Goal: Task Accomplishment & Management: Complete application form

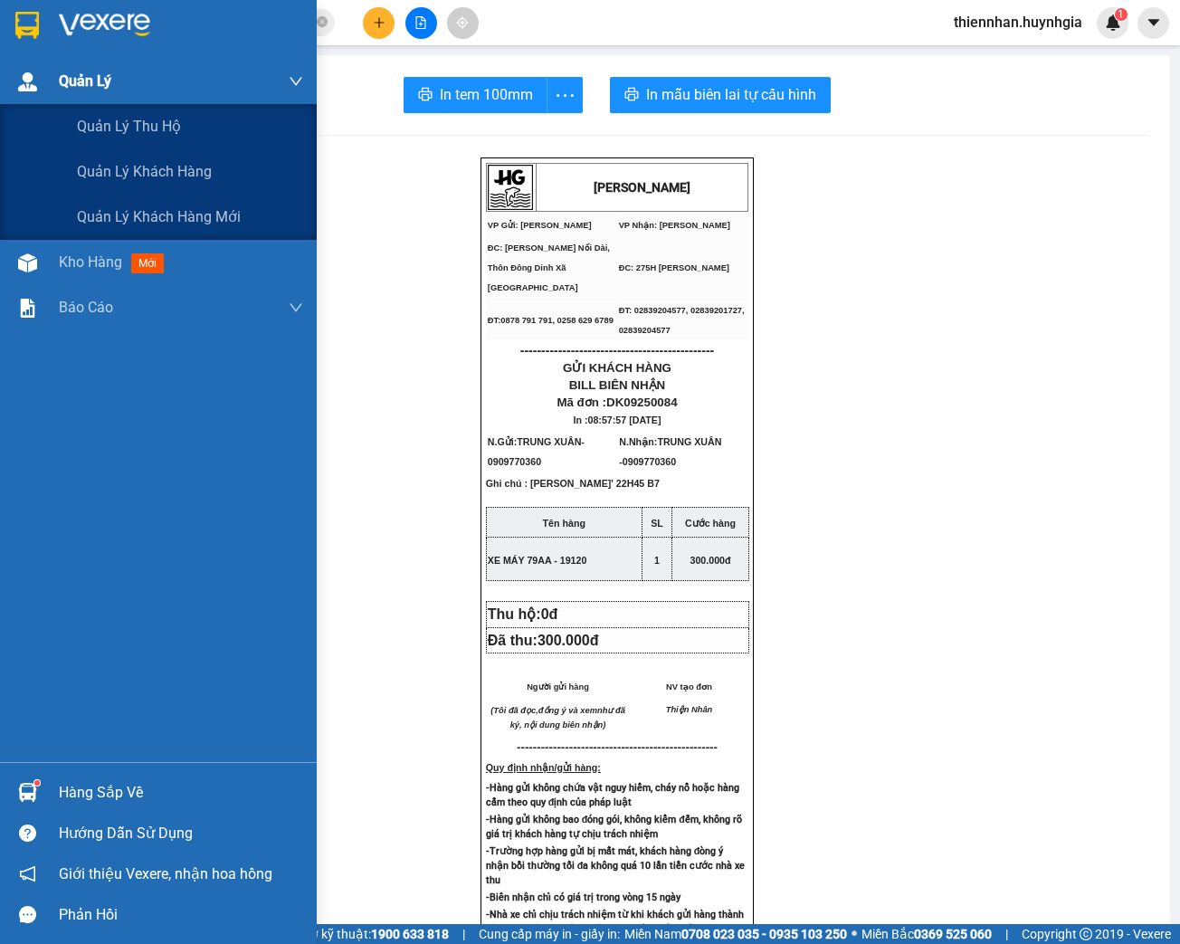
click at [55, 73] on div "Quản Lý" at bounding box center [158, 81] width 317 height 45
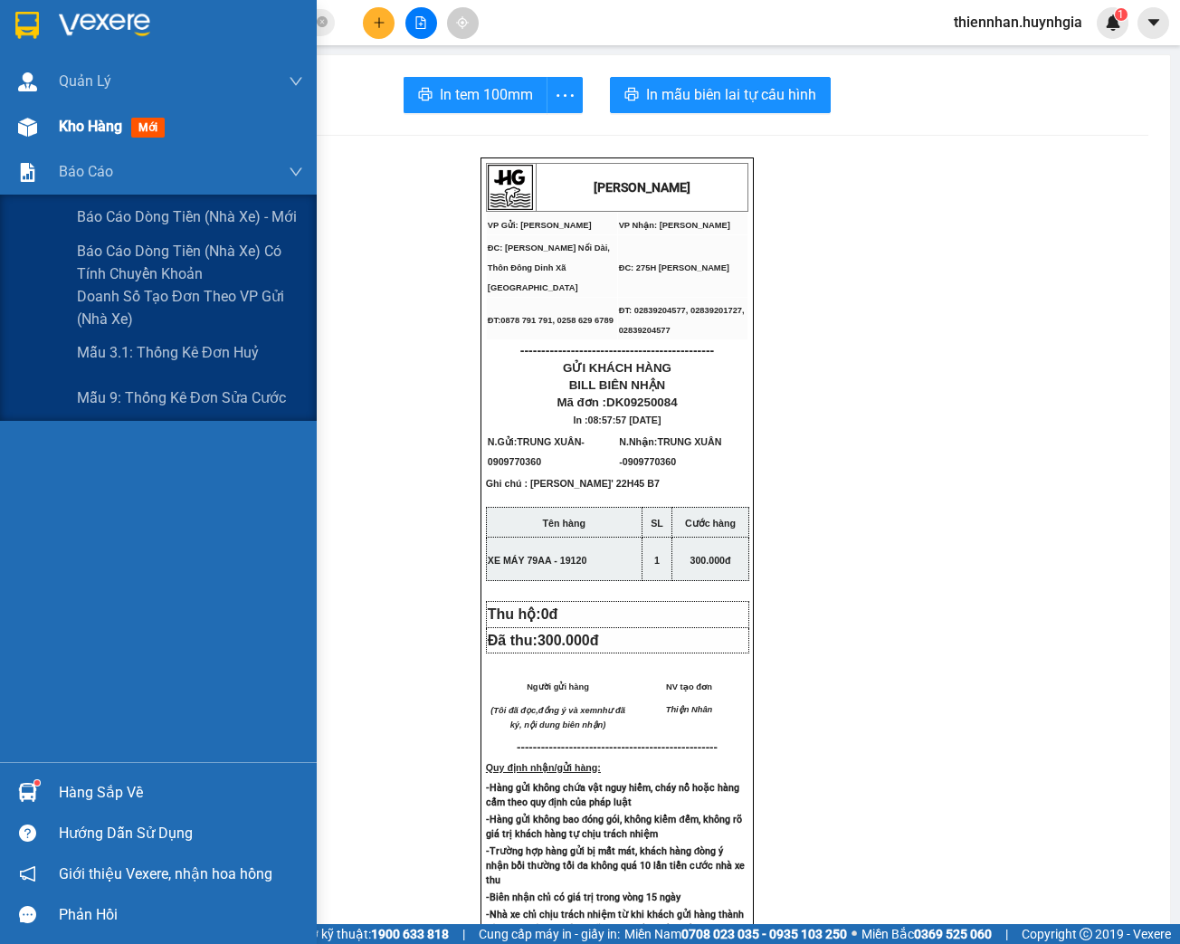
click at [119, 147] on div "Kho hàng mới" at bounding box center [181, 126] width 244 height 45
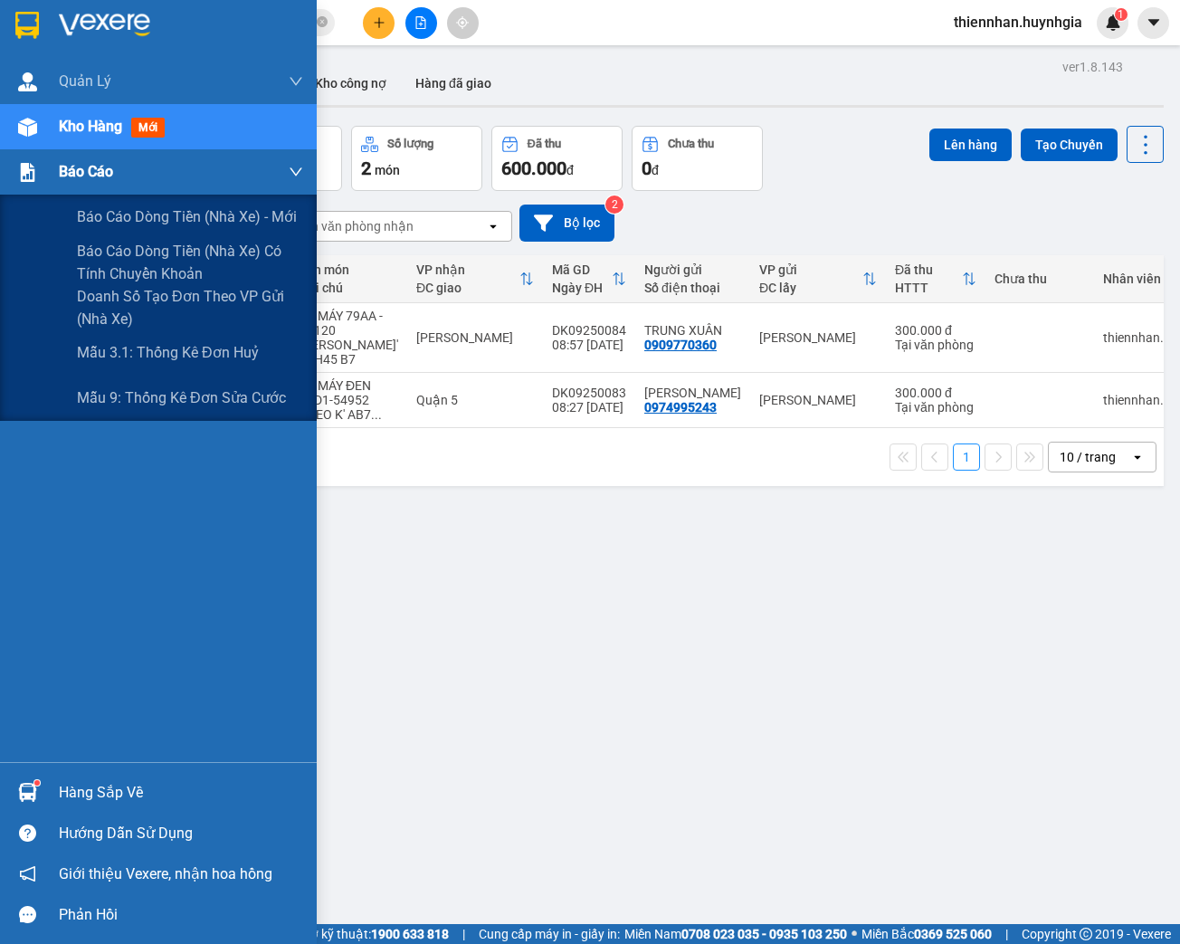
click at [87, 174] on span "Báo cáo" at bounding box center [86, 171] width 54 height 23
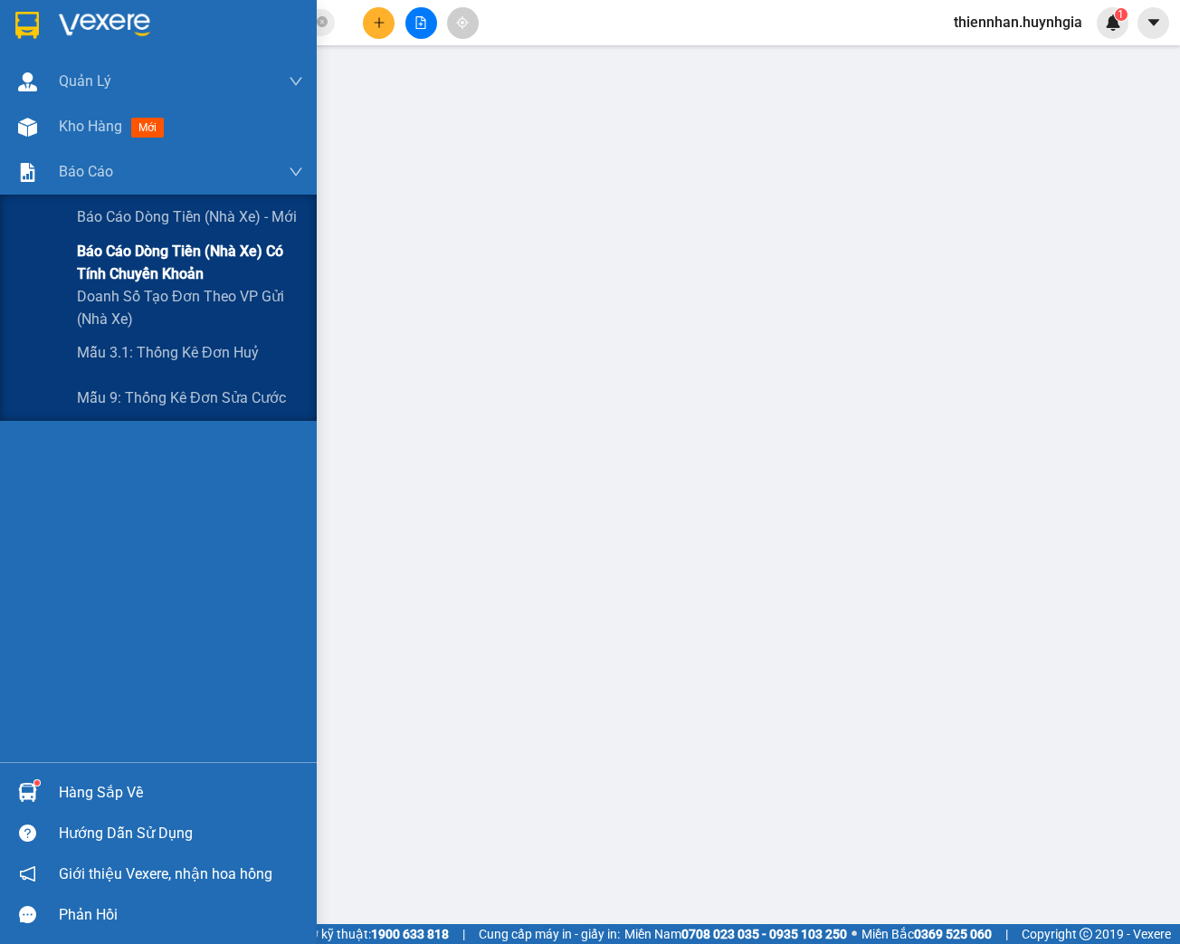
click at [164, 261] on span "Báo cáo dòng tiền (nhà xe) có tính chuyển khoản" at bounding box center [190, 262] width 226 height 45
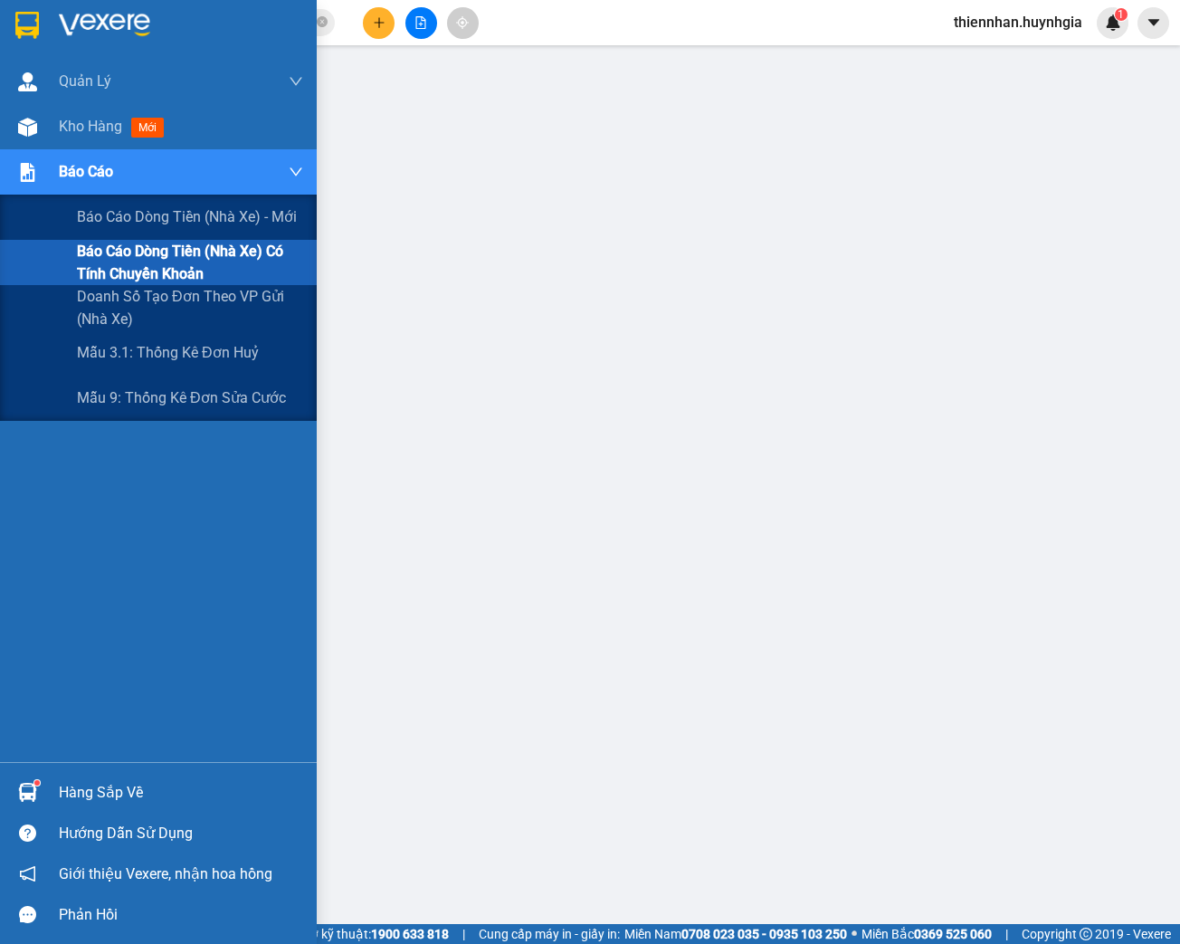
click at [45, 175] on div "Báo cáo" at bounding box center [158, 171] width 317 height 45
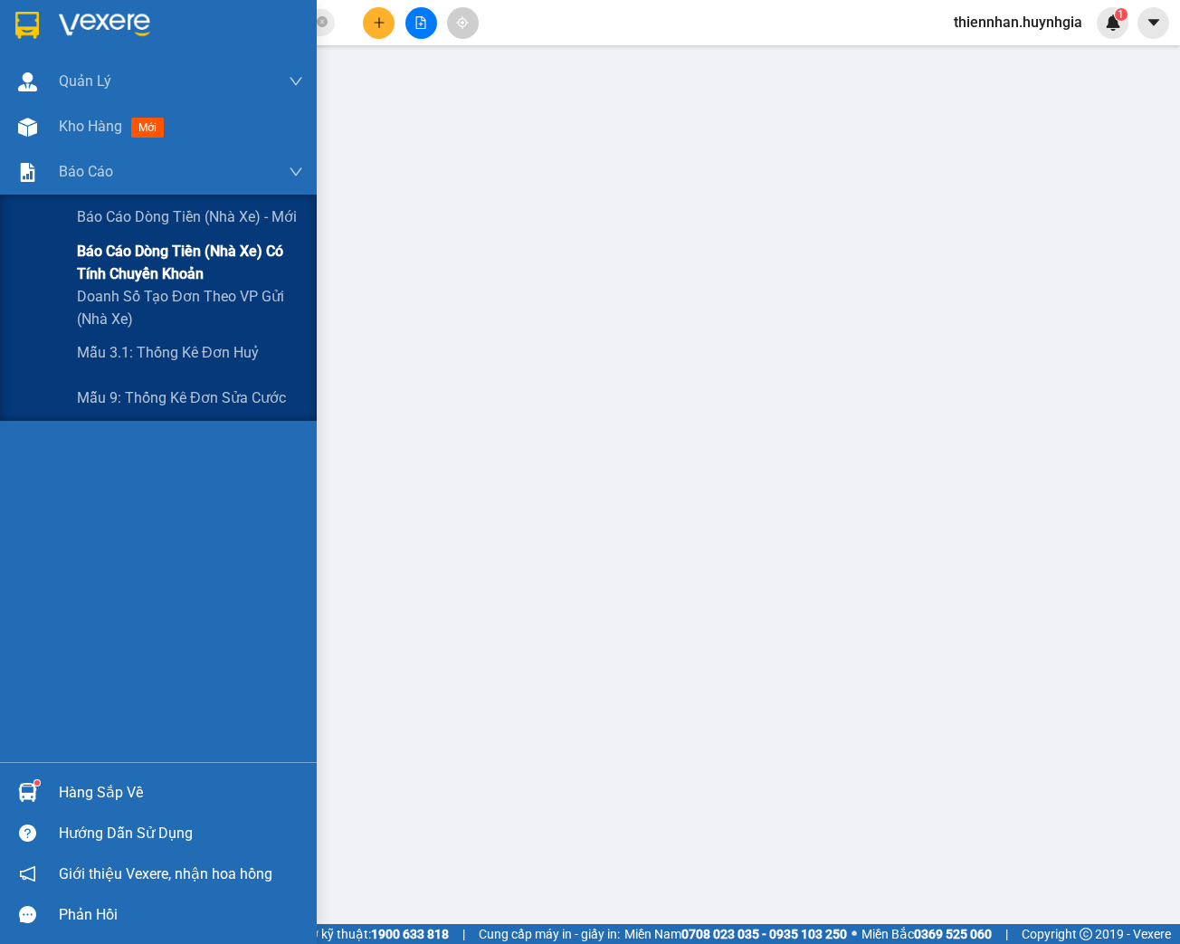
click at [183, 282] on span "Báo cáo dòng tiền (nhà xe) có tính chuyển khoản" at bounding box center [190, 262] width 226 height 45
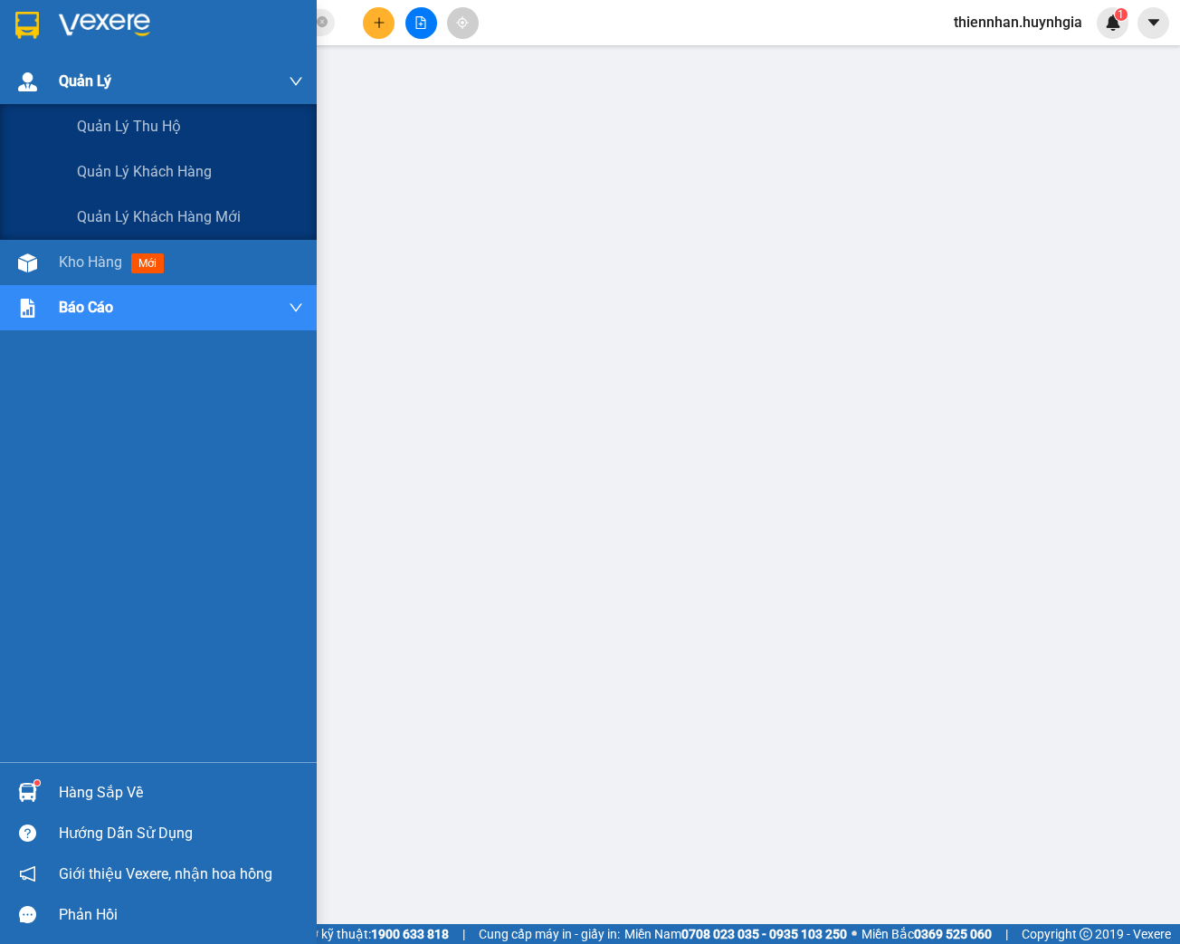
click at [89, 77] on span "Quản Lý" at bounding box center [85, 81] width 52 height 23
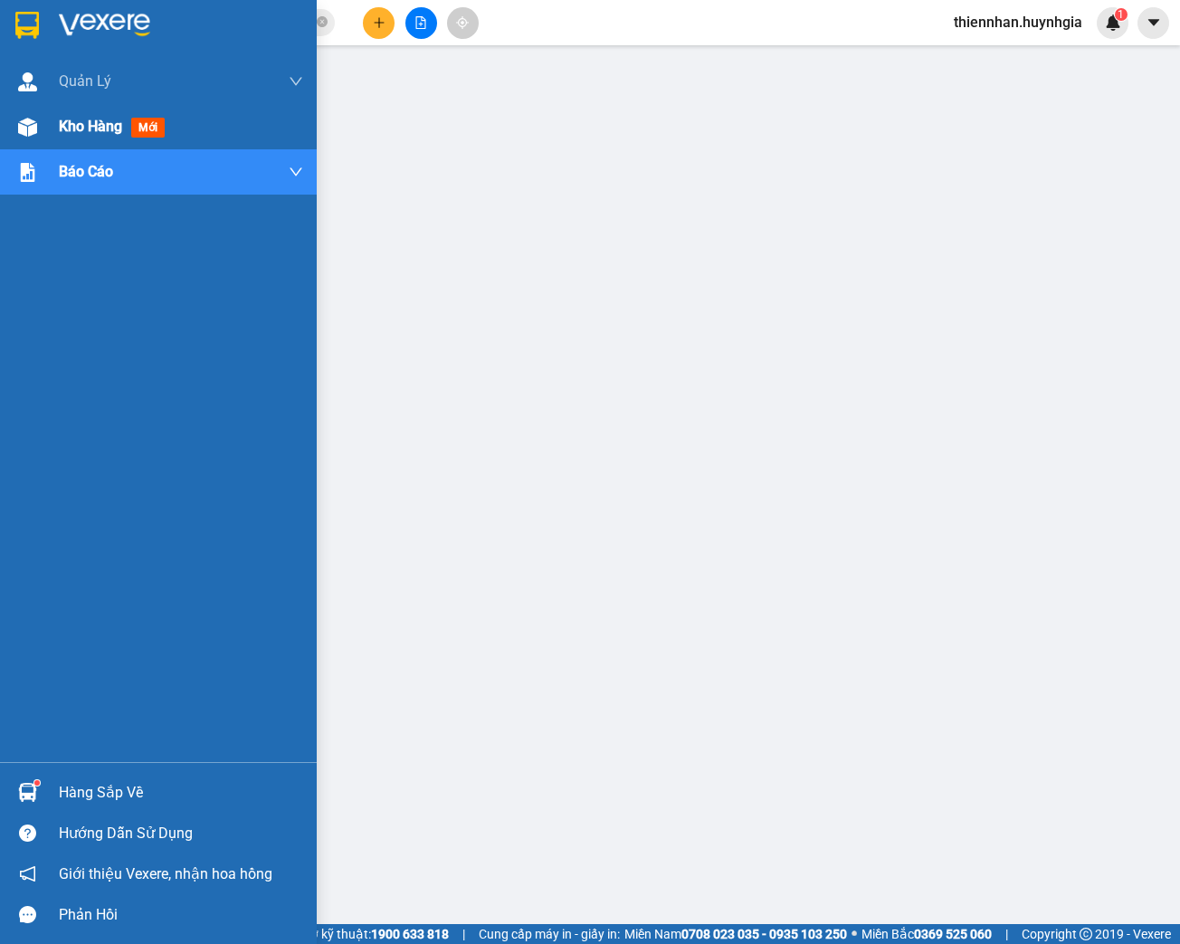
click at [136, 138] on div "Kho hàng mới" at bounding box center [181, 126] width 244 height 45
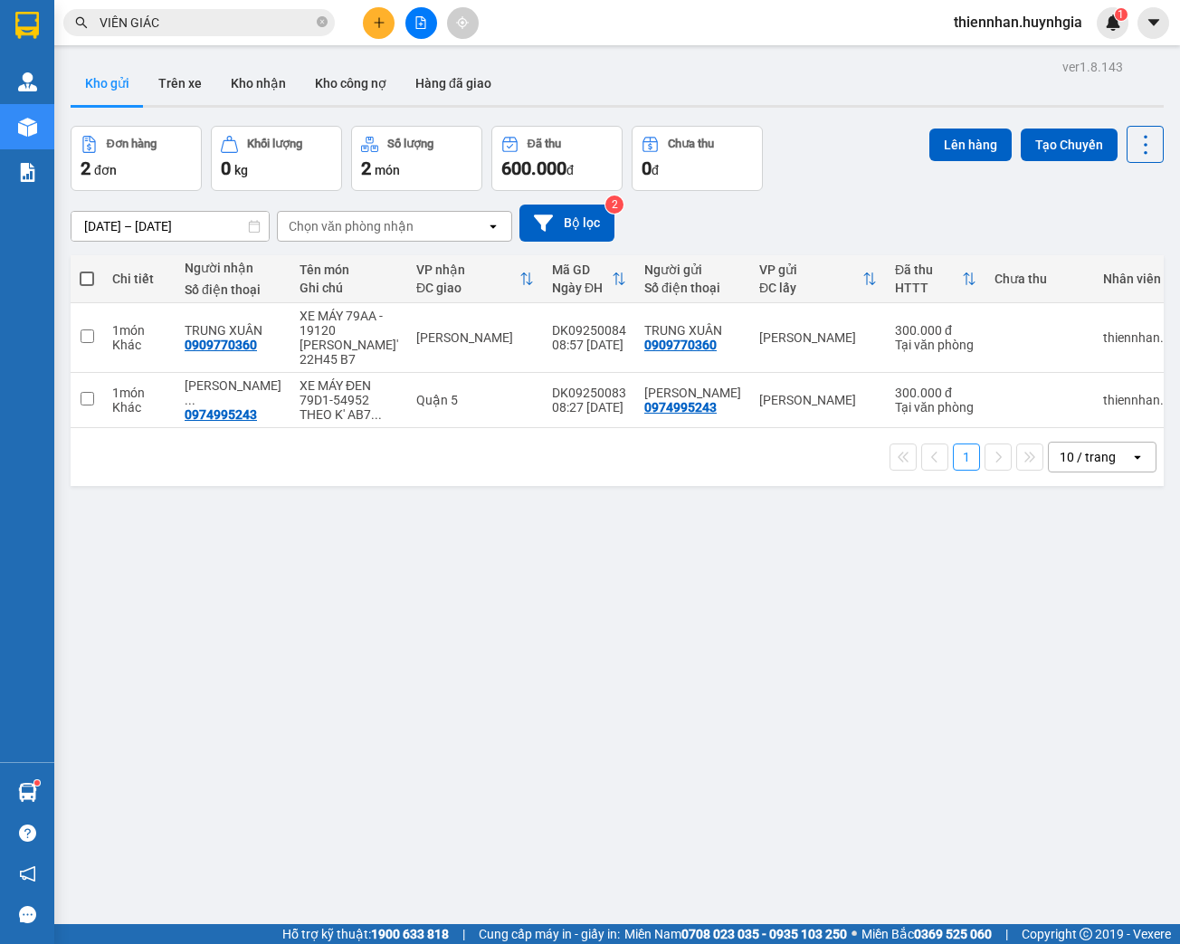
click at [194, 19] on input "VIÊN GIÁC" at bounding box center [206, 23] width 213 height 20
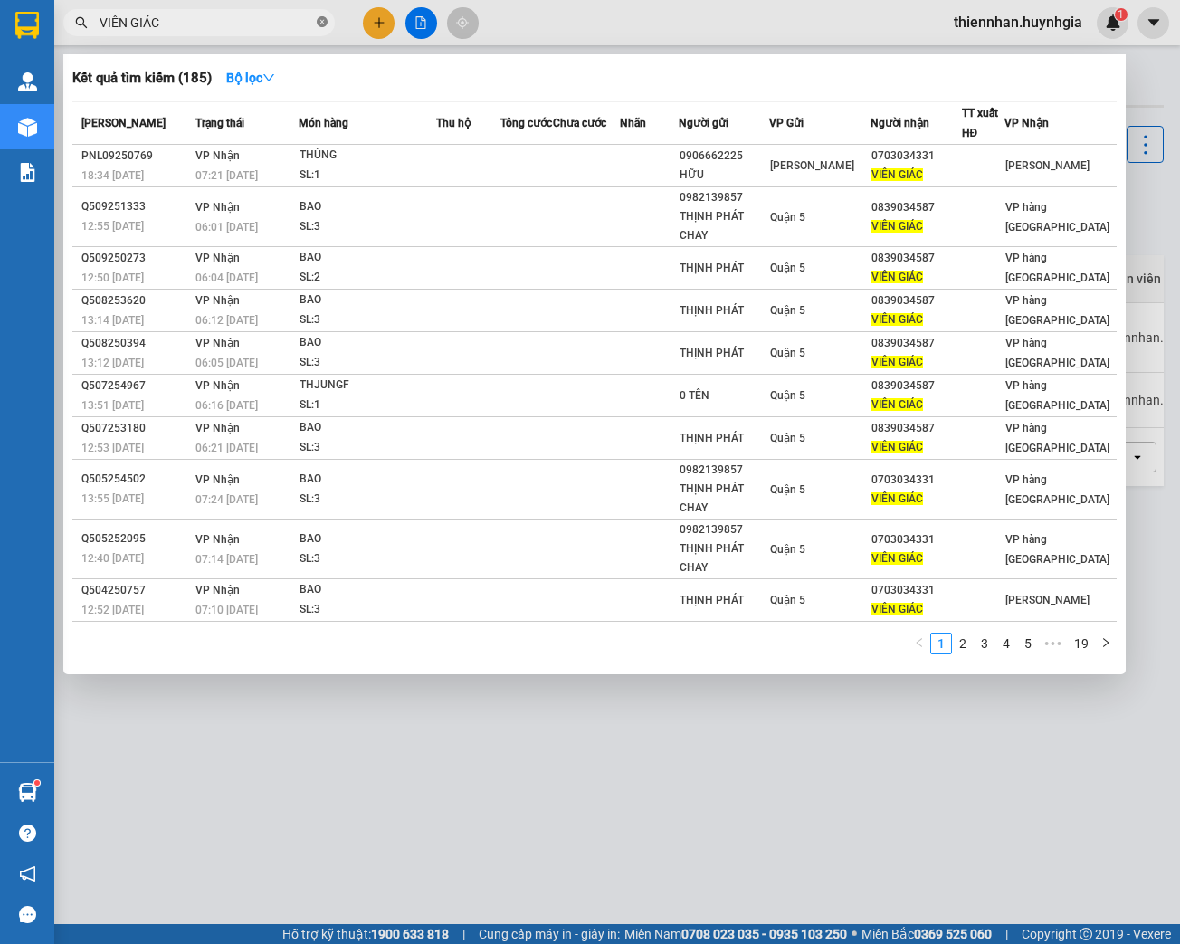
click at [319, 24] on icon "close-circle" at bounding box center [322, 21] width 11 height 11
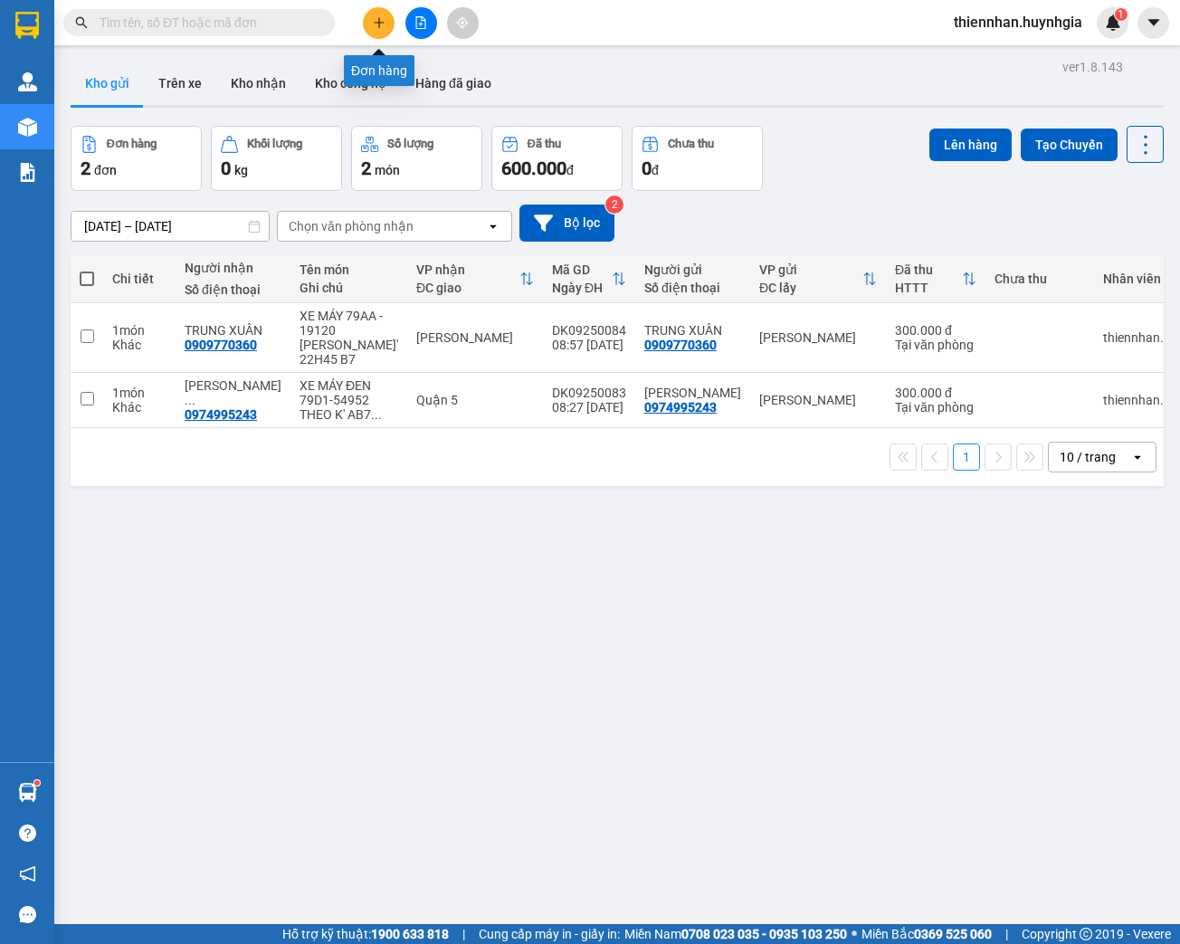
click at [369, 18] on button at bounding box center [379, 23] width 32 height 32
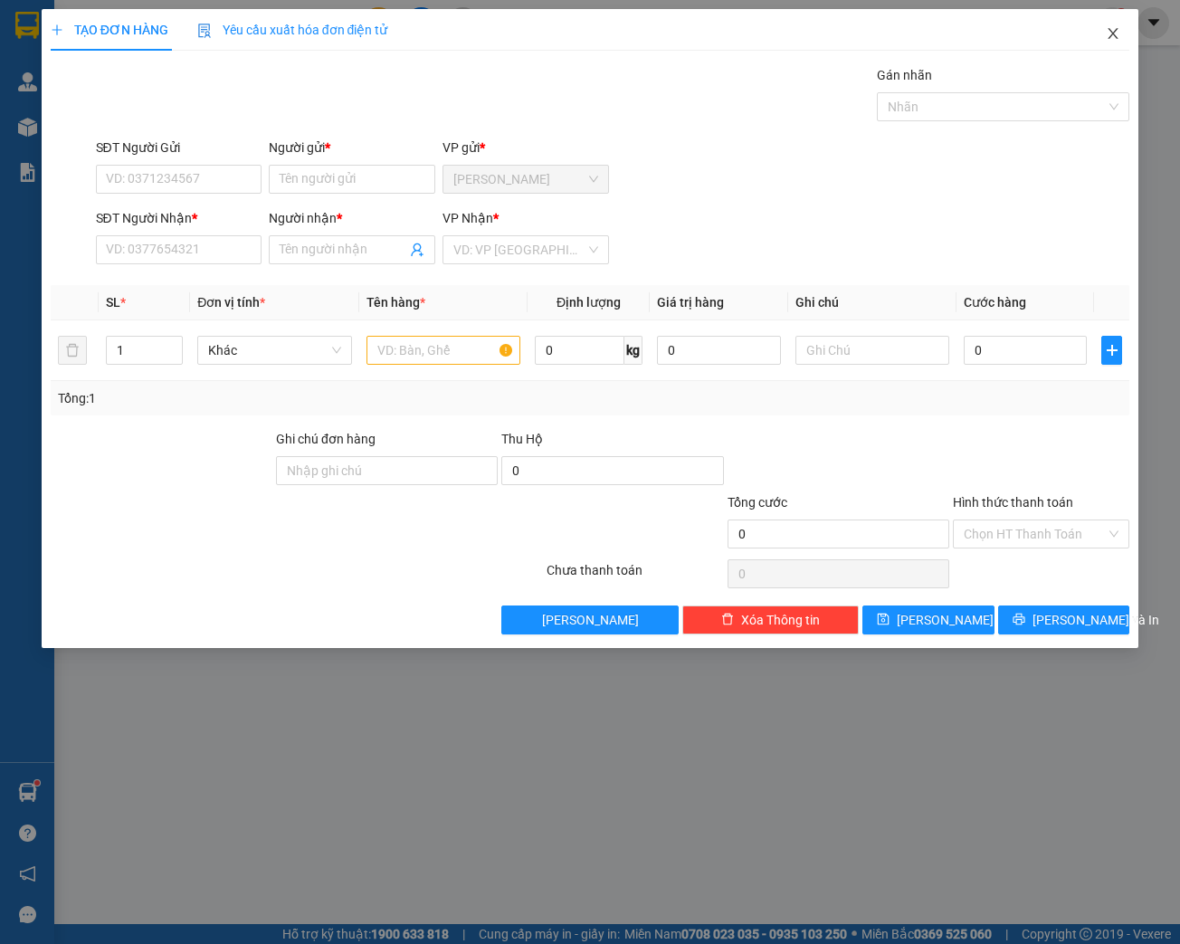
click at [1107, 43] on span "Close" at bounding box center [1112, 34] width 51 height 51
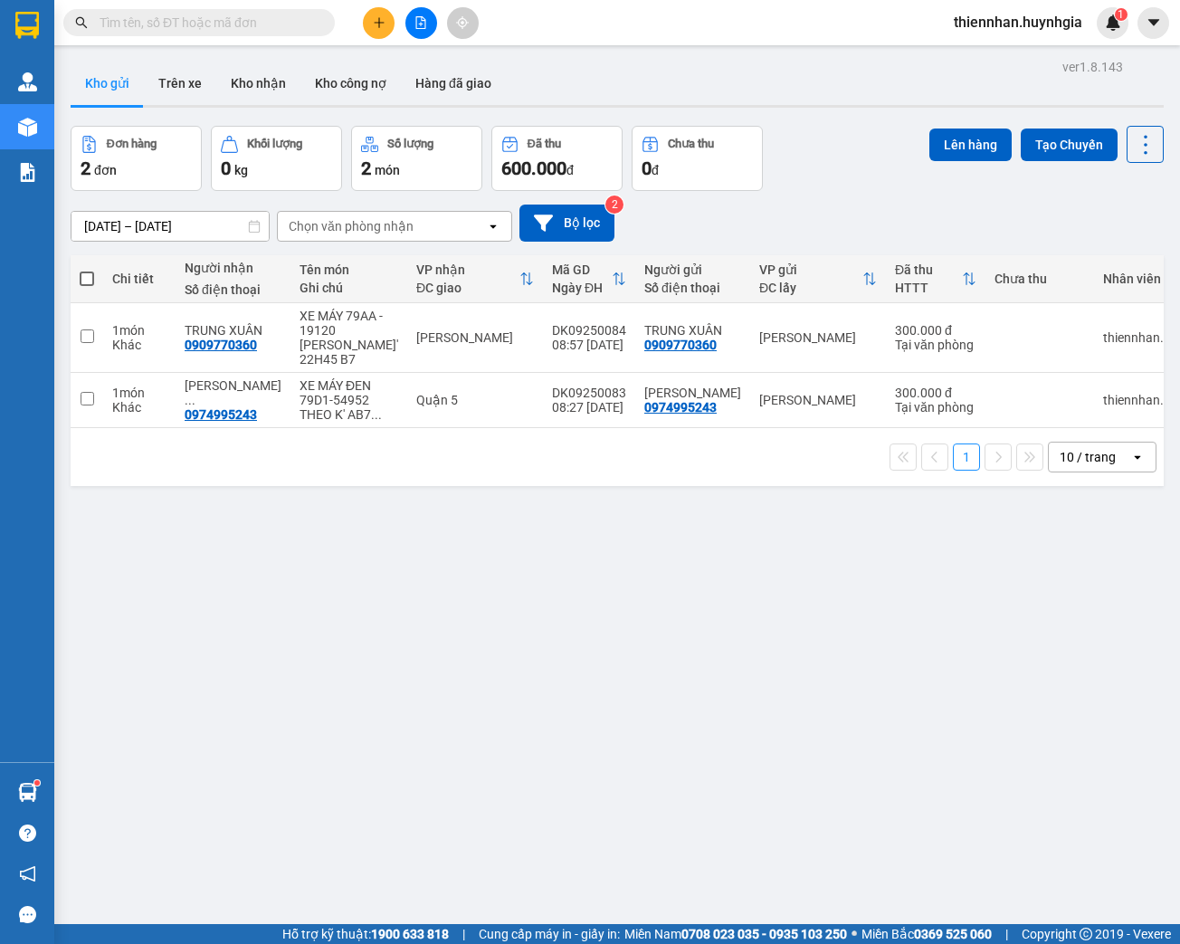
click at [376, 33] on button at bounding box center [379, 23] width 32 height 32
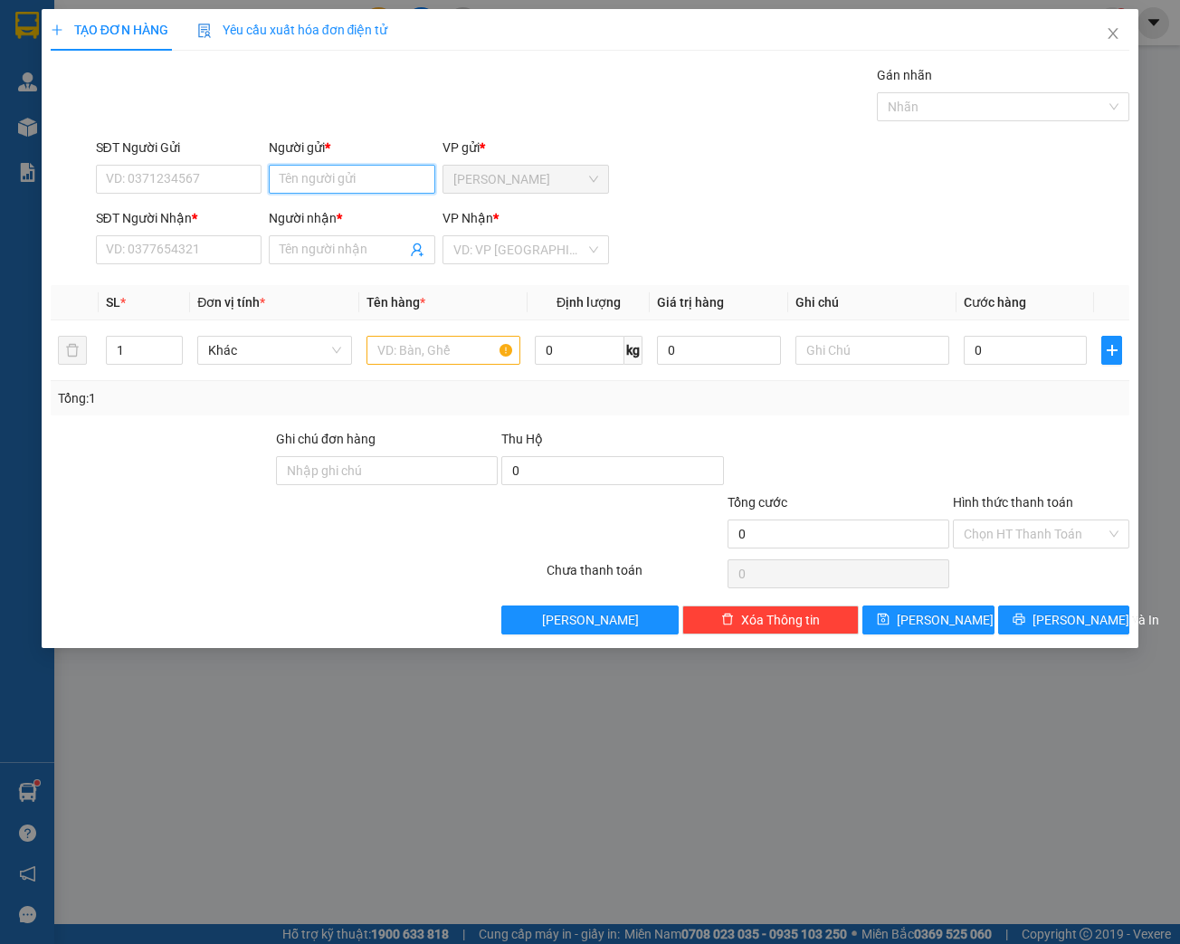
click at [306, 177] on input "Người gửi *" at bounding box center [352, 179] width 166 height 29
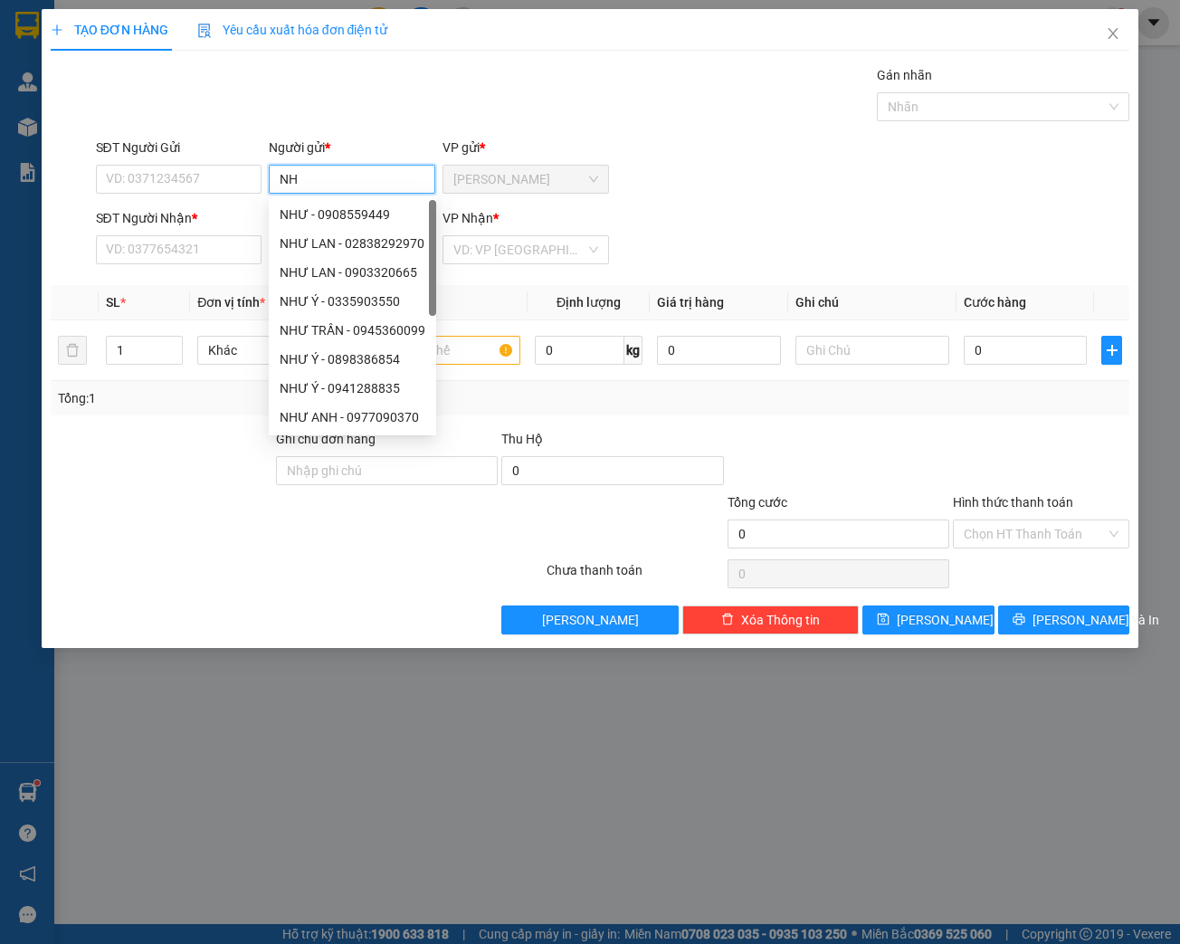
type input "N"
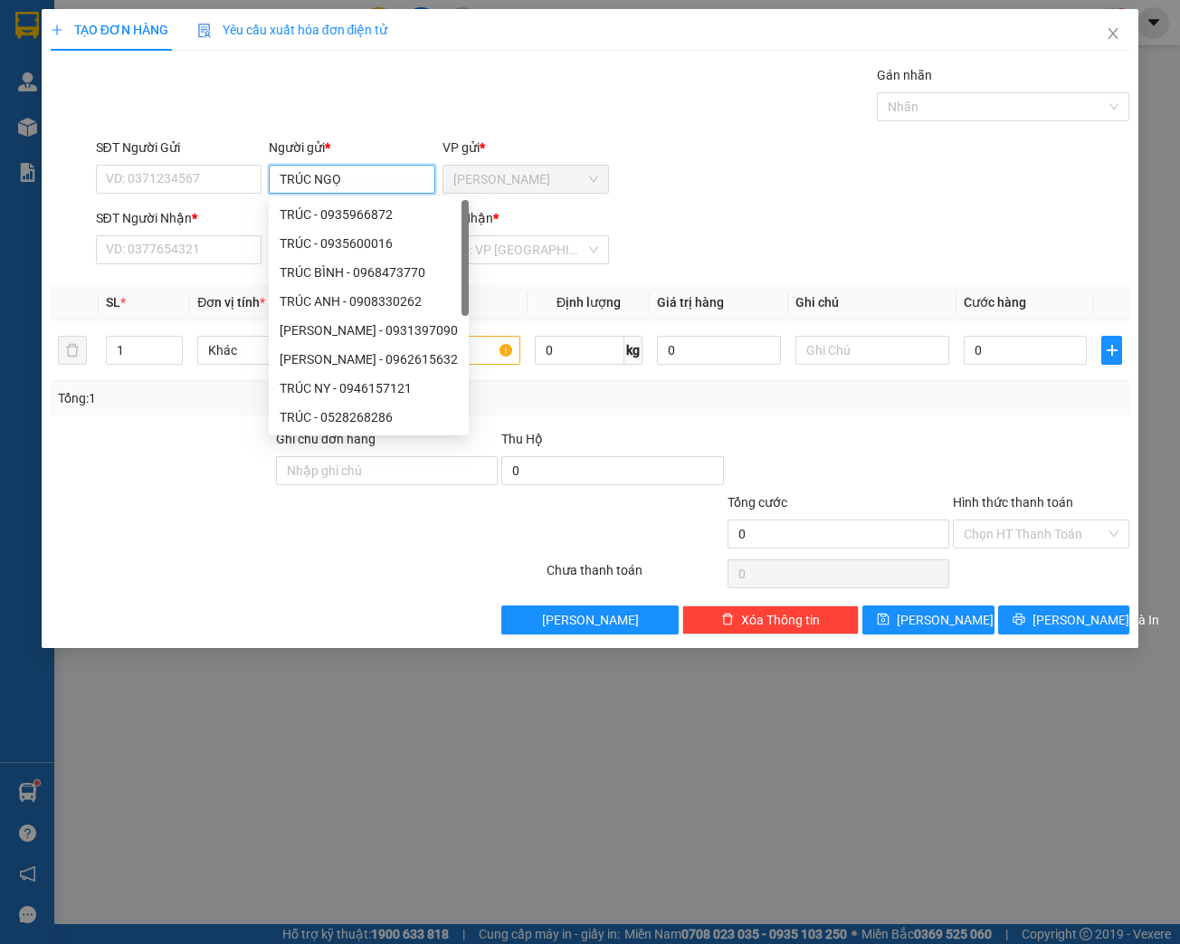
type input "[PERSON_NAME]"
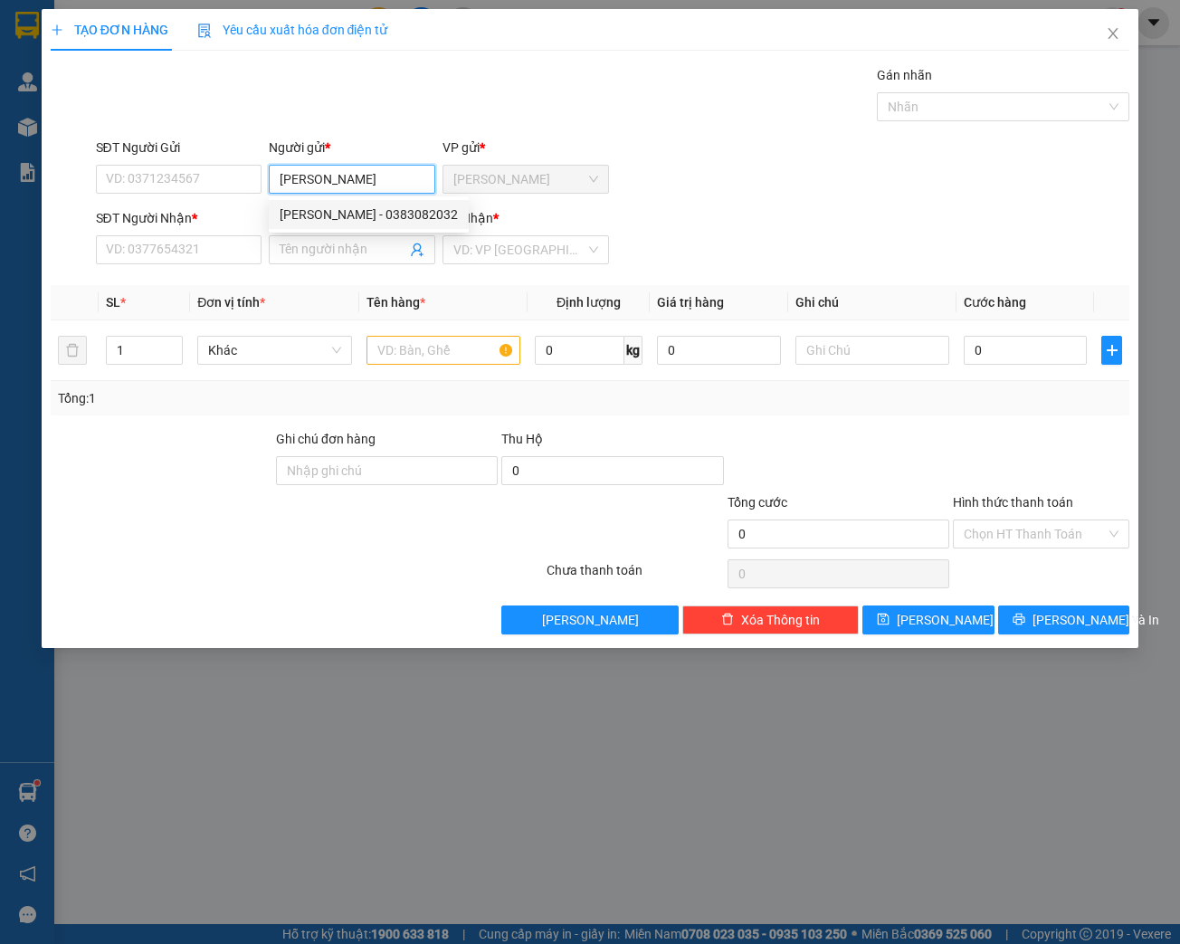
click at [380, 216] on div "[PERSON_NAME] - 0383082032" at bounding box center [369, 214] width 178 height 20
type input "0383082032"
type input "[PERSON_NAME]"
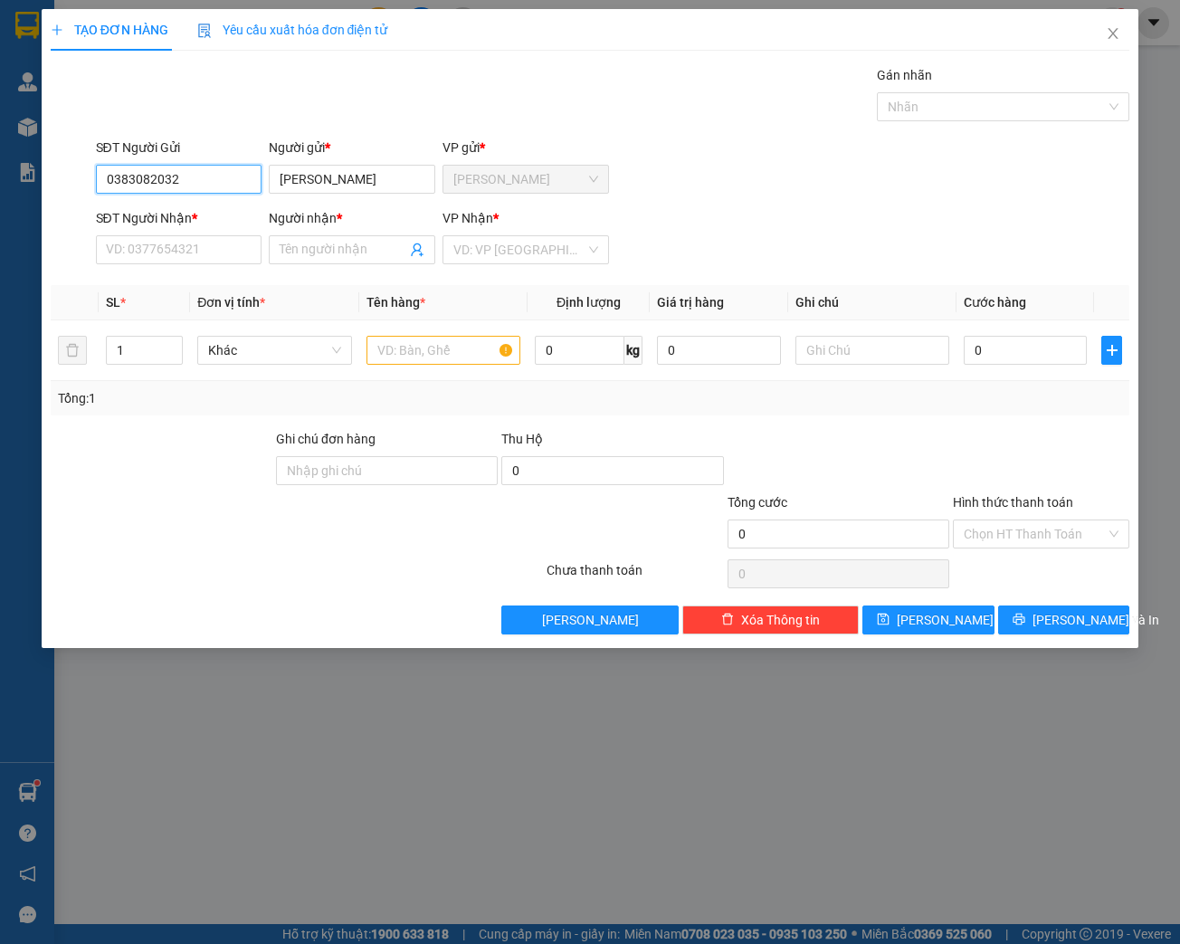
click at [209, 179] on input "0383082032" at bounding box center [179, 179] width 166 height 29
type input "0383082032"
click at [235, 218] on div "0383082032 - [PERSON_NAME]" at bounding box center [196, 214] width 178 height 20
type input "0373052146"
type input "[PERSON_NAME]"
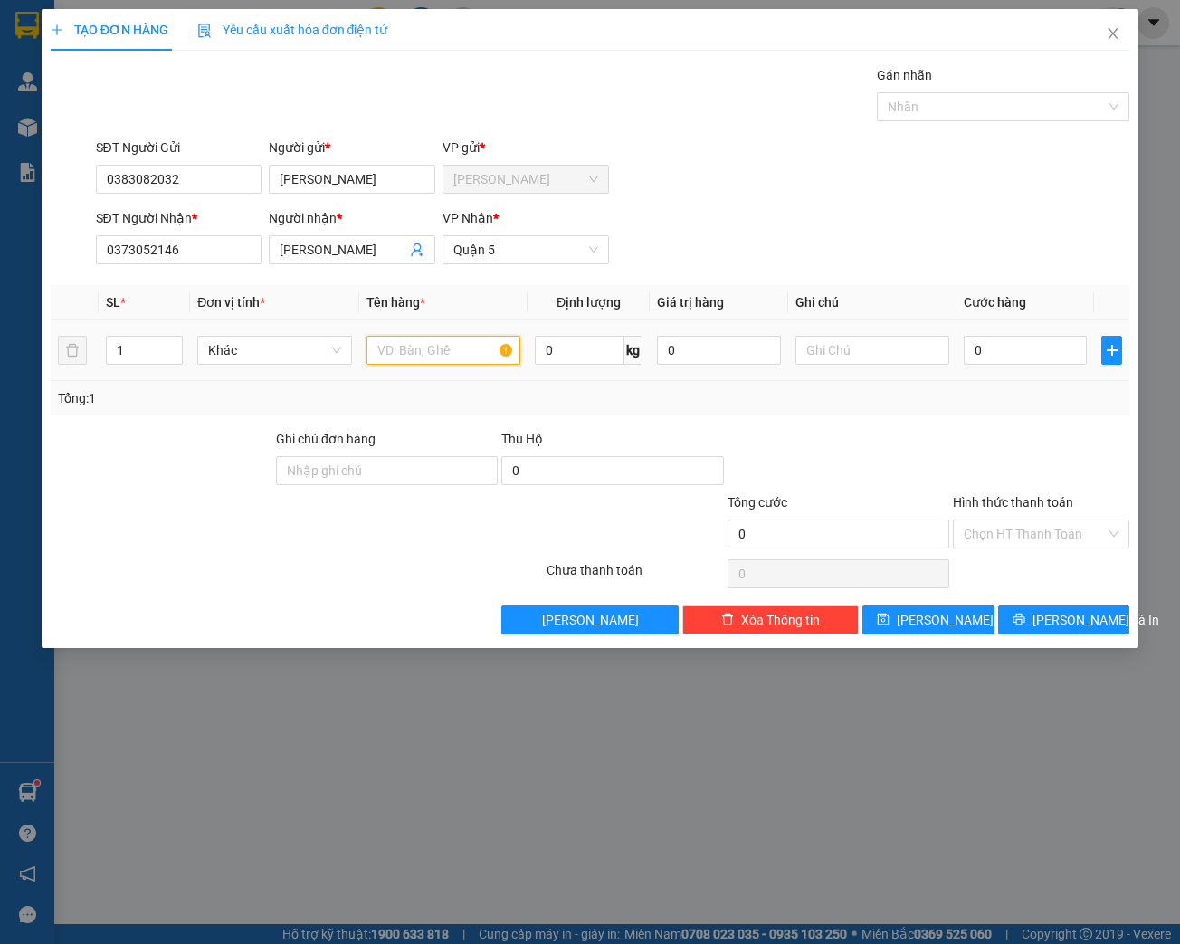
click at [414, 344] on input "text" at bounding box center [443, 350] width 154 height 29
click at [443, 351] on input "text" at bounding box center [443, 350] width 154 height 29
click at [427, 351] on input "PBI THU 1.275.000" at bounding box center [443, 350] width 154 height 29
drag, startPoint x: 477, startPoint y: 348, endPoint x: 371, endPoint y: 350, distance: 105.9
click at [371, 350] on input "PBI TH 1.275.000" at bounding box center [443, 350] width 154 height 29
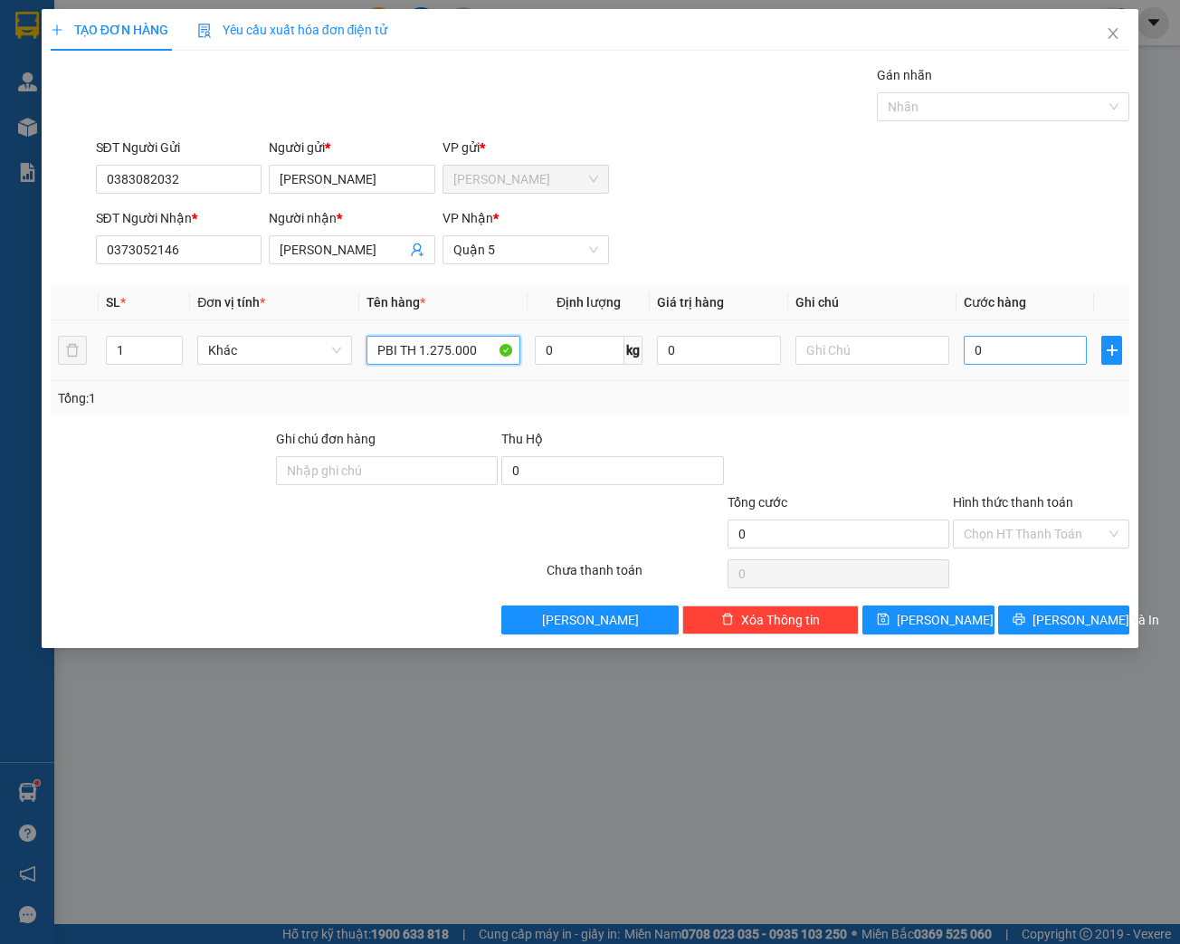
type input "PBI TH 1.275.000"
click at [987, 349] on input "0" at bounding box center [1024, 350] width 123 height 29
click at [894, 346] on input "text" at bounding box center [872, 350] width 154 height 29
click at [834, 420] on div "Transit Pickup Surcharge Ids Transit Deliver Surcharge Ids Transit Deliver Surc…" at bounding box center [590, 349] width 1079 height 569
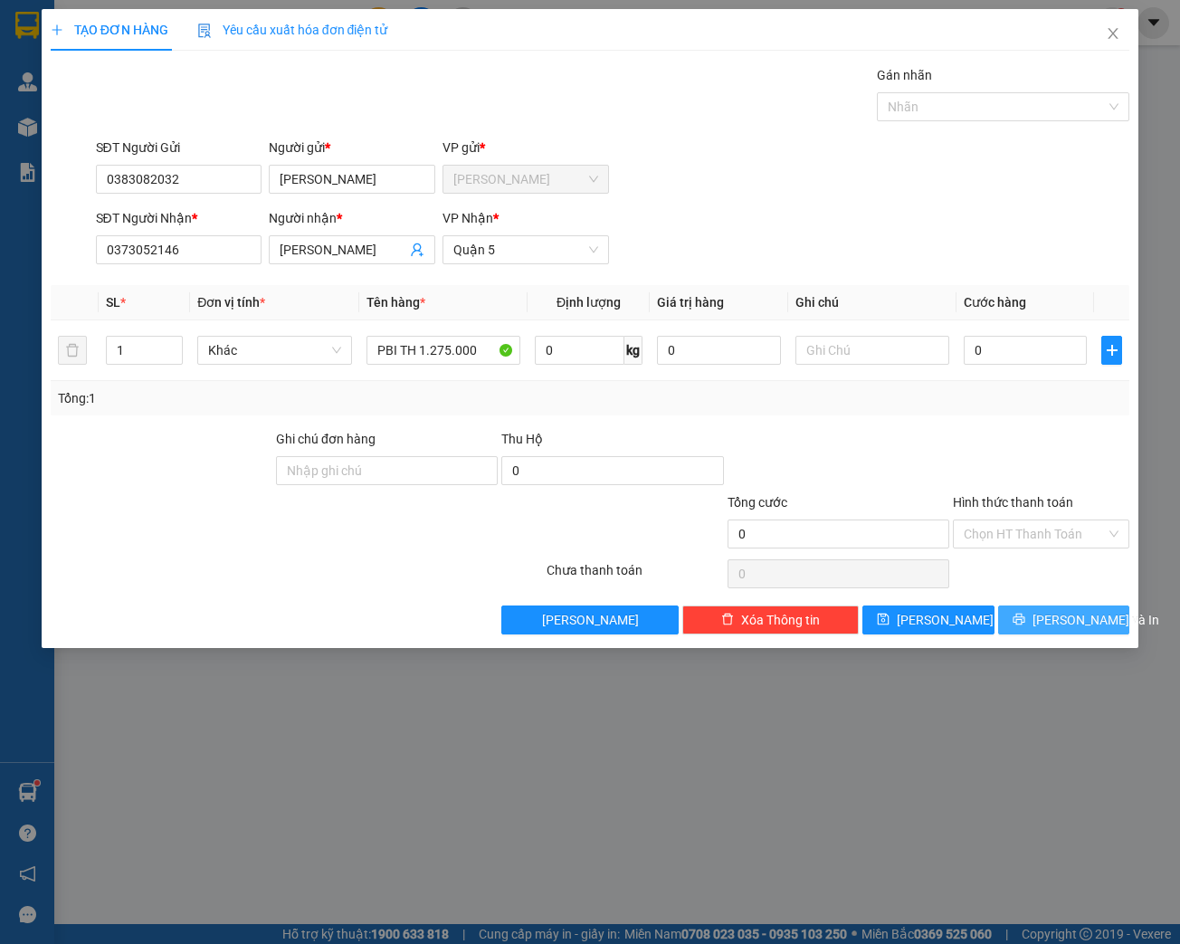
click at [1078, 612] on span "[PERSON_NAME] và In" at bounding box center [1095, 620] width 127 height 20
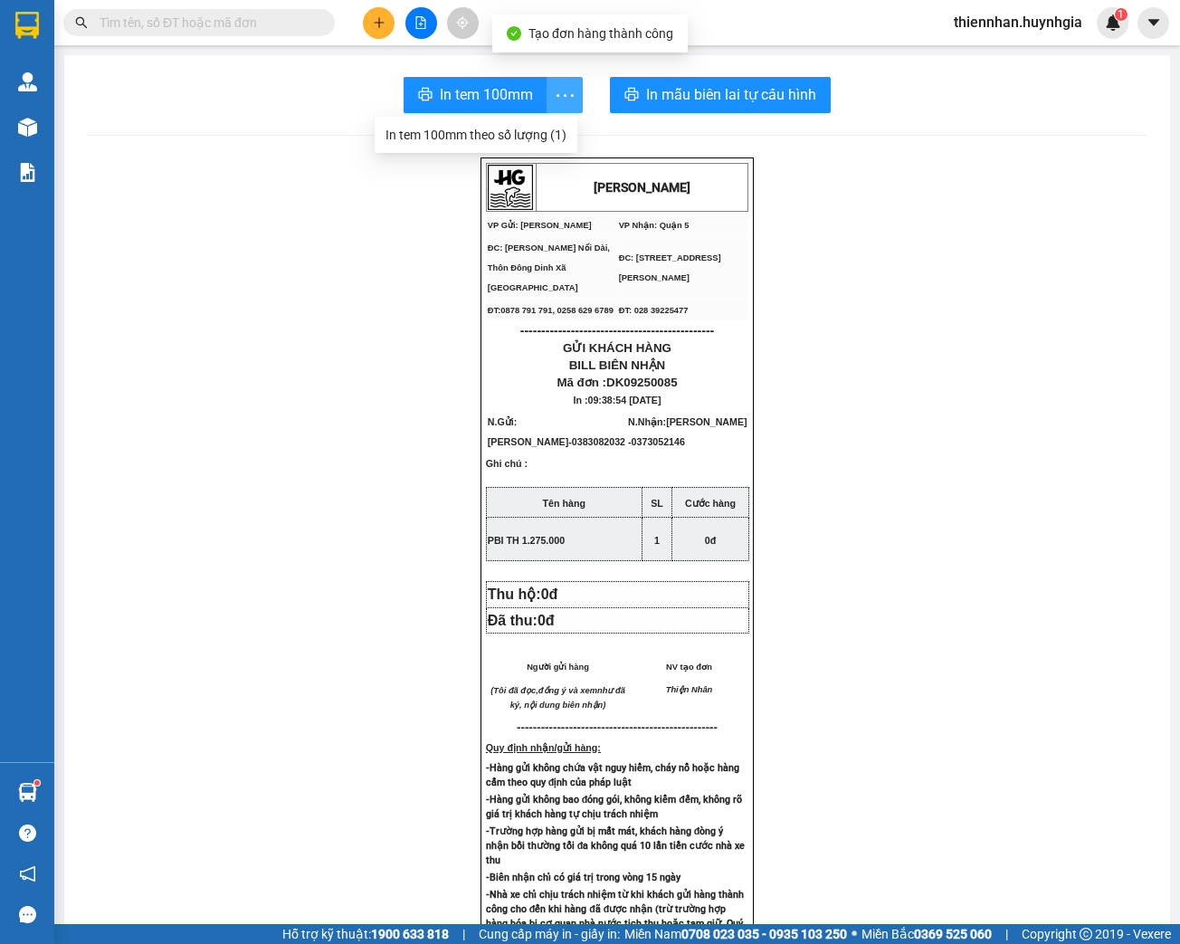
click at [569, 100] on icon "more" at bounding box center [565, 95] width 23 height 23
click at [554, 100] on icon "more" at bounding box center [565, 95] width 23 height 23
click at [540, 128] on div "In tem 100mm theo số lượng (1)" at bounding box center [475, 135] width 181 height 20
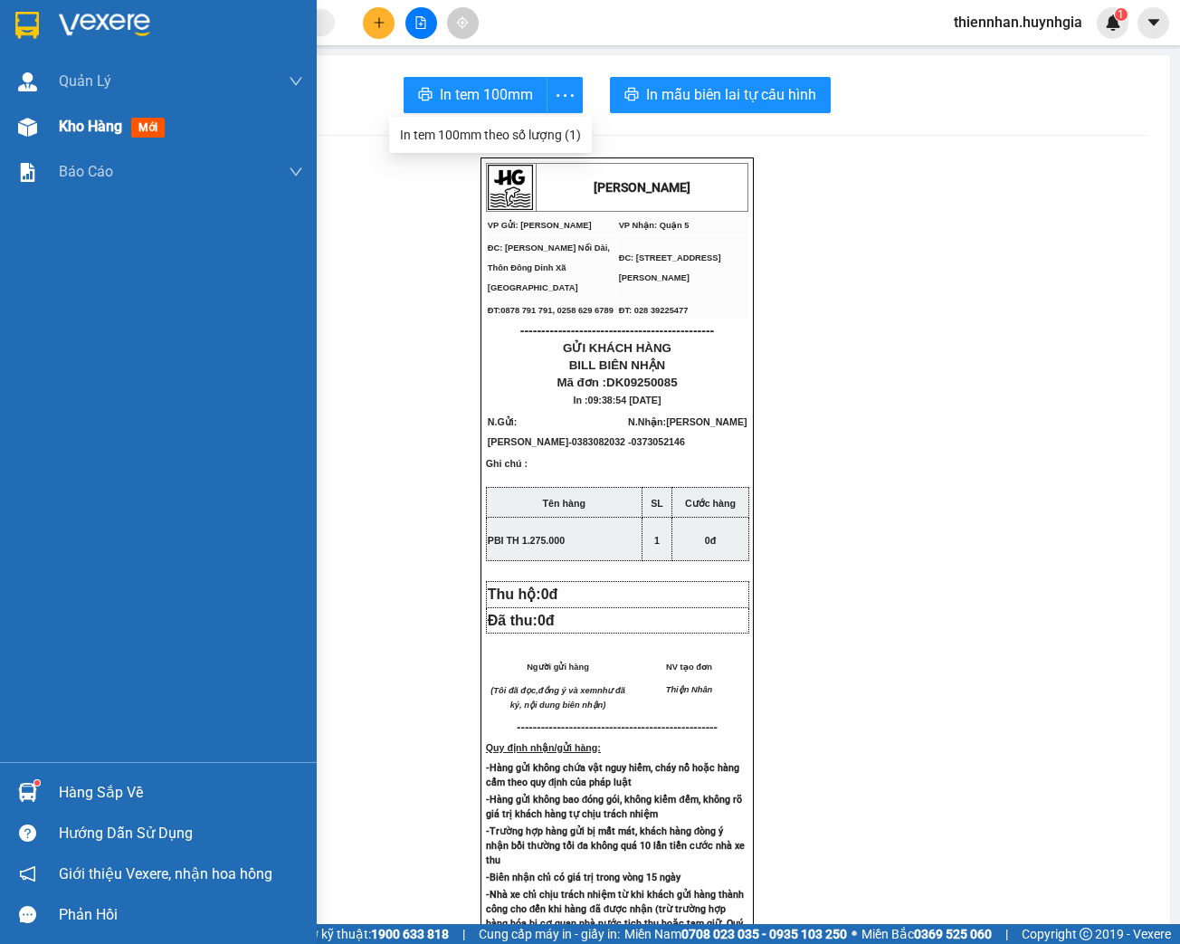
click at [80, 128] on span "Kho hàng" at bounding box center [90, 126] width 63 height 17
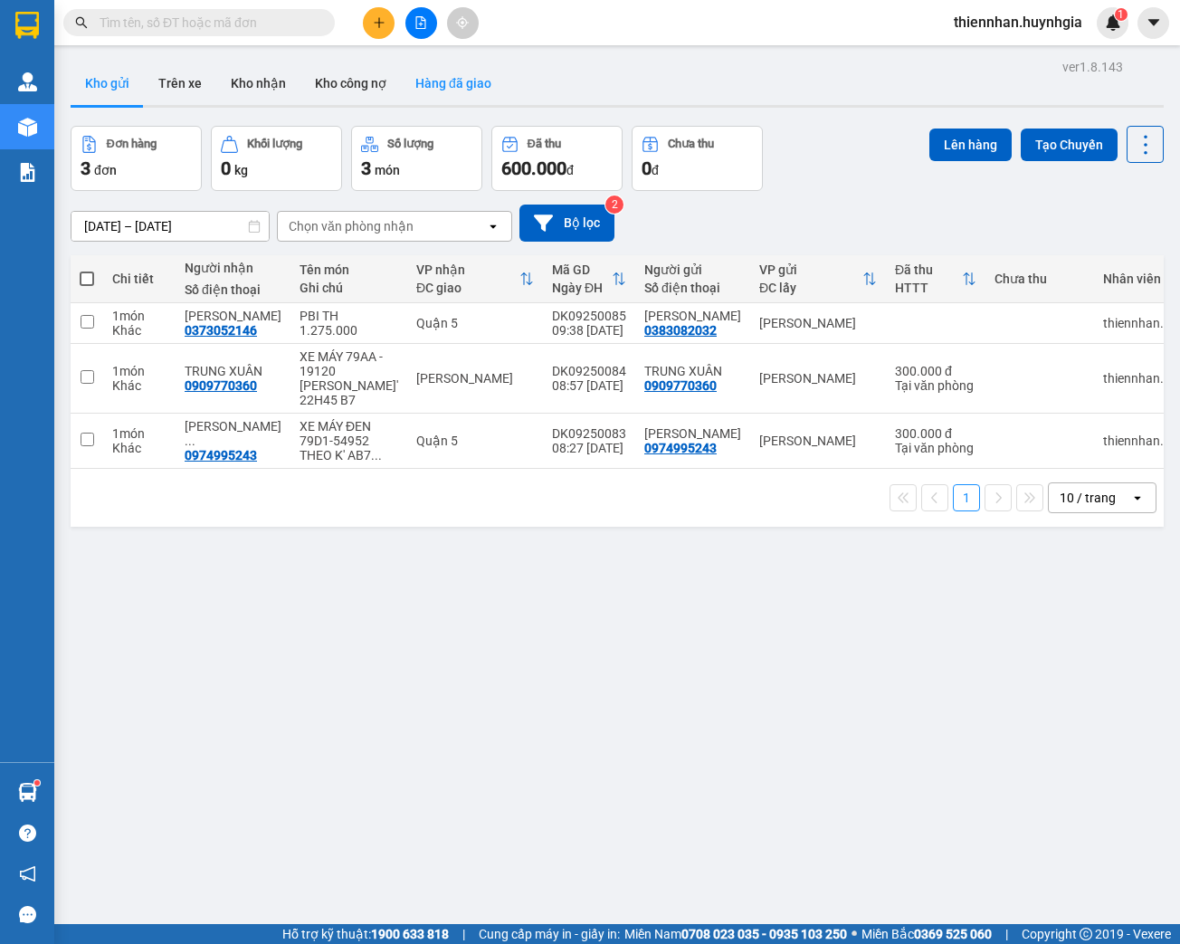
click at [467, 87] on button "Hàng đã giao" at bounding box center [453, 83] width 105 height 43
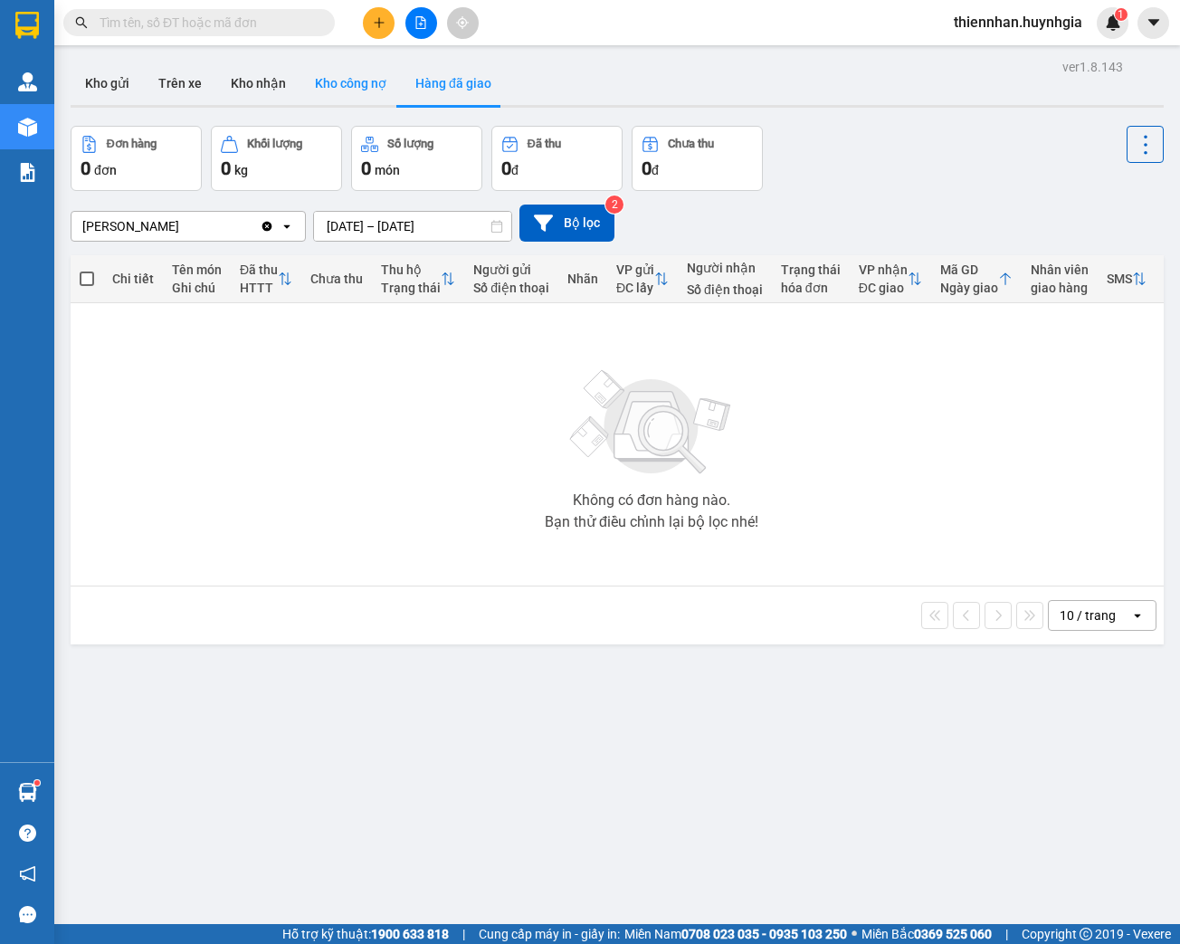
click at [376, 90] on button "Kho công nợ" at bounding box center [350, 83] width 100 height 43
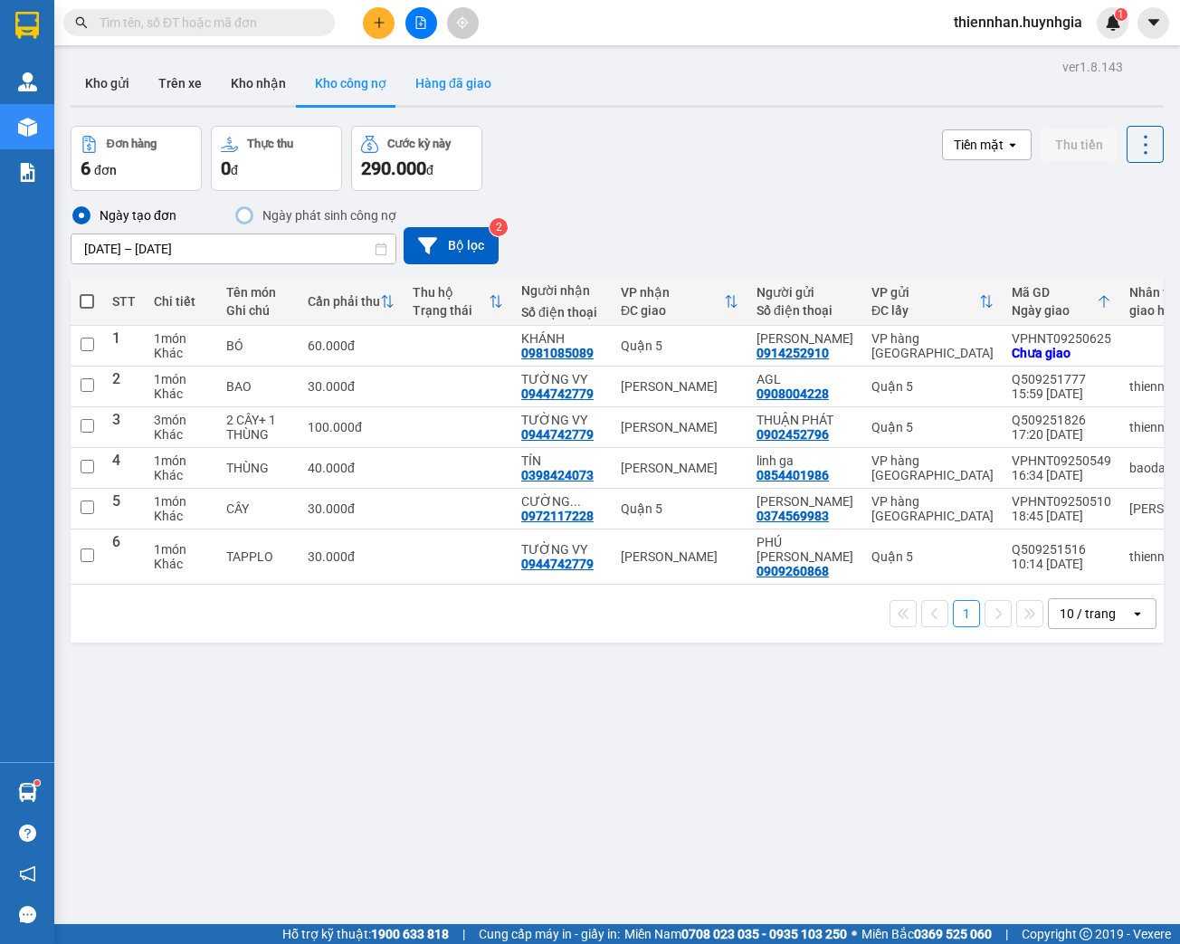
click at [470, 100] on button "Hàng đã giao" at bounding box center [453, 83] width 105 height 43
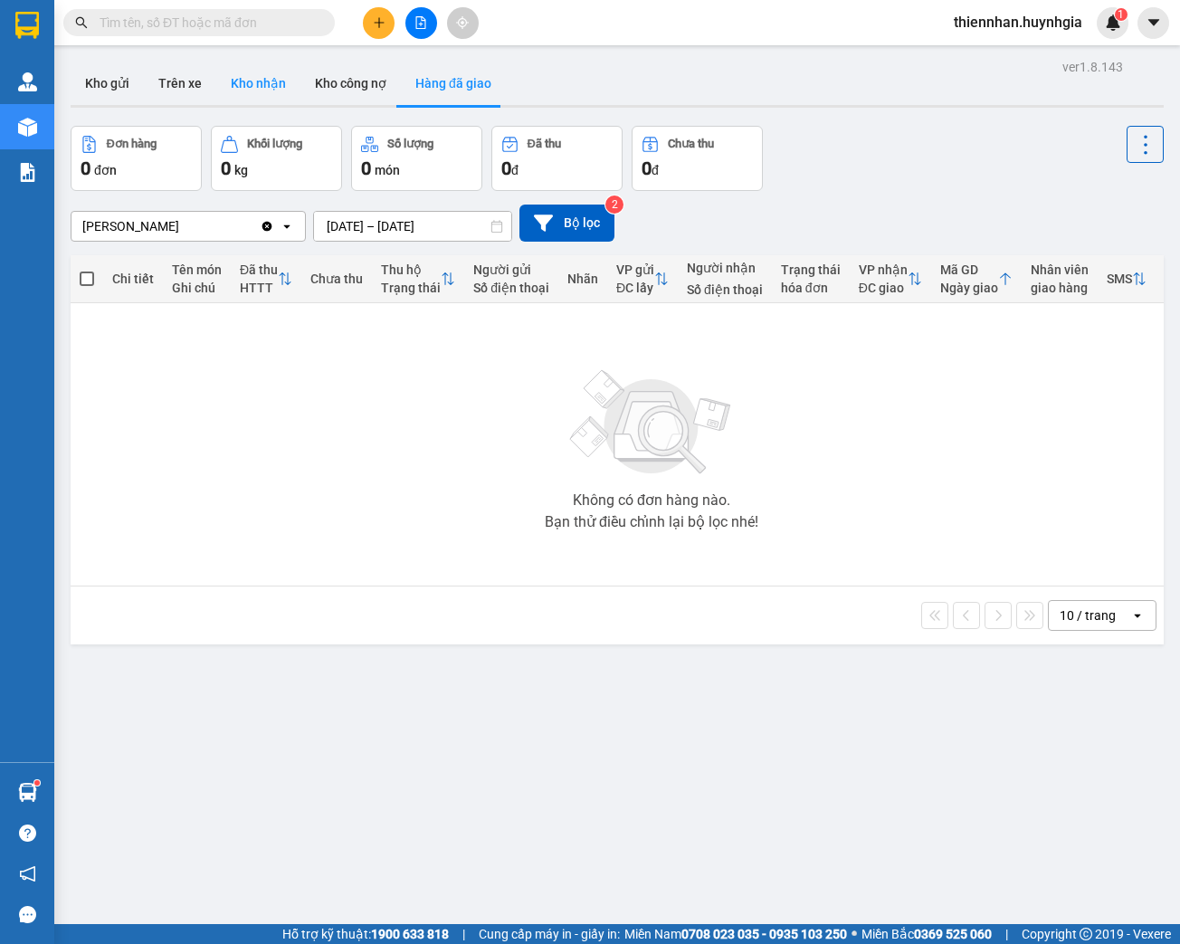
click at [261, 90] on button "Kho nhận" at bounding box center [258, 83] width 84 height 43
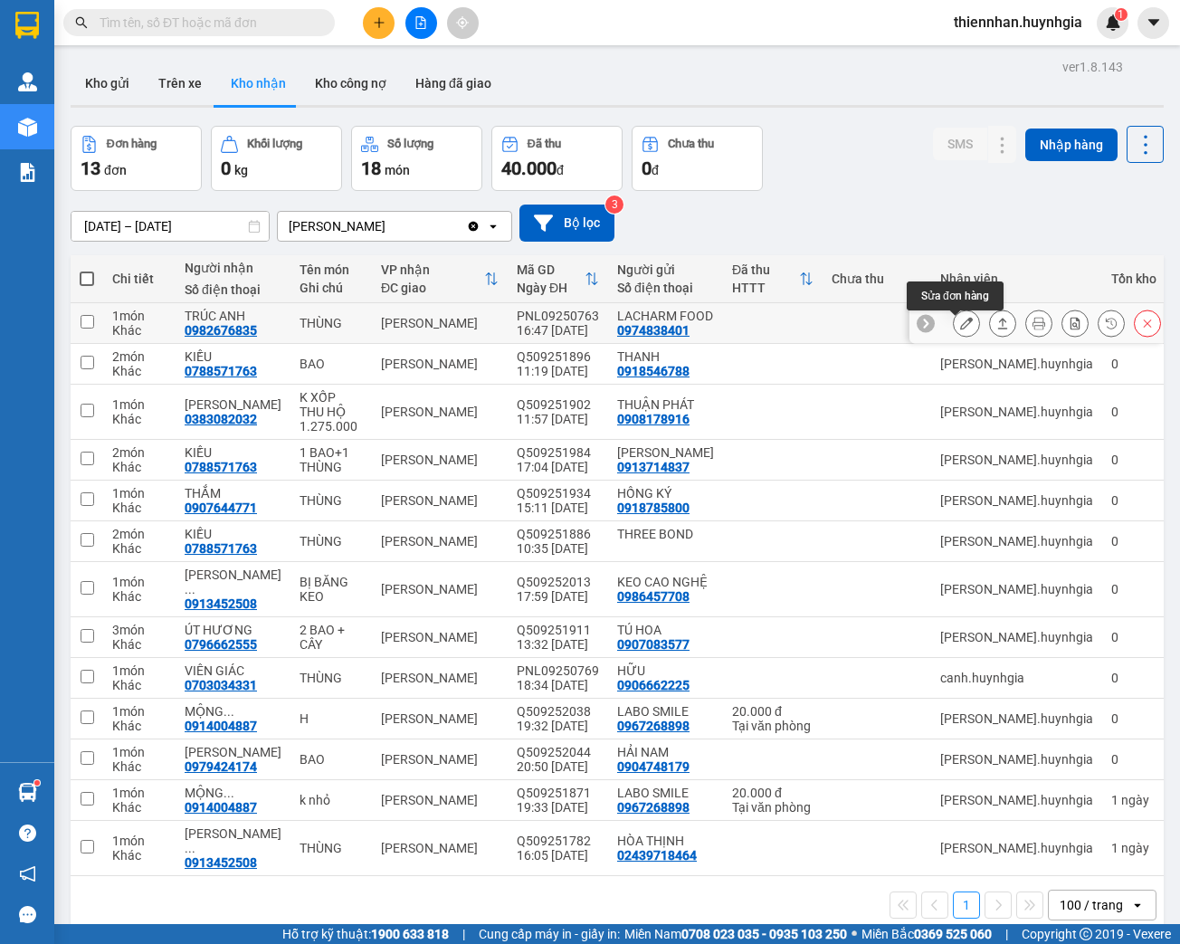
click at [960, 329] on icon at bounding box center [966, 323] width 13 height 13
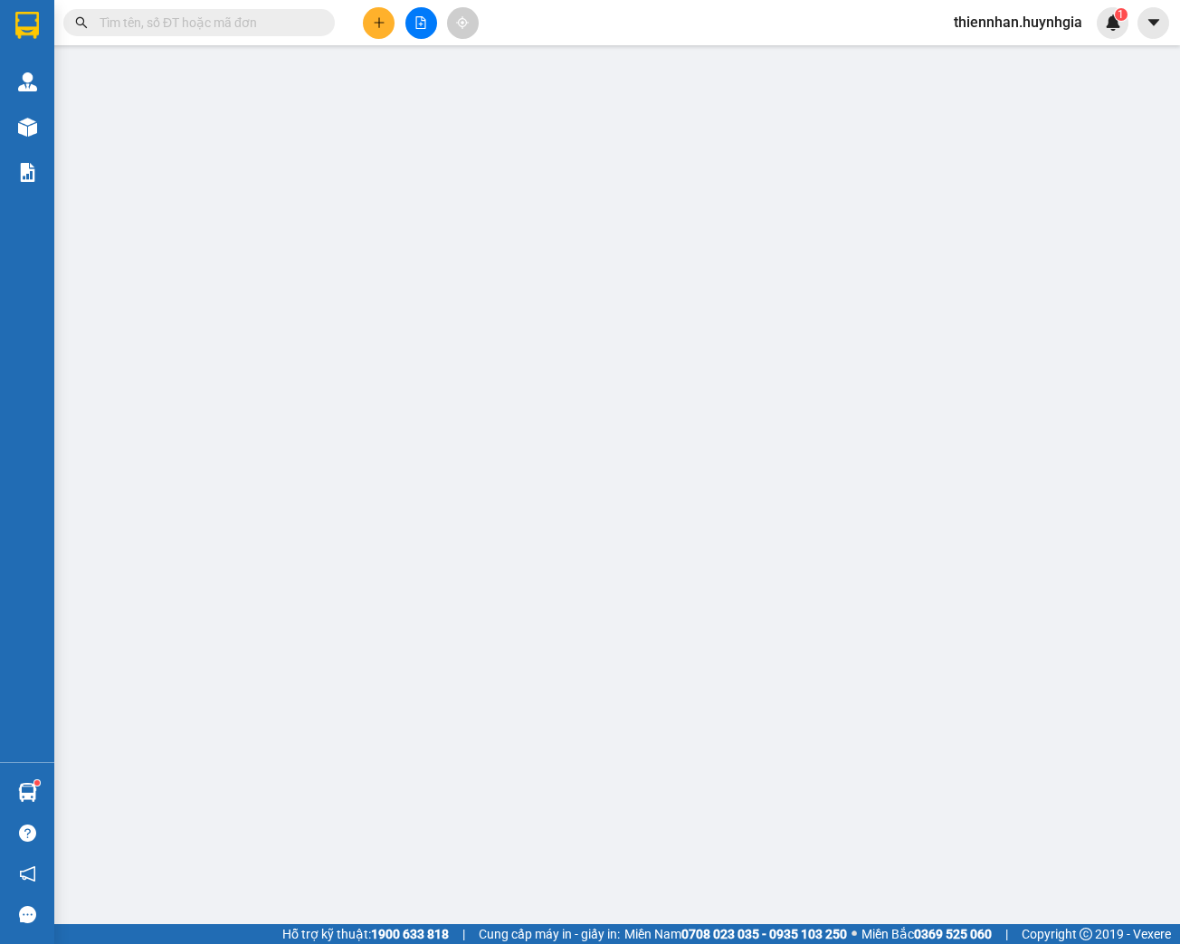
type input "0974838401"
type input "LACHARM FOOD"
type input "0982676835"
type input "TRÚC ANH"
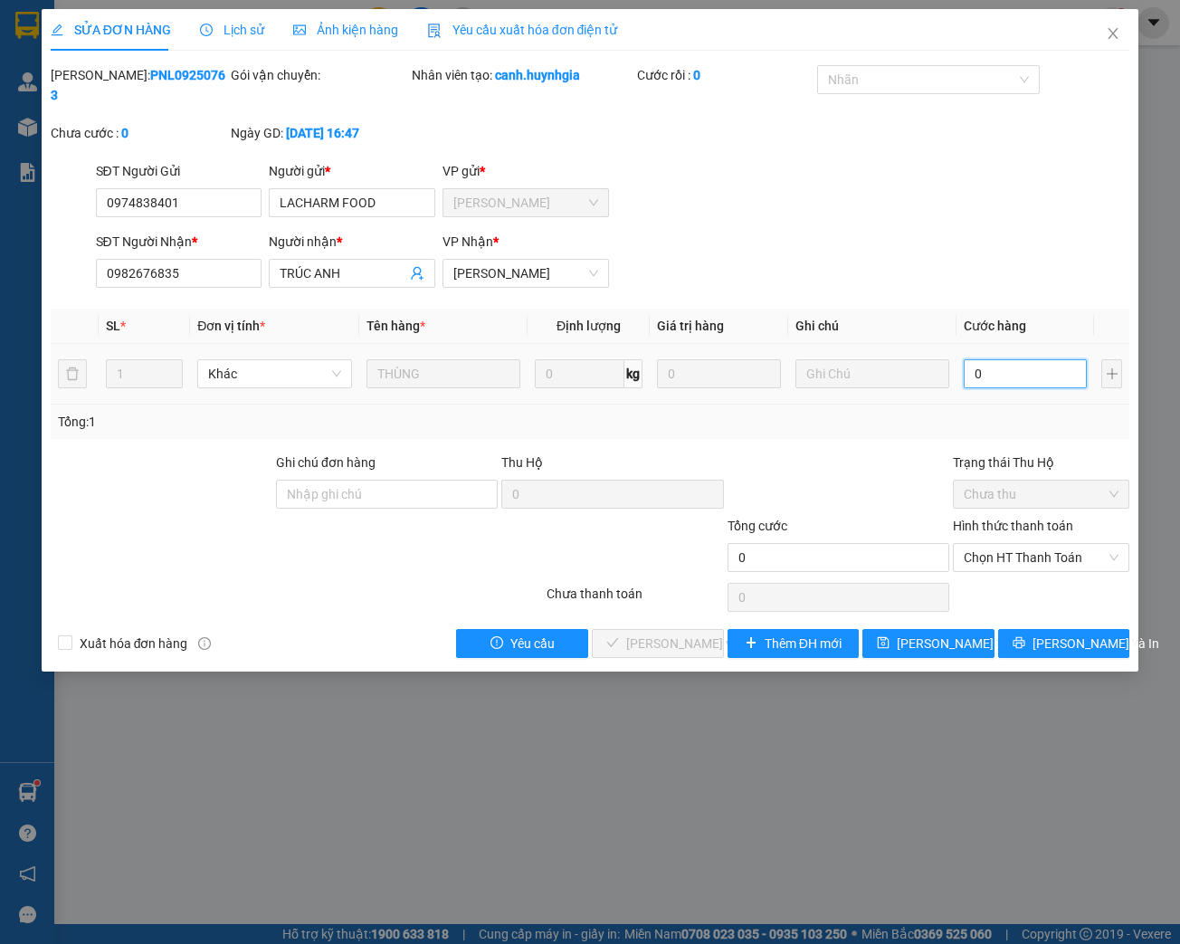
click at [1016, 362] on input "0" at bounding box center [1024, 373] width 123 height 29
type input "4"
type input "40"
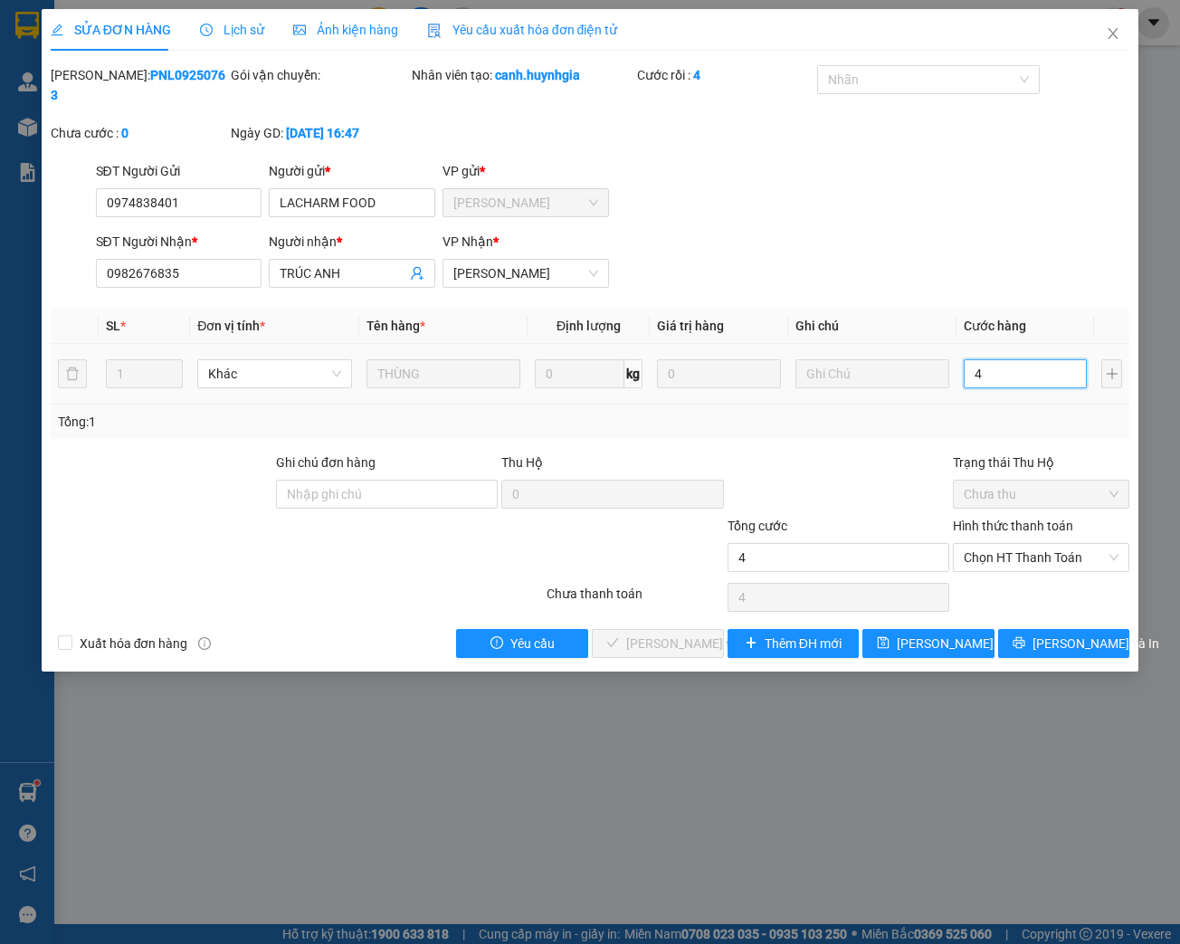
type input "40"
type input "400"
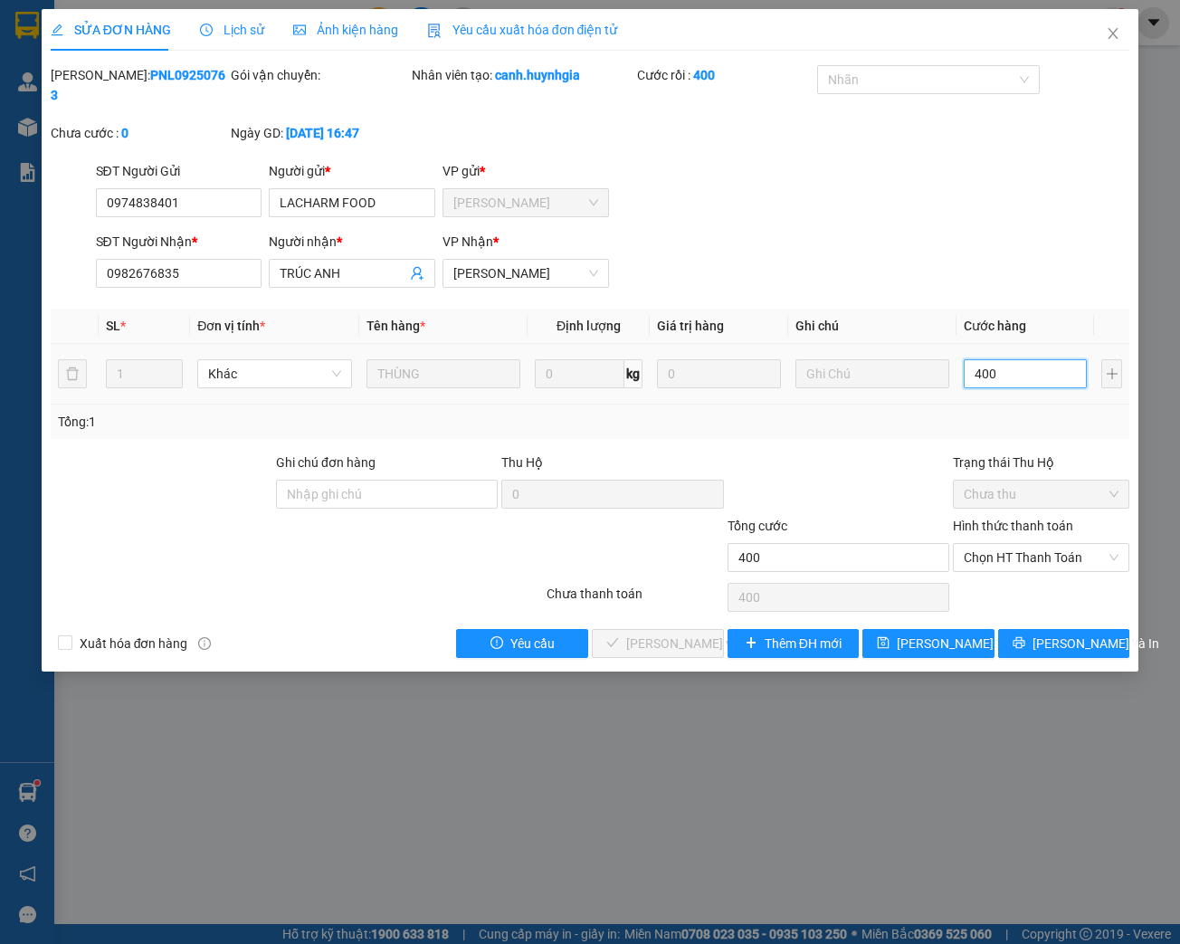
type input "4.000"
type input "40.000"
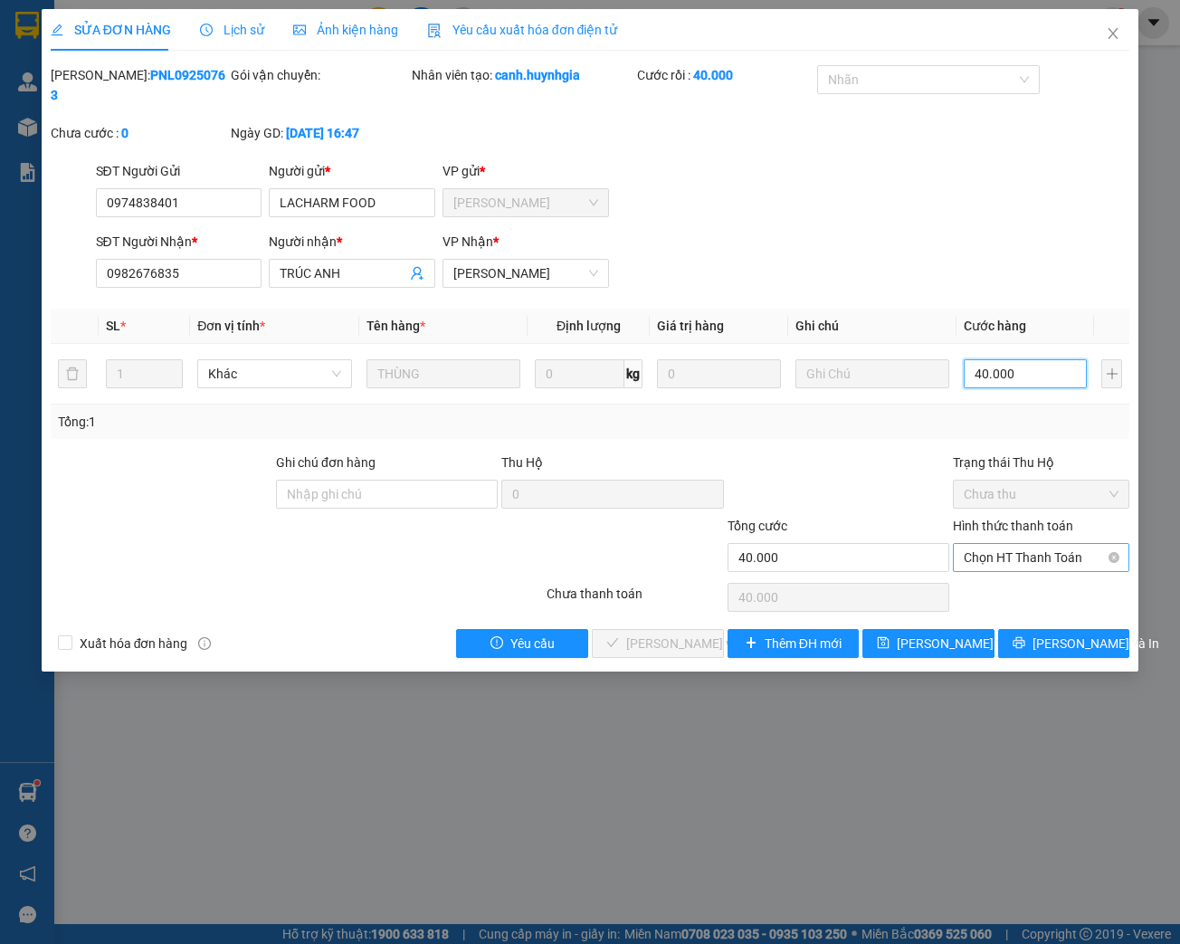
click at [1005, 564] on span "Chọn HT Thanh Toán" at bounding box center [1040, 557] width 155 height 27
type input "40.000"
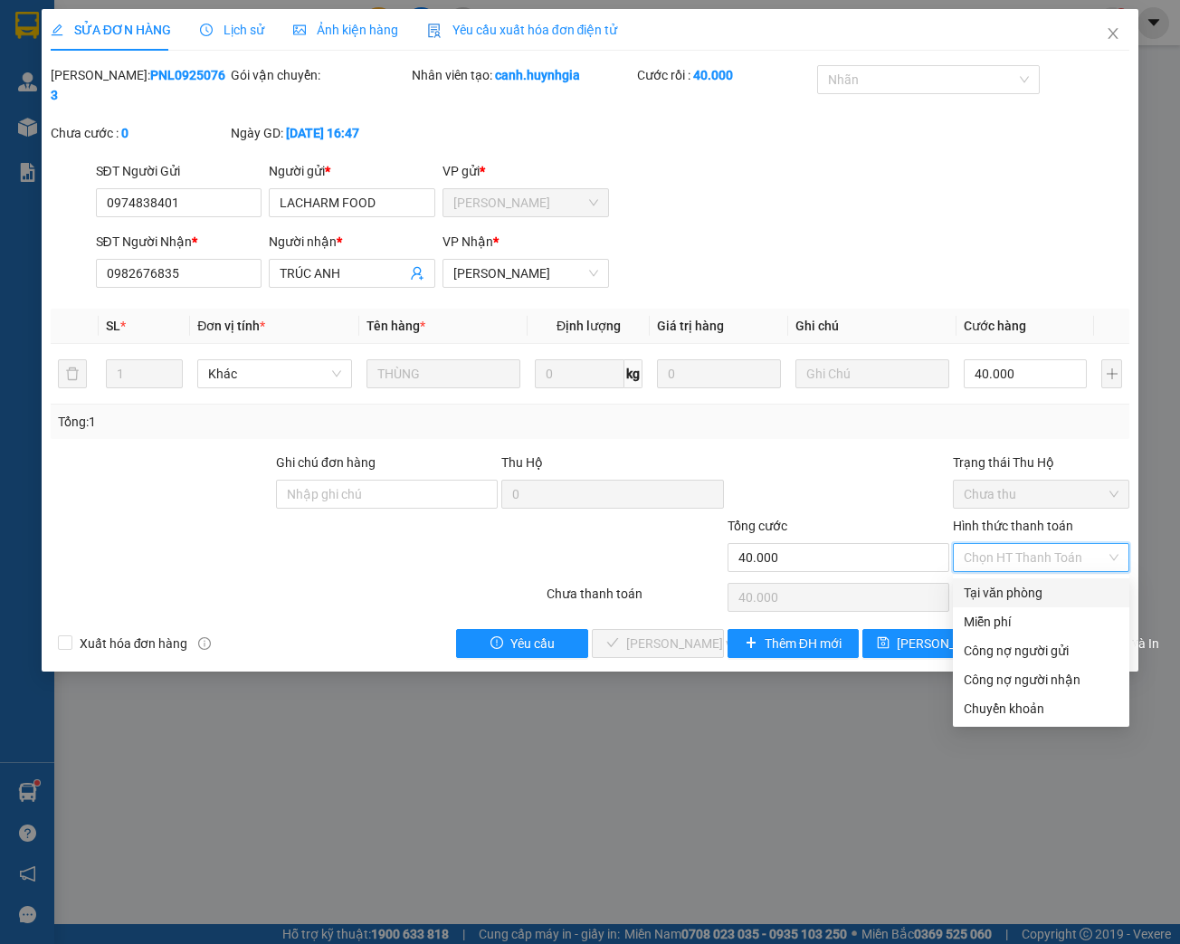
click at [1010, 588] on div "Tại văn phòng" at bounding box center [1040, 593] width 155 height 20
type input "0"
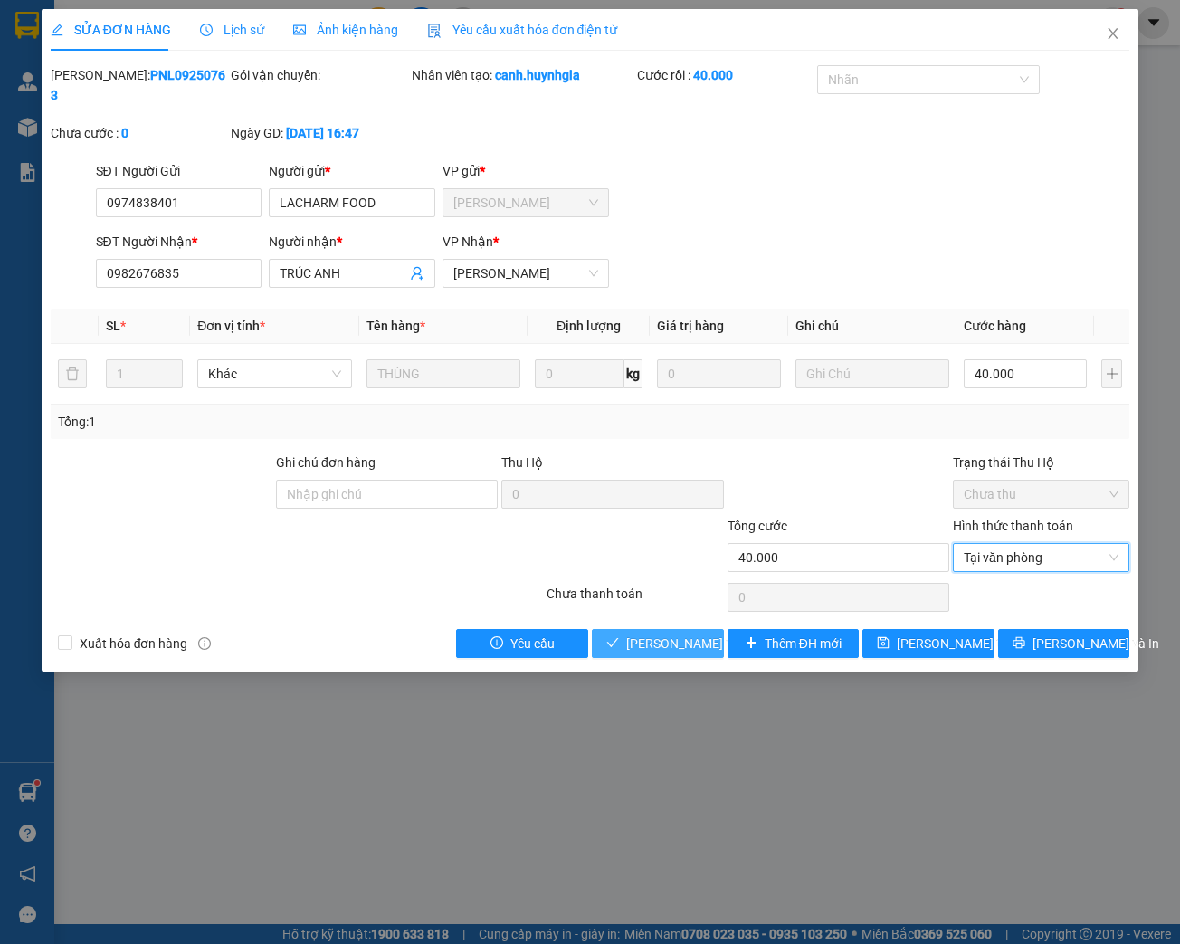
click at [650, 648] on span "[PERSON_NAME] và Giao hàng" at bounding box center [713, 643] width 174 height 20
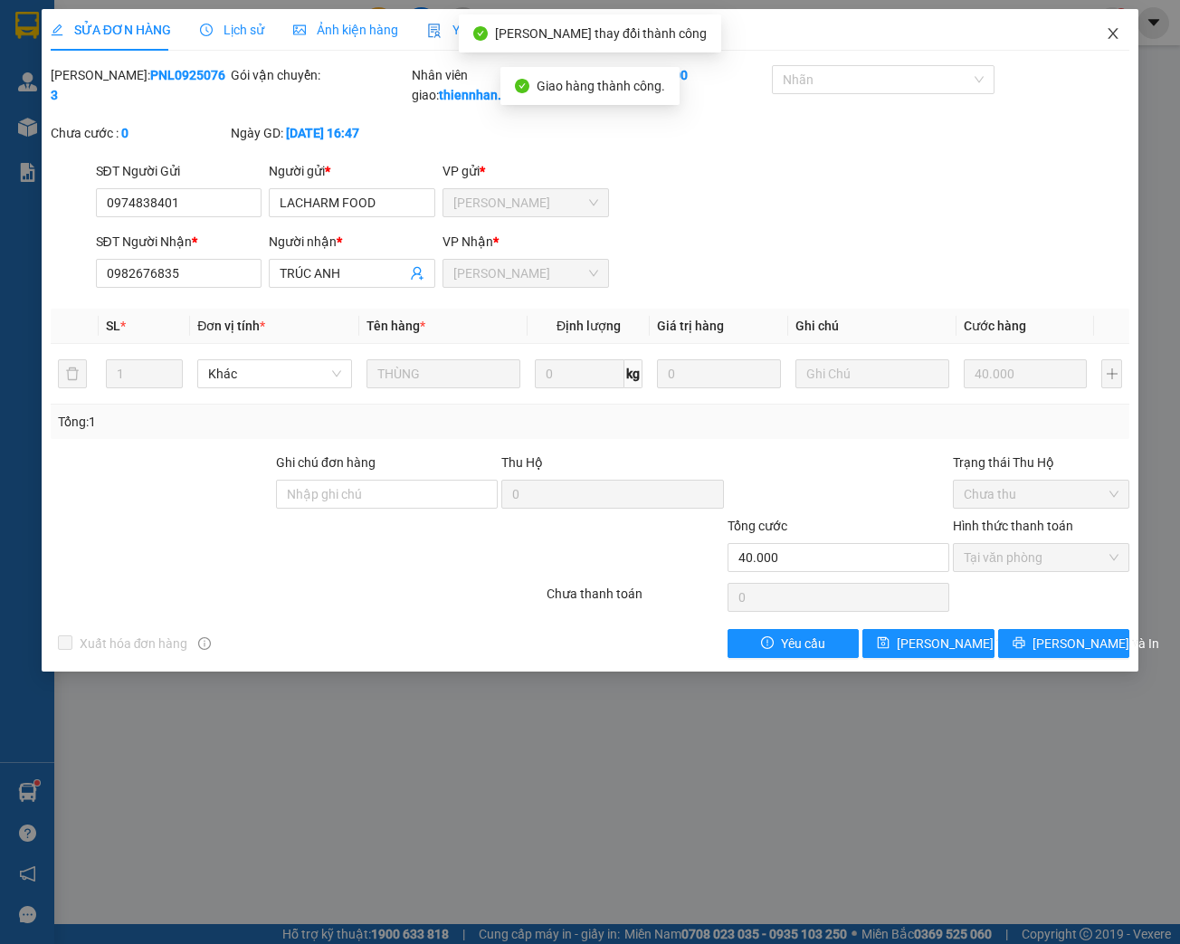
click at [1108, 33] on icon "close" at bounding box center [1112, 33] width 14 height 14
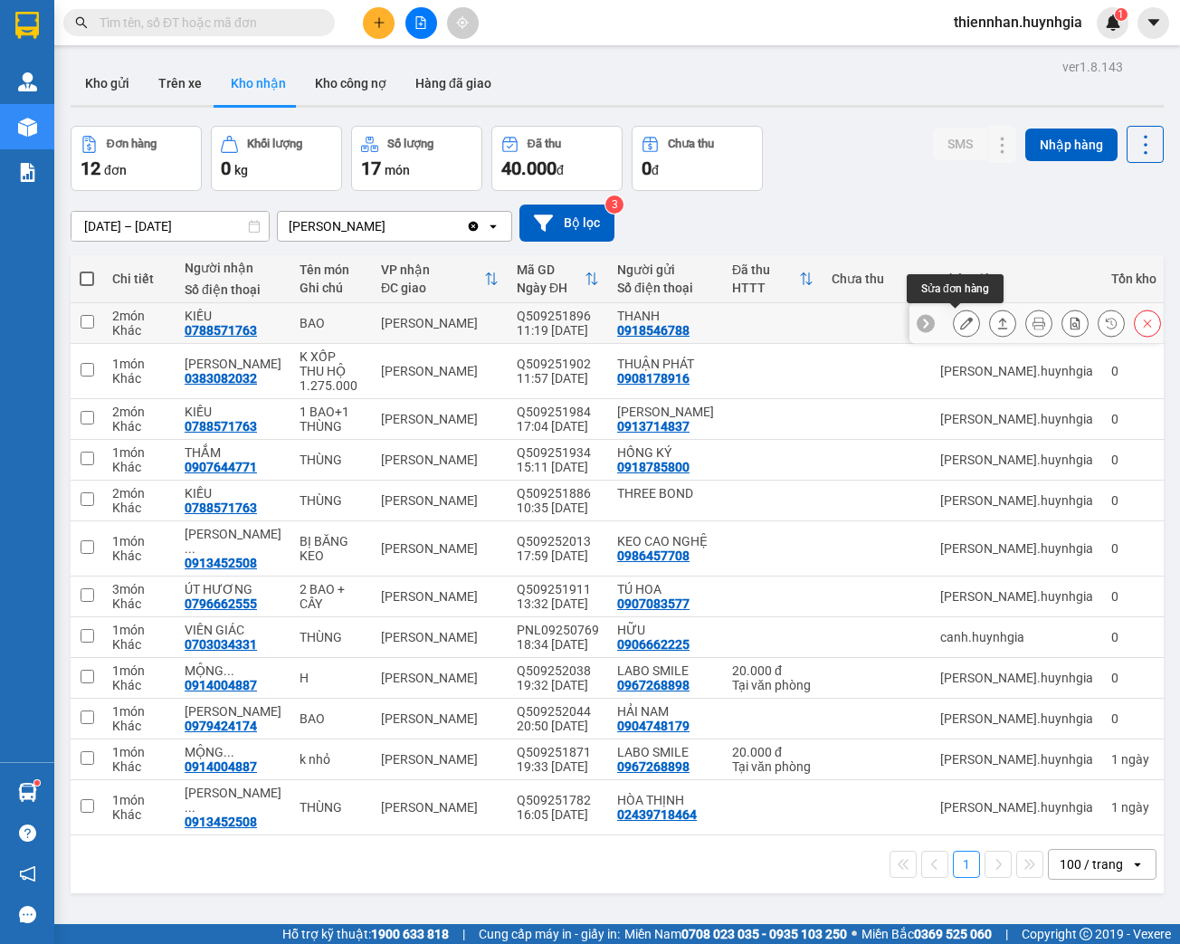
click at [961, 323] on icon at bounding box center [966, 323] width 13 height 13
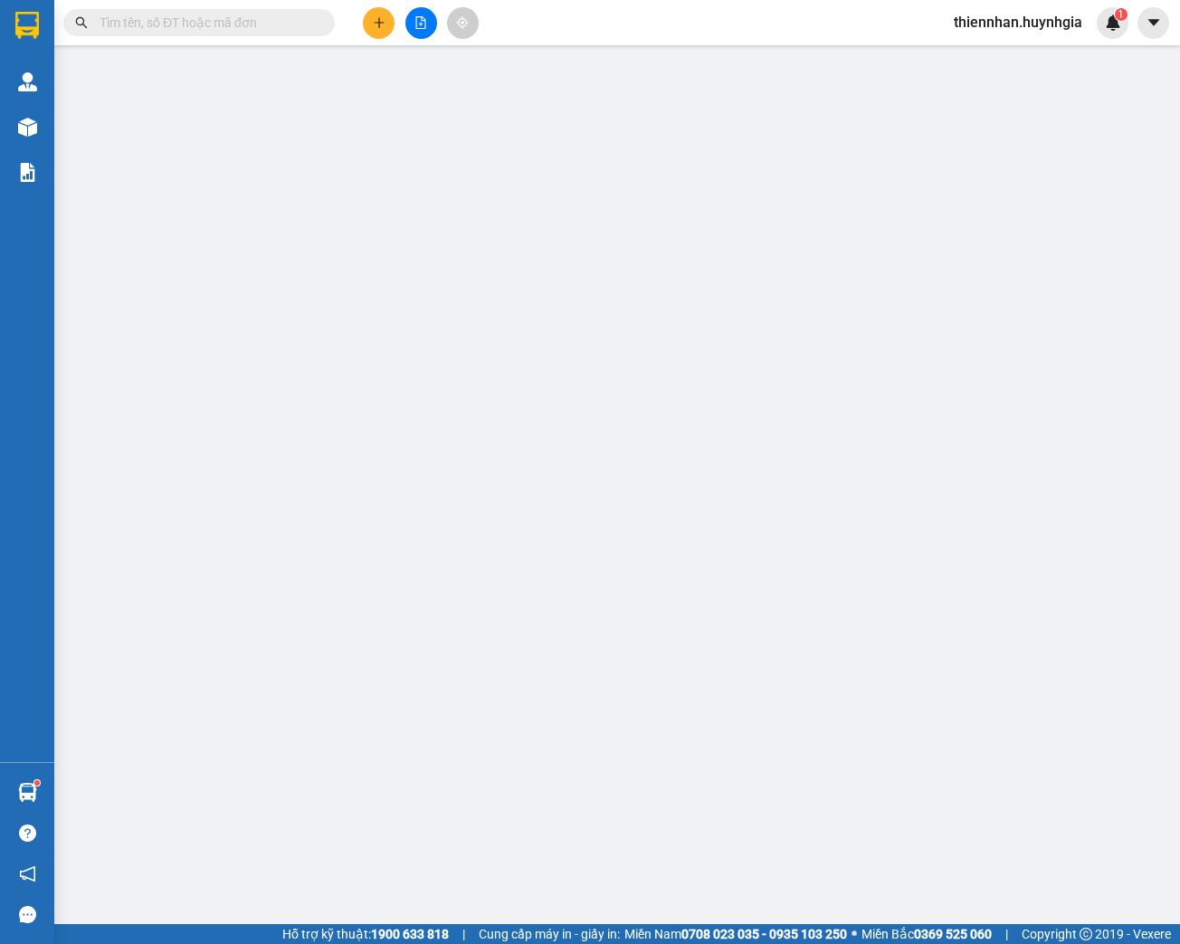
type input "0918546788"
type input "THANH"
type input "0788571763"
type input "KIỀU"
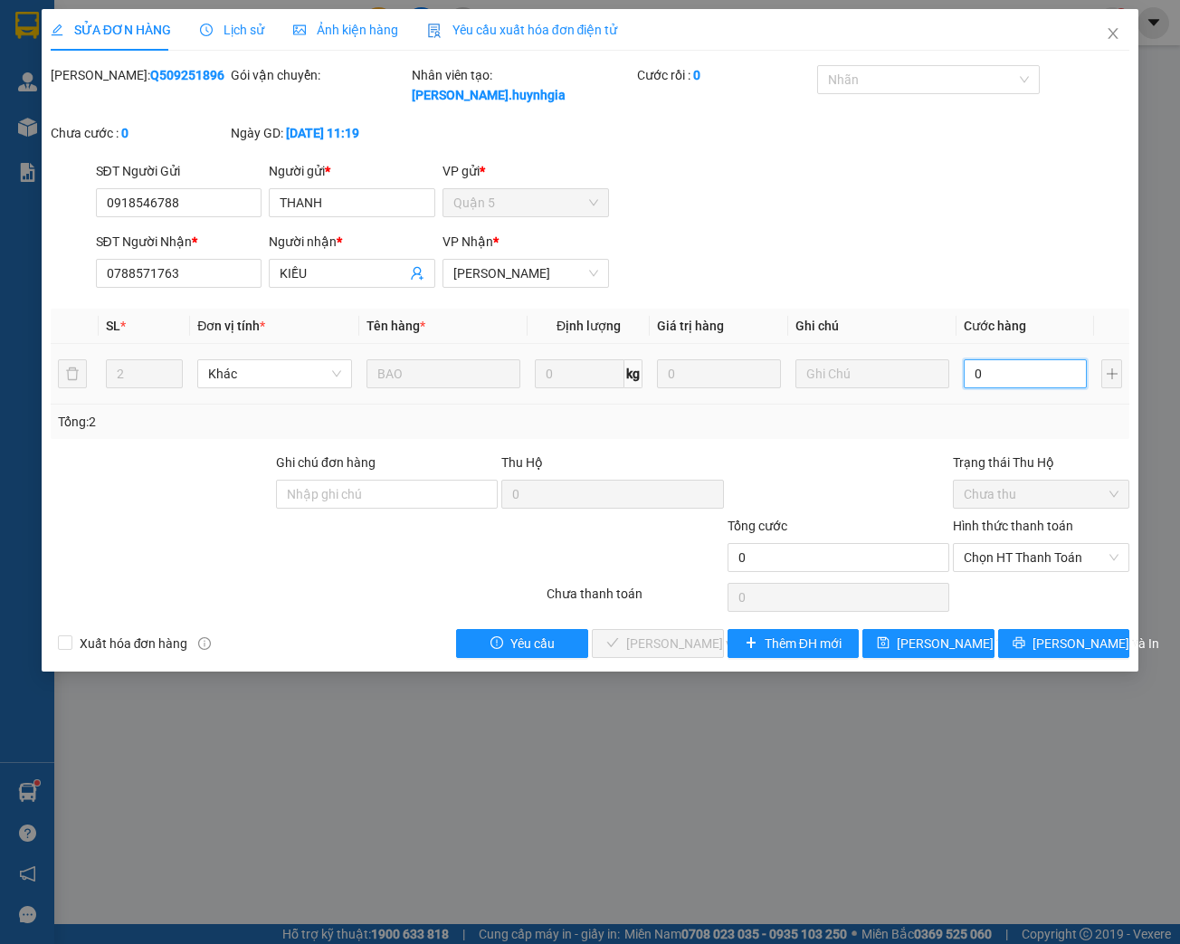
click at [976, 372] on input "0" at bounding box center [1024, 373] width 123 height 29
type input "6"
type input "60"
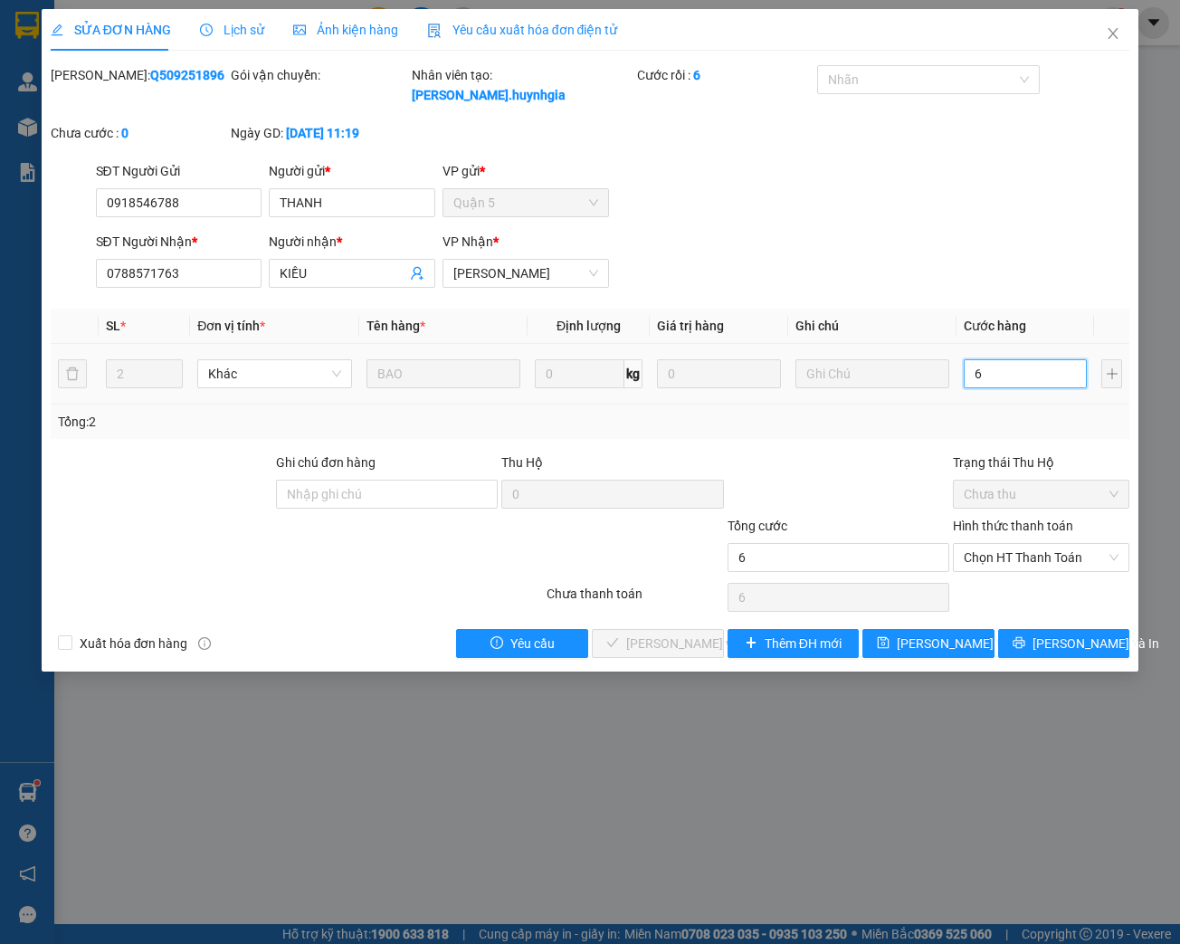
type input "60"
type input "600"
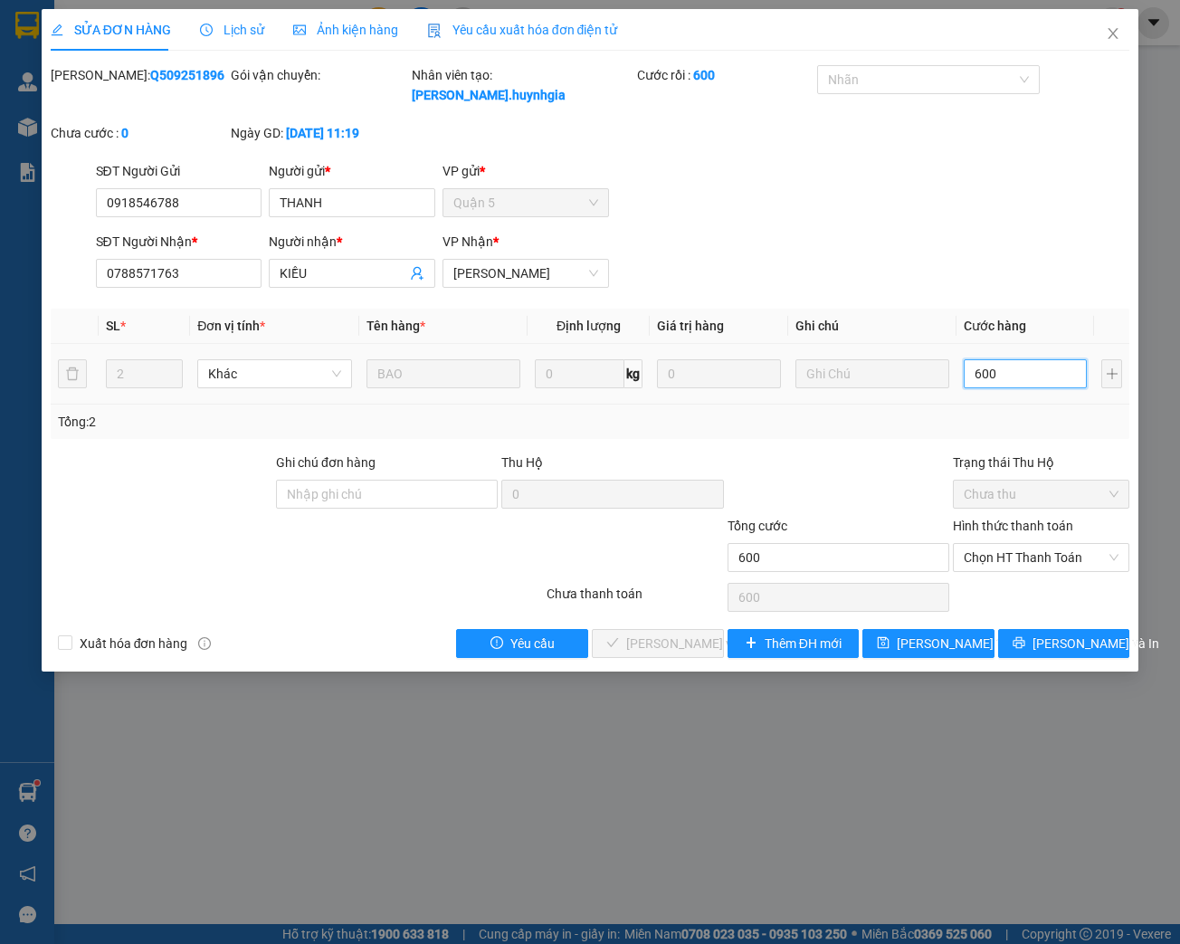
type input "6.000"
type input "60.000"
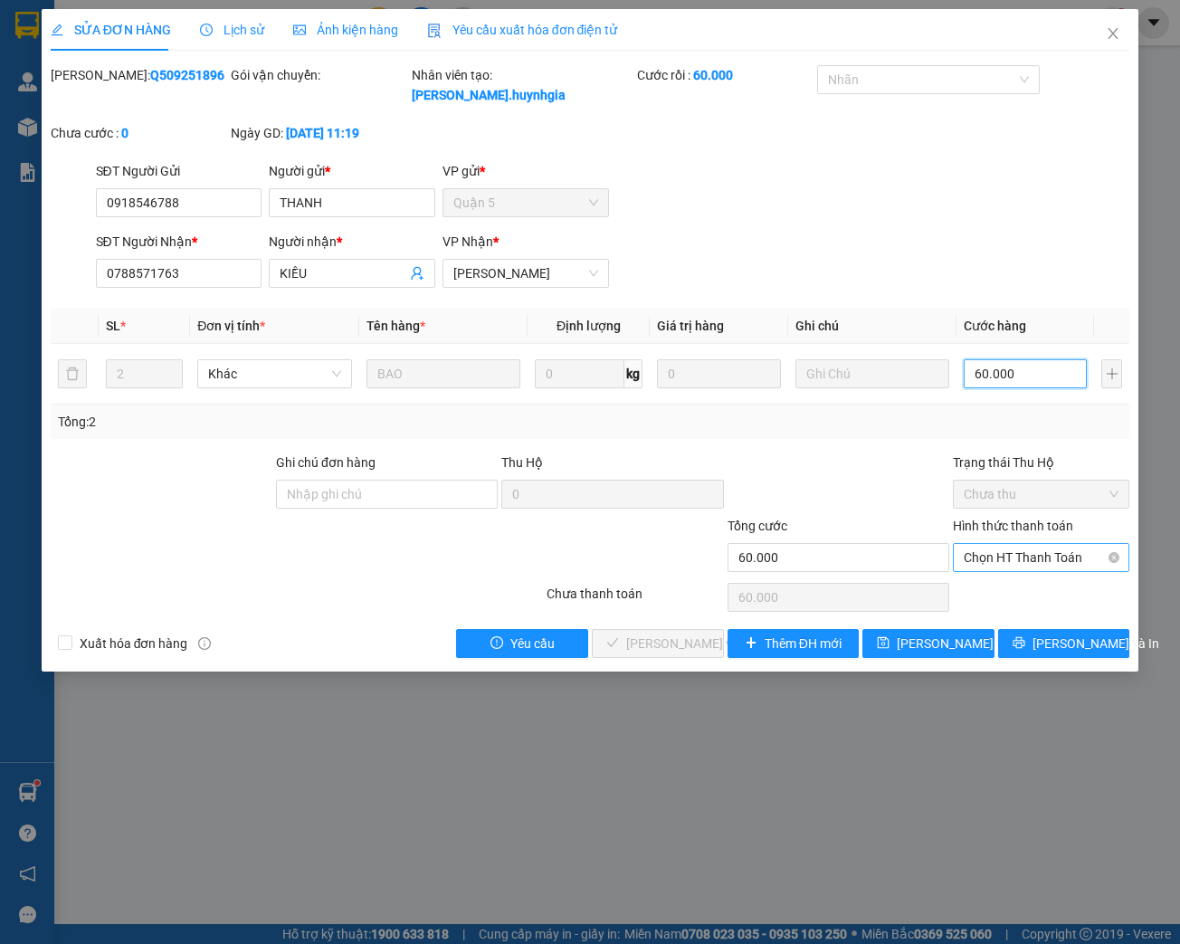
click at [1017, 559] on span "Chọn HT Thanh Toán" at bounding box center [1040, 557] width 155 height 27
type input "60.000"
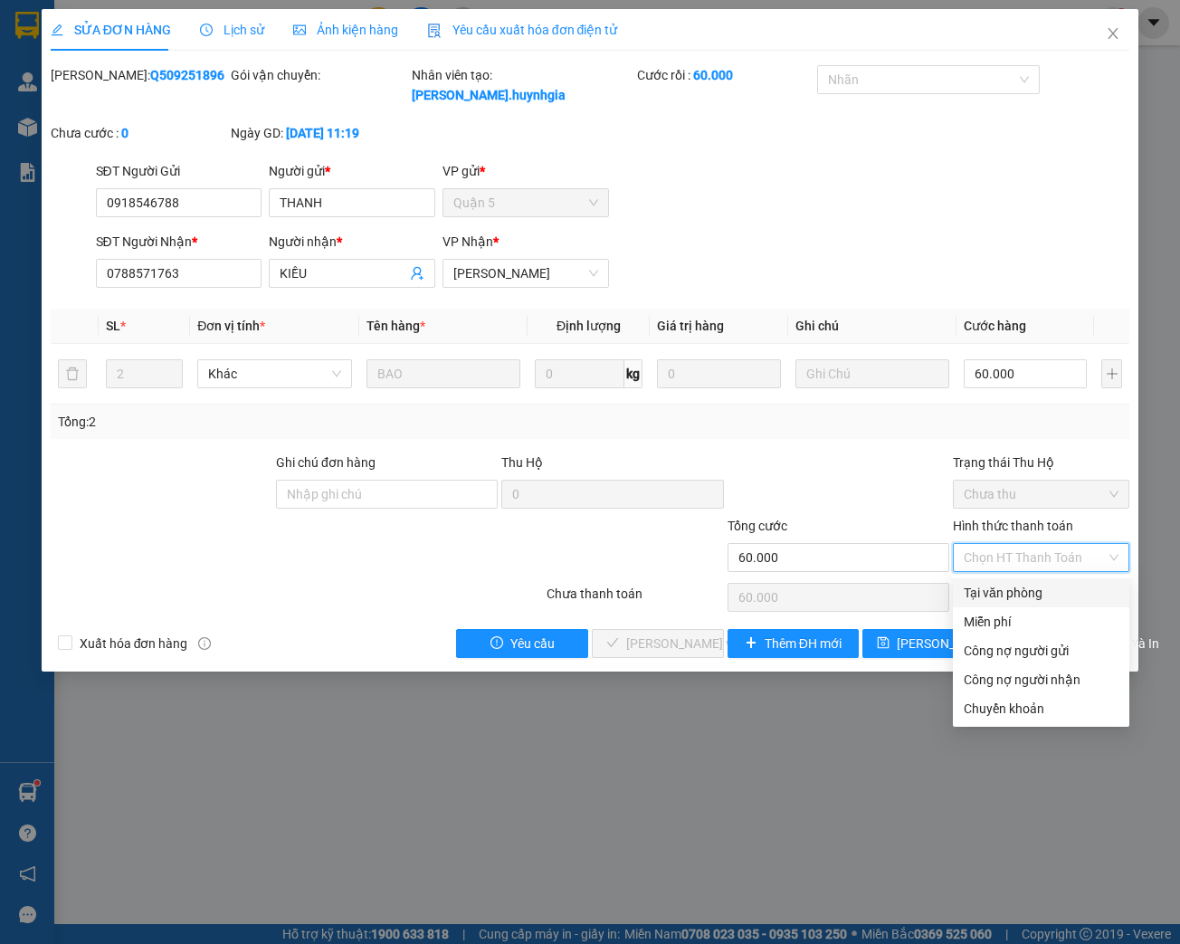
click at [1010, 583] on div "Tại văn phòng" at bounding box center [1041, 592] width 176 height 29
type input "0"
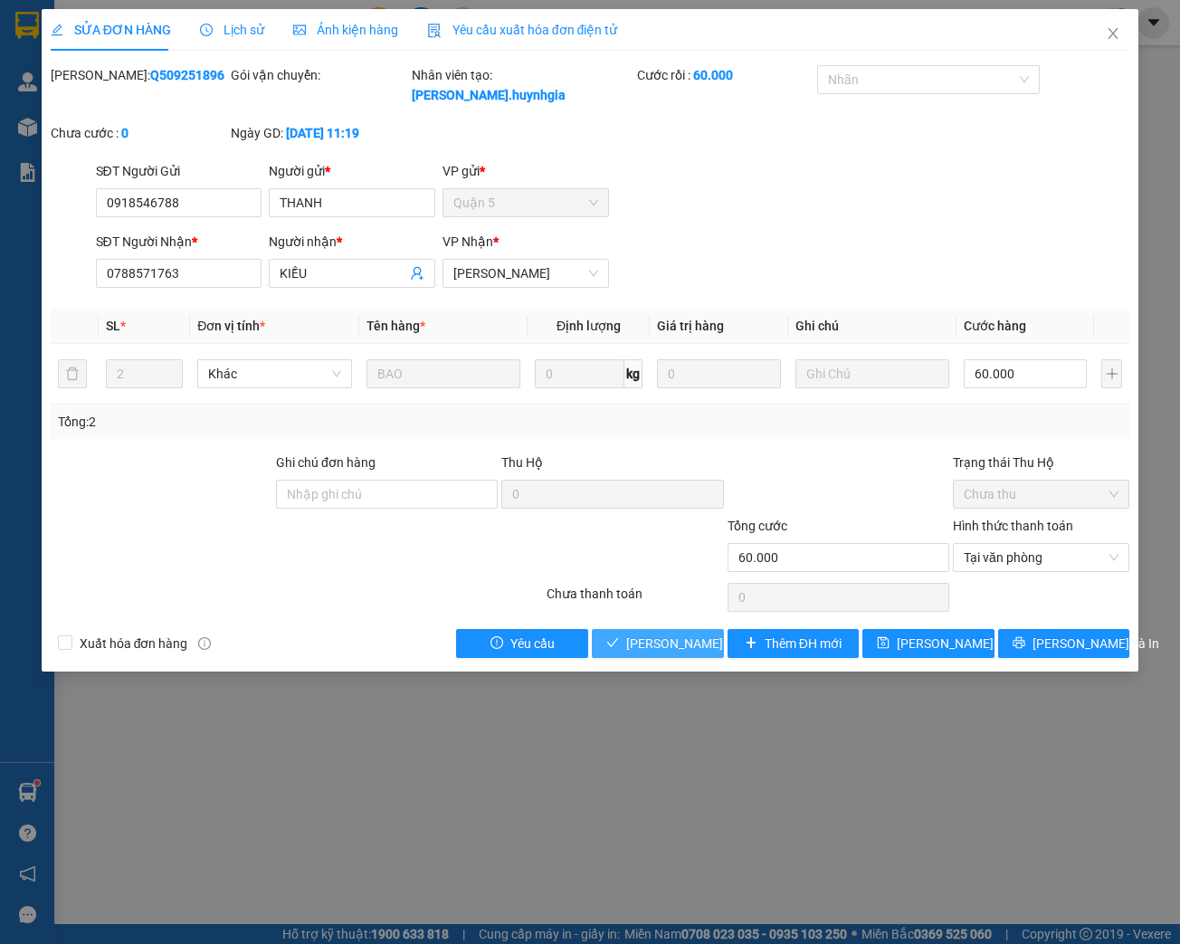
drag, startPoint x: 604, startPoint y: 641, endPoint x: 656, endPoint y: 632, distance: 52.4
click at [607, 642] on button "[PERSON_NAME] và Giao hàng" at bounding box center [658, 643] width 132 height 29
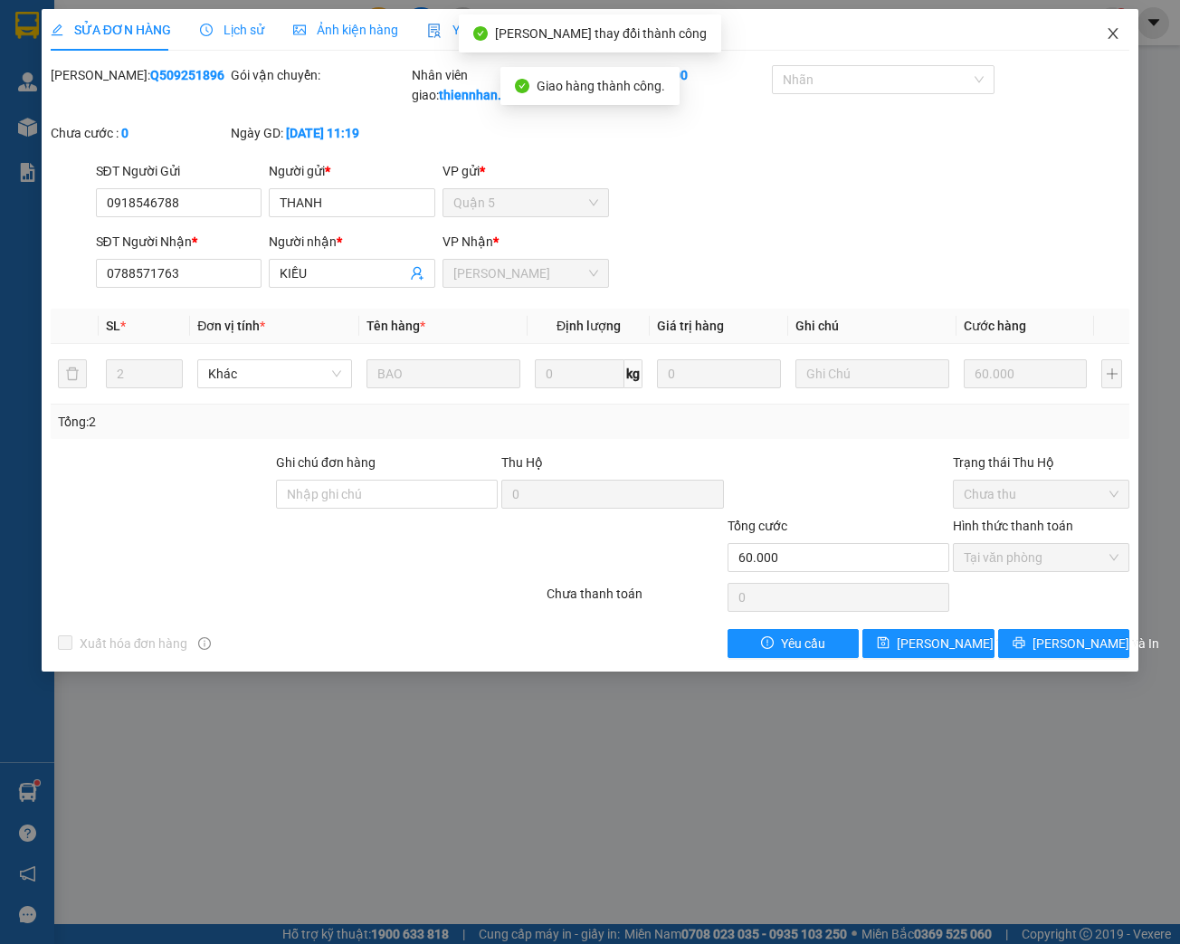
click at [1118, 36] on icon "close" at bounding box center [1112, 33] width 14 height 14
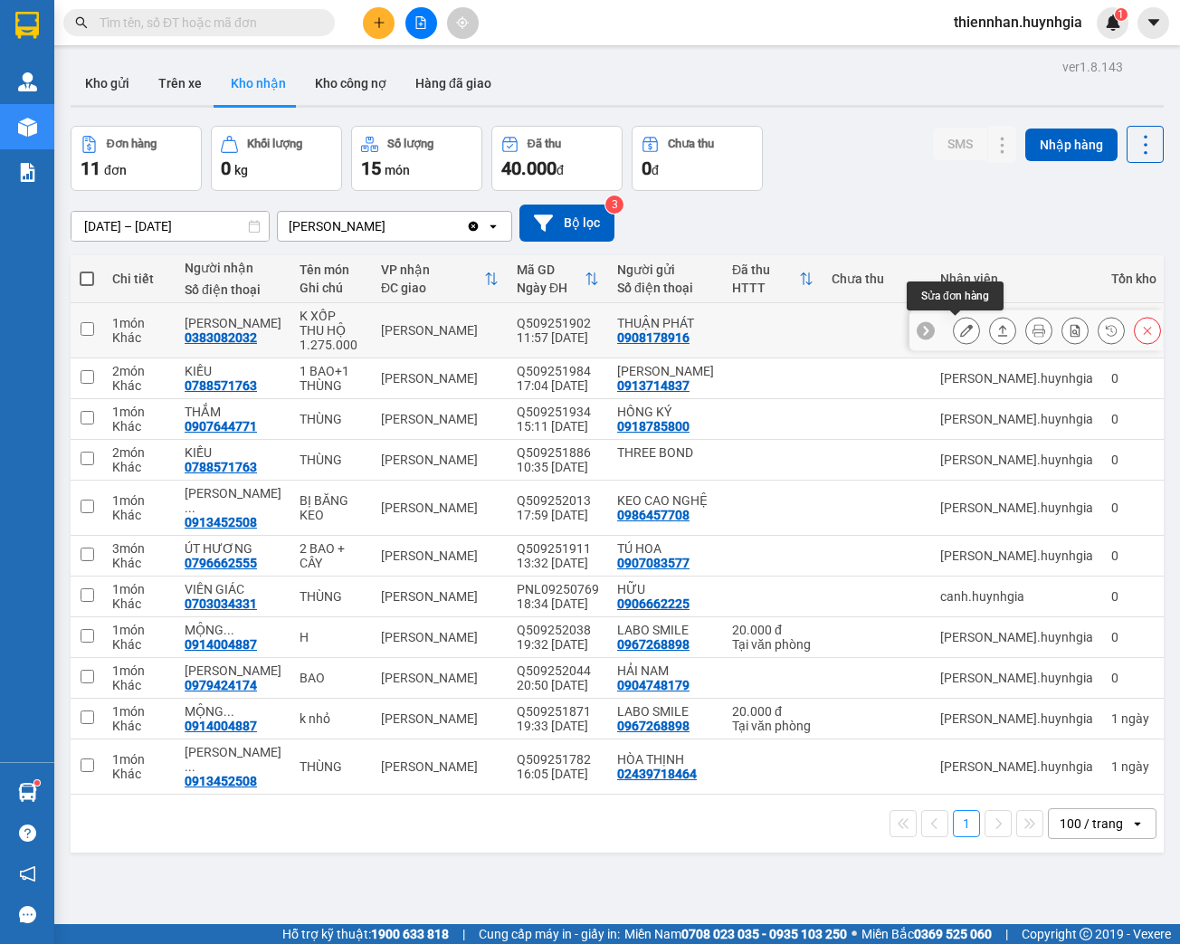
click at [960, 325] on icon at bounding box center [966, 330] width 13 height 13
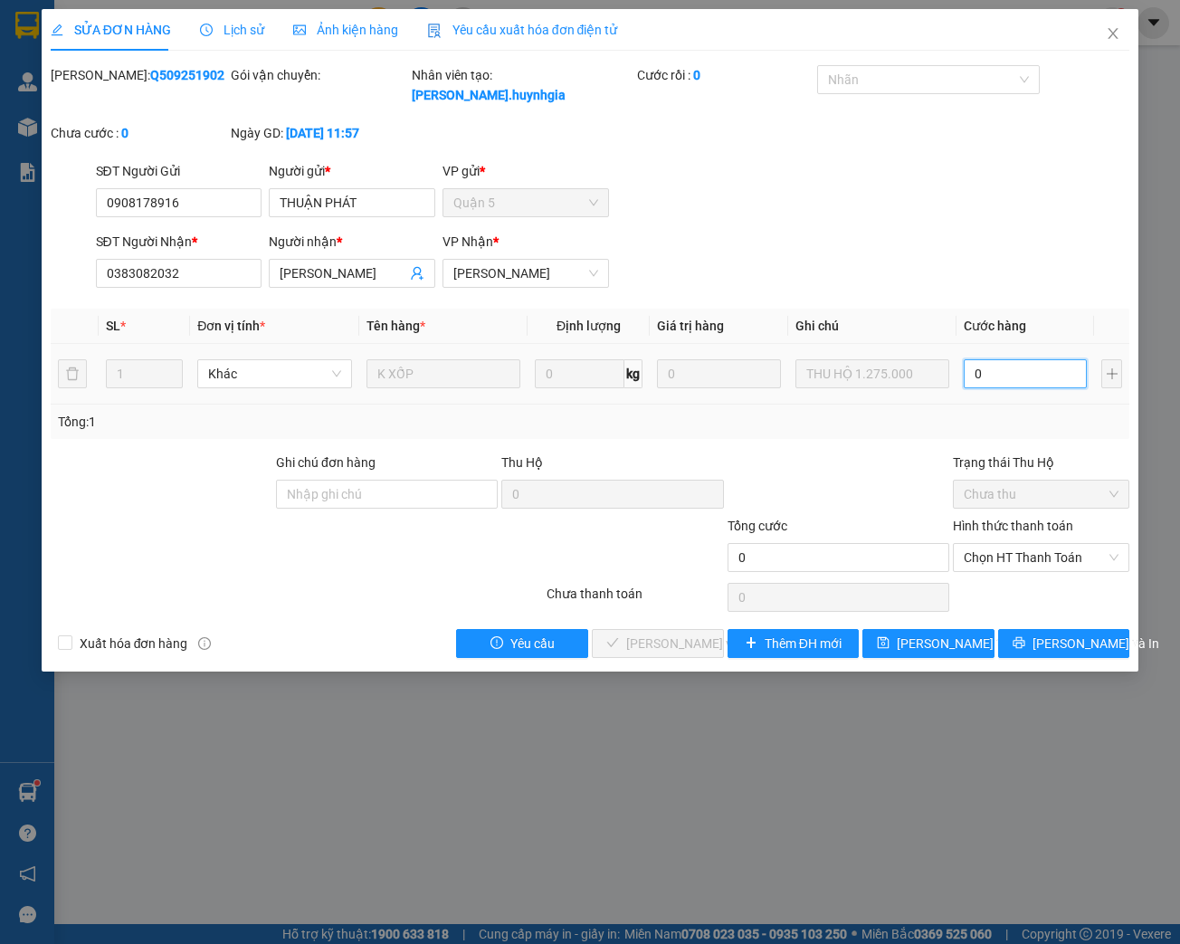
click at [1001, 367] on input "0" at bounding box center [1024, 373] width 123 height 29
type input "5"
type input "50"
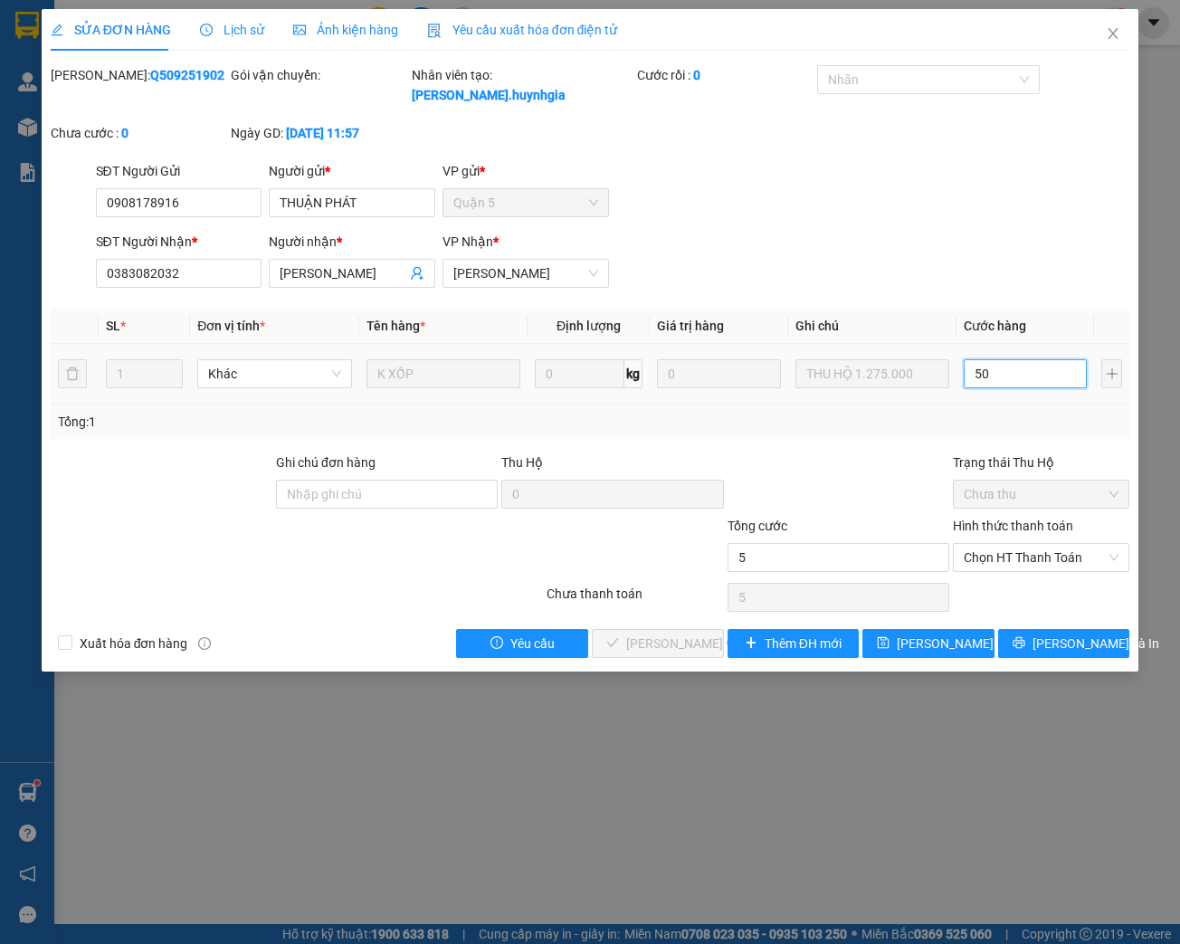
type input "50"
type input "500"
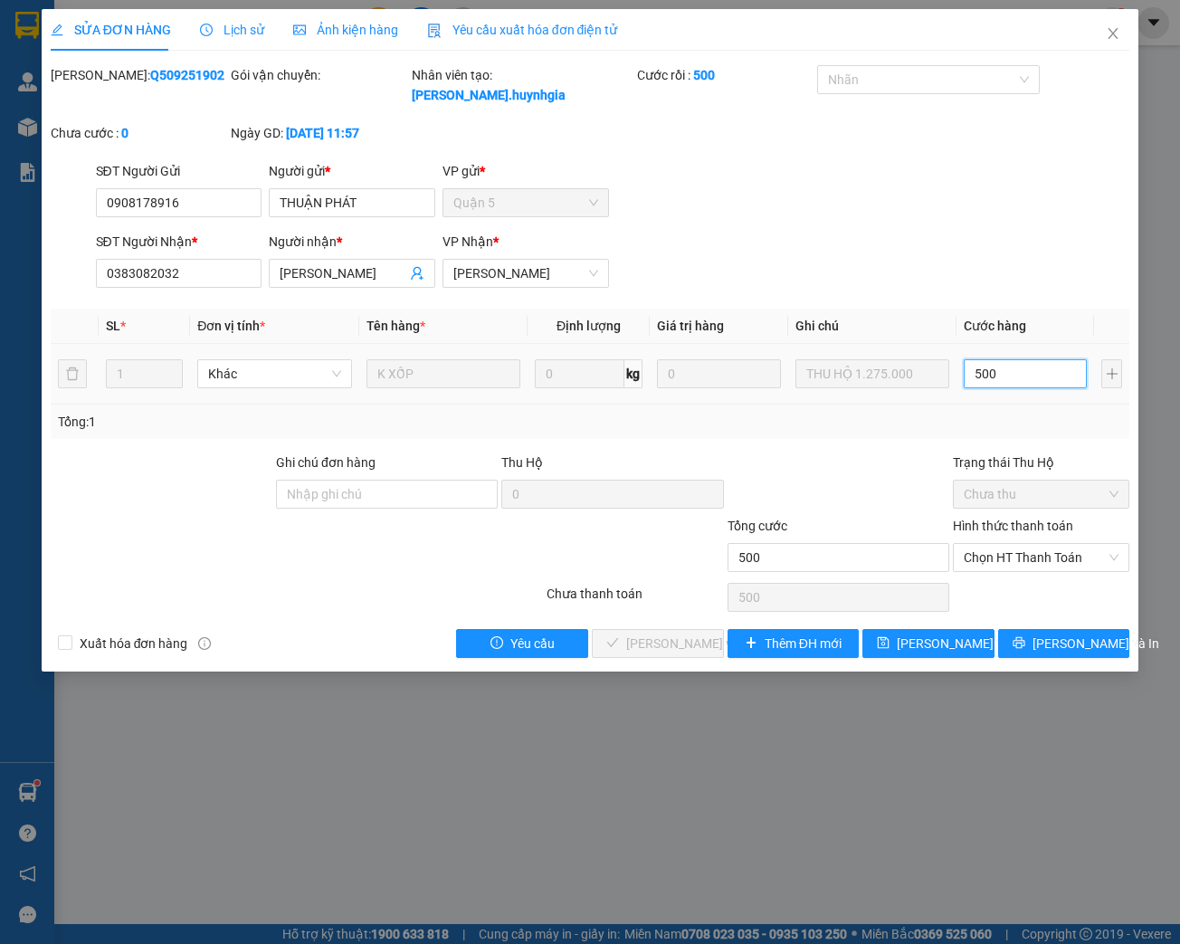
type input "5.000"
type input "50.000"
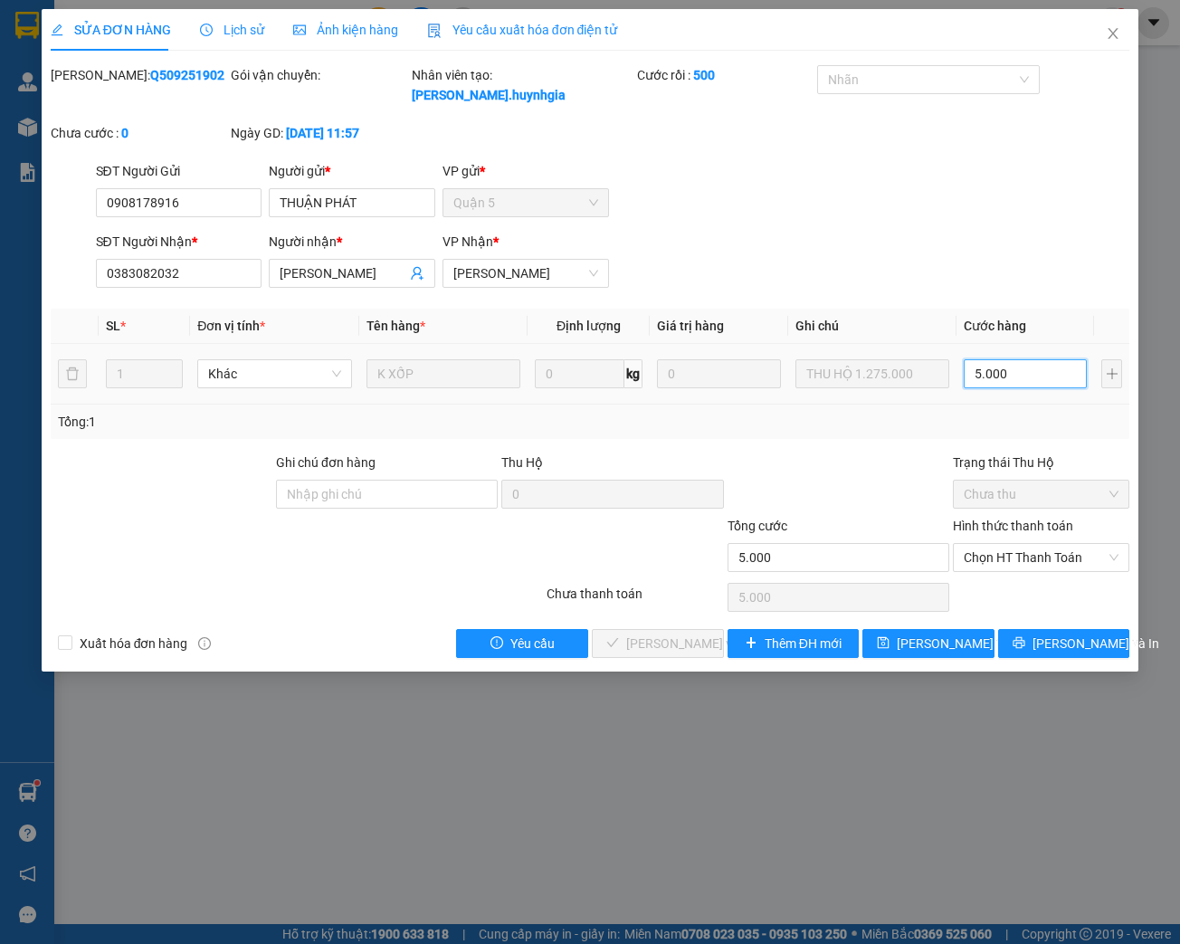
type input "50.000"
click at [1048, 550] on span "Chọn HT Thanh Toán" at bounding box center [1040, 557] width 155 height 27
type input "50.000"
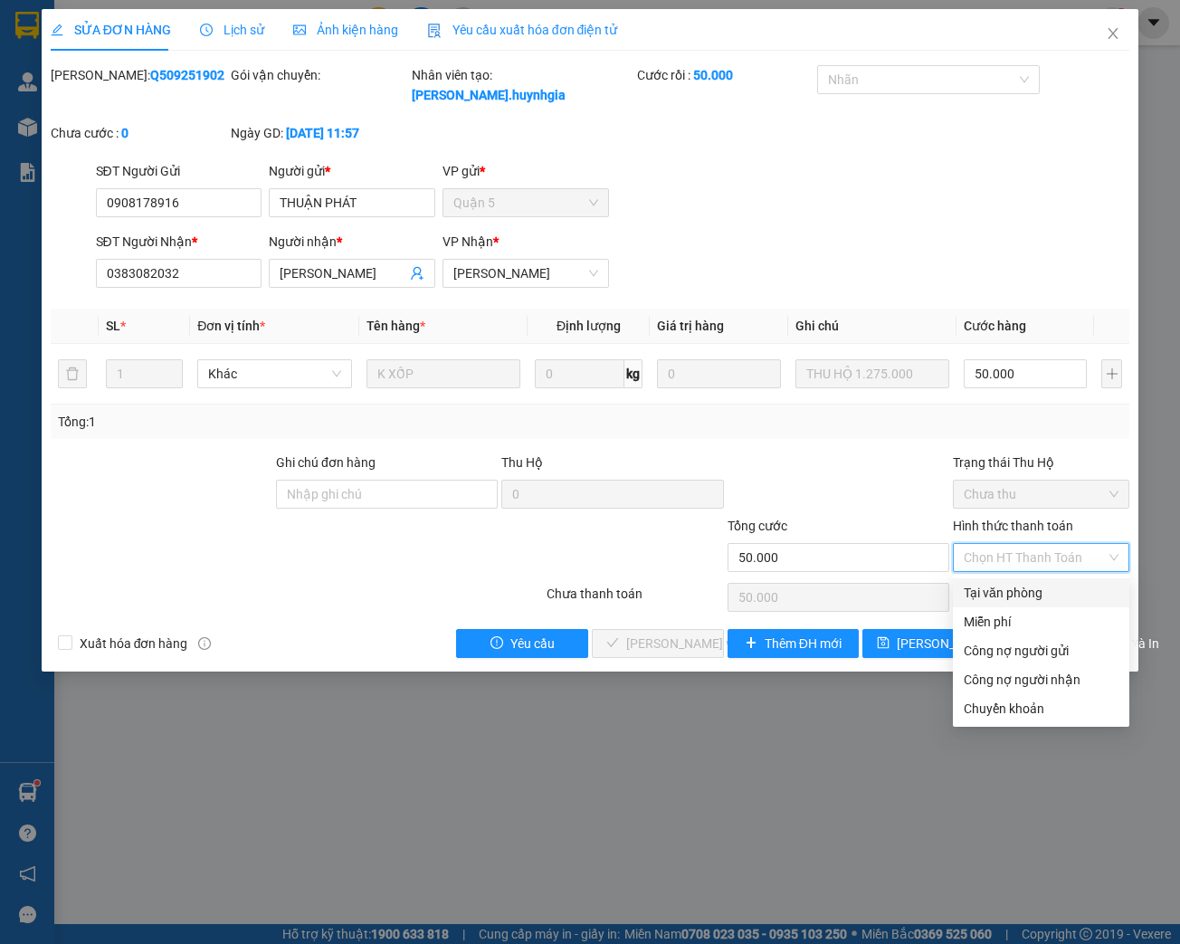
click at [1033, 589] on div "Tại văn phòng" at bounding box center [1040, 593] width 155 height 20
type input "0"
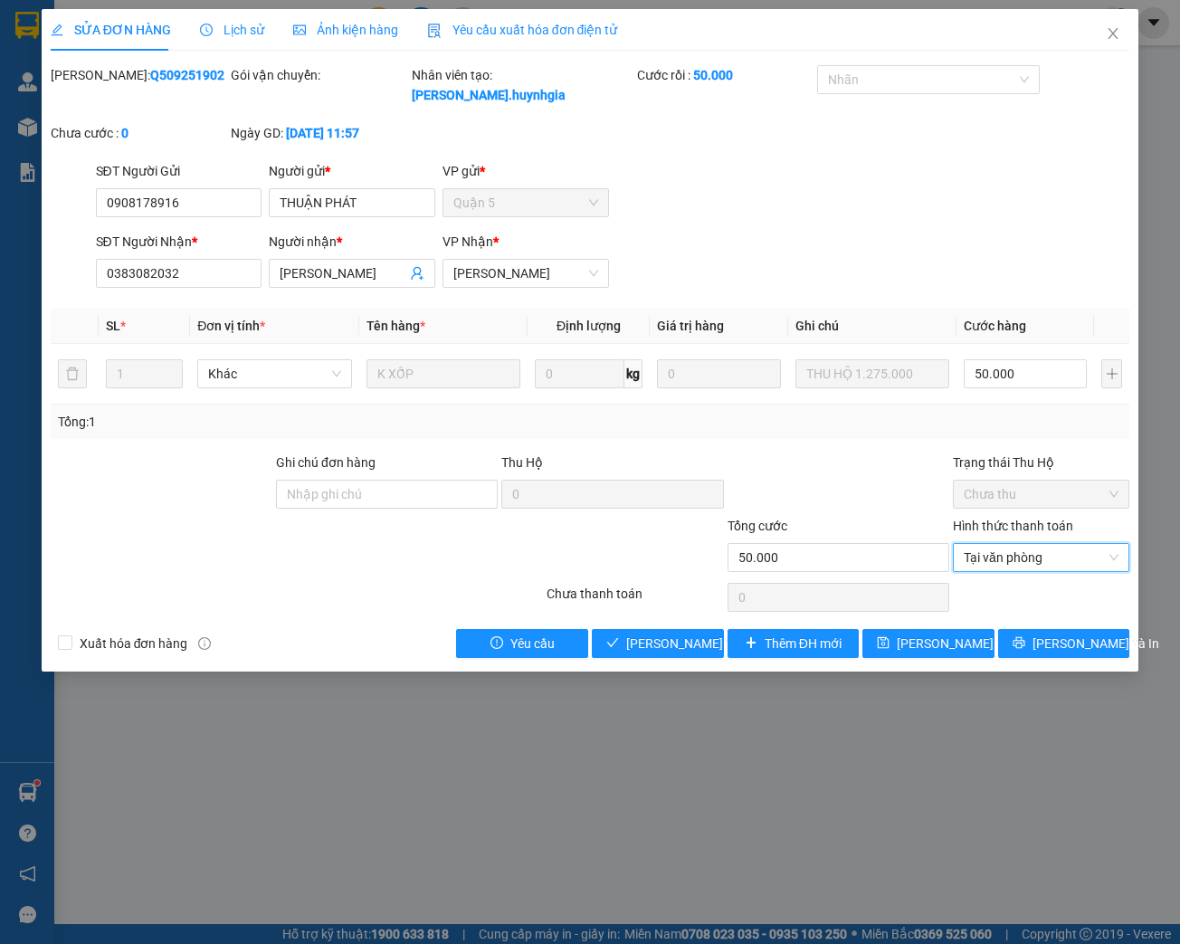
click at [1050, 491] on span "Chưa thu" at bounding box center [1040, 493] width 155 height 27
click at [688, 640] on span "[PERSON_NAME] và Giao hàng" at bounding box center [713, 643] width 174 height 20
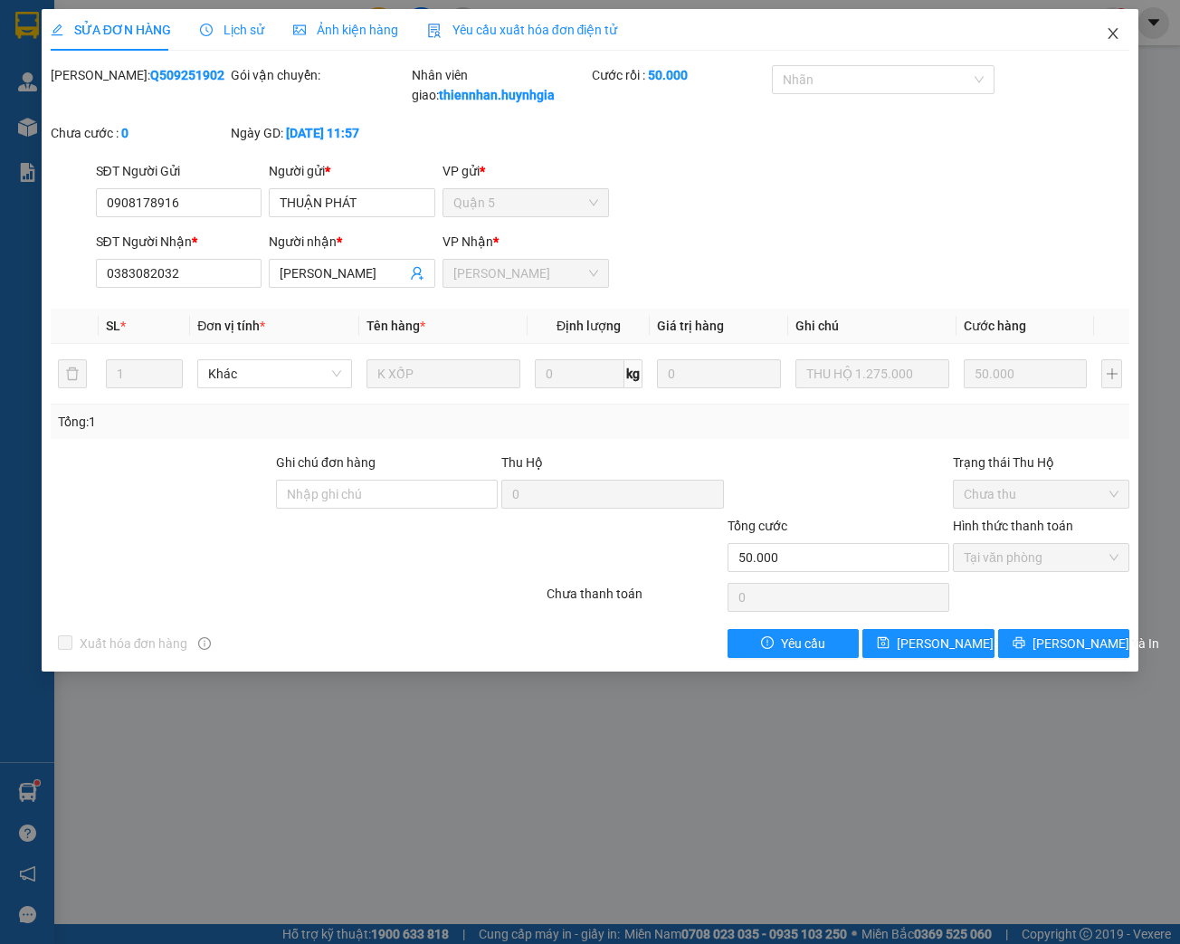
click at [1125, 33] on span "Close" at bounding box center [1112, 34] width 51 height 51
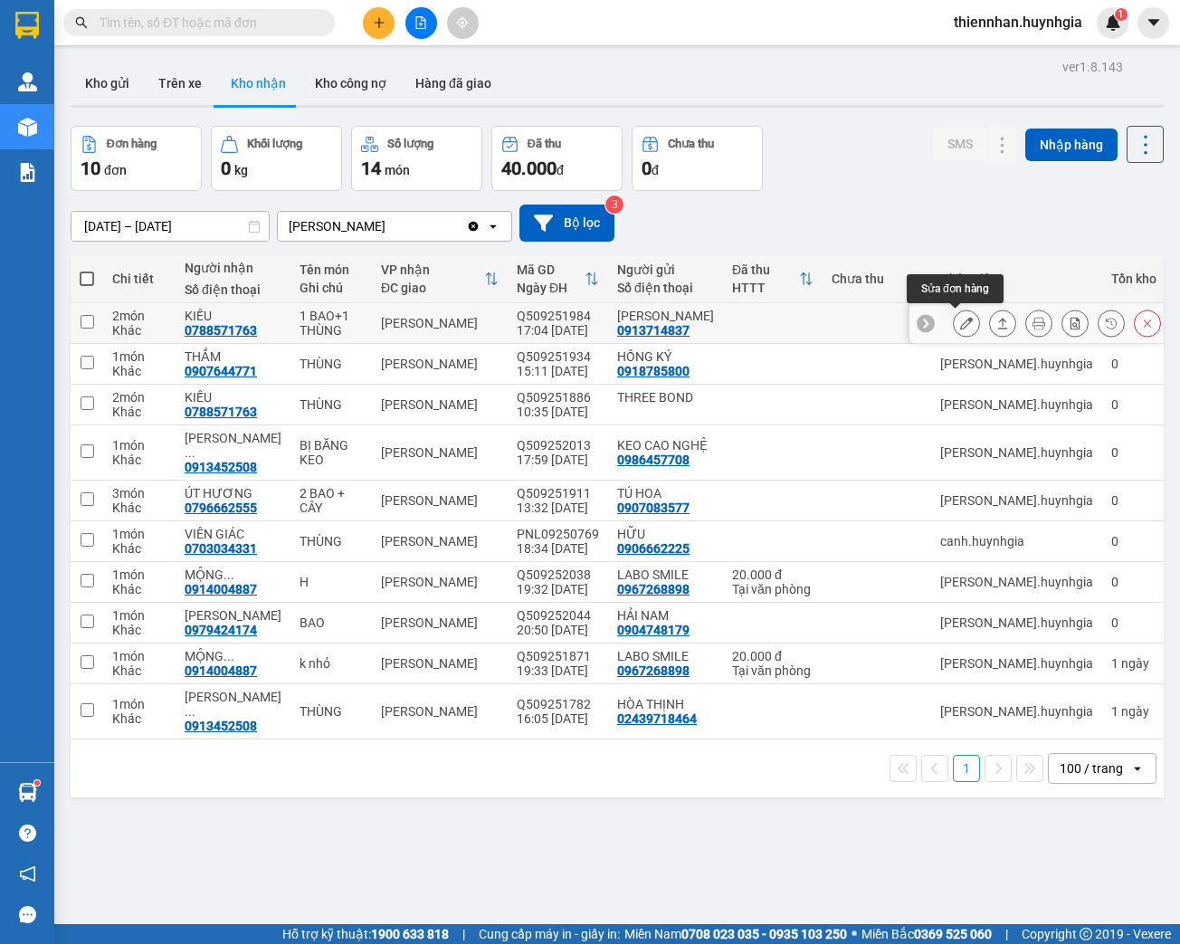
click at [960, 325] on icon at bounding box center [966, 323] width 13 height 13
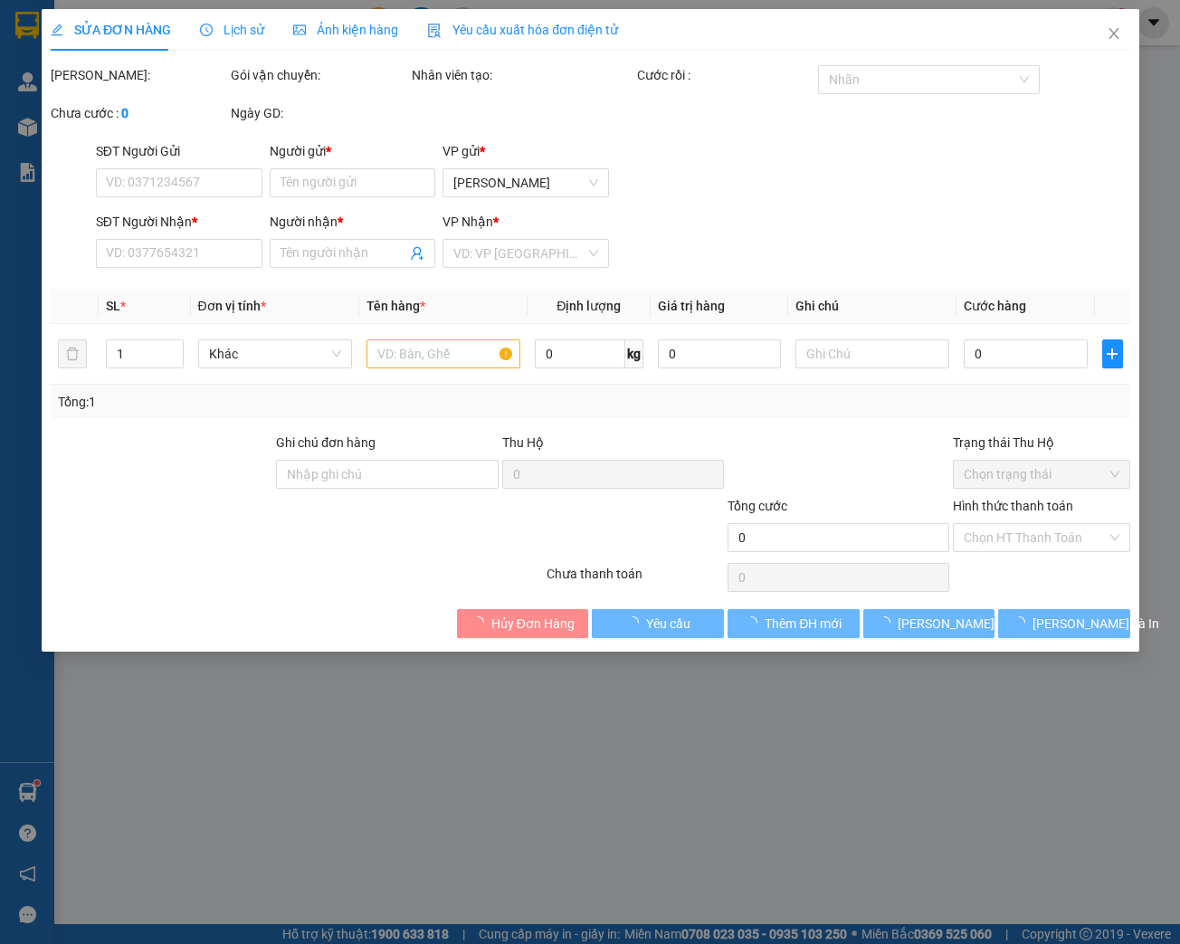
type input "0913714837"
type input "[PERSON_NAME]"
type input "0788571763"
type input "KIỀU"
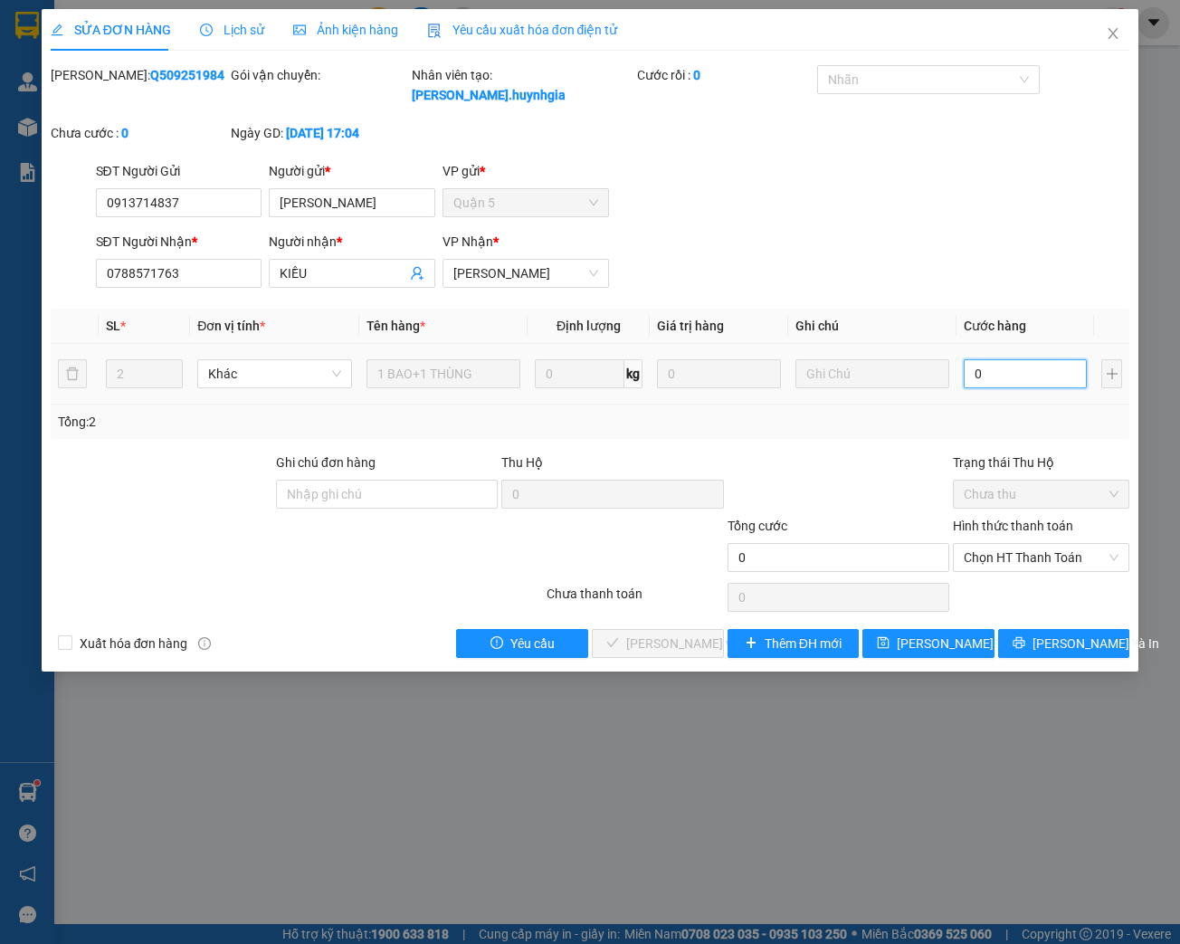
click at [995, 368] on input "0" at bounding box center [1024, 373] width 123 height 29
type input "7"
type input "70"
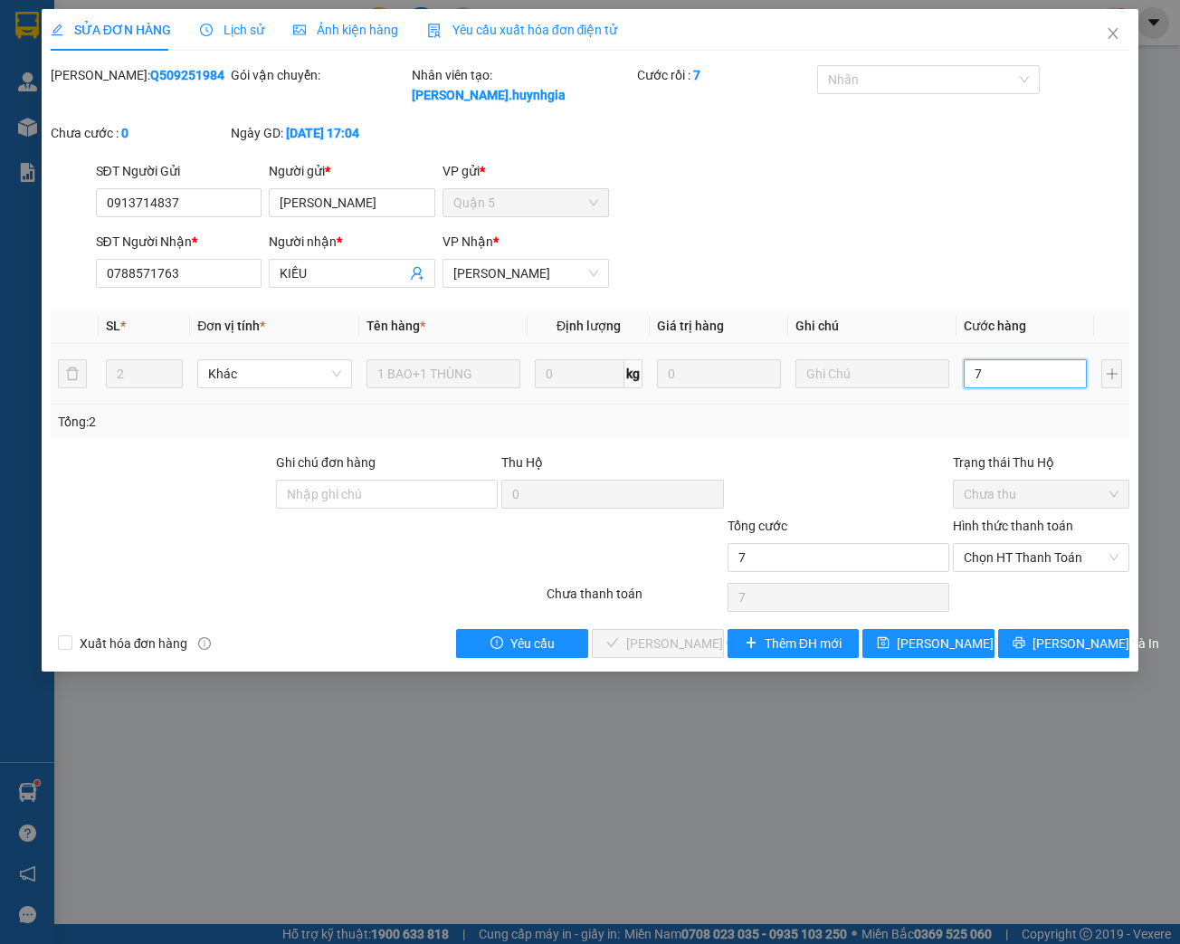
type input "70"
type input "700"
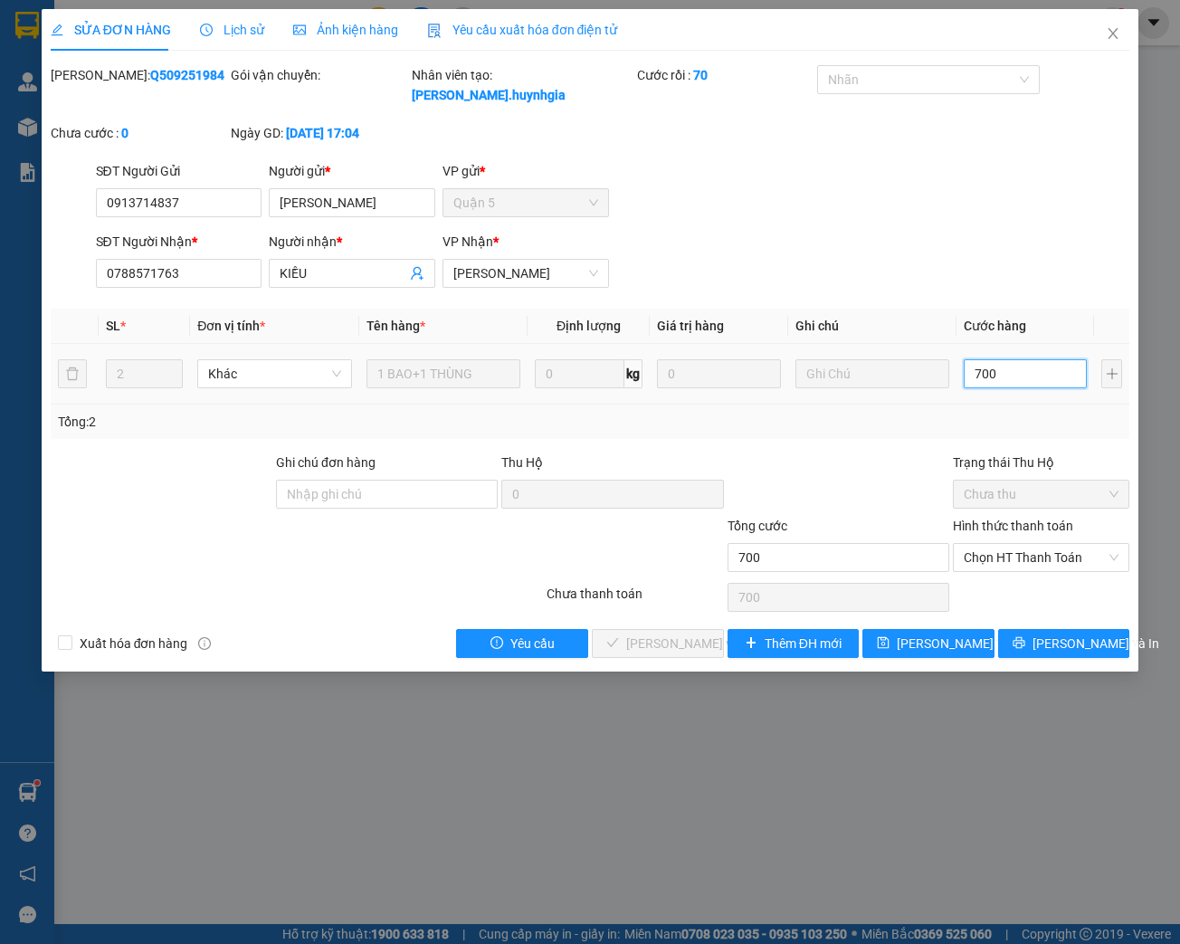
type input "7.000"
type input "70.000"
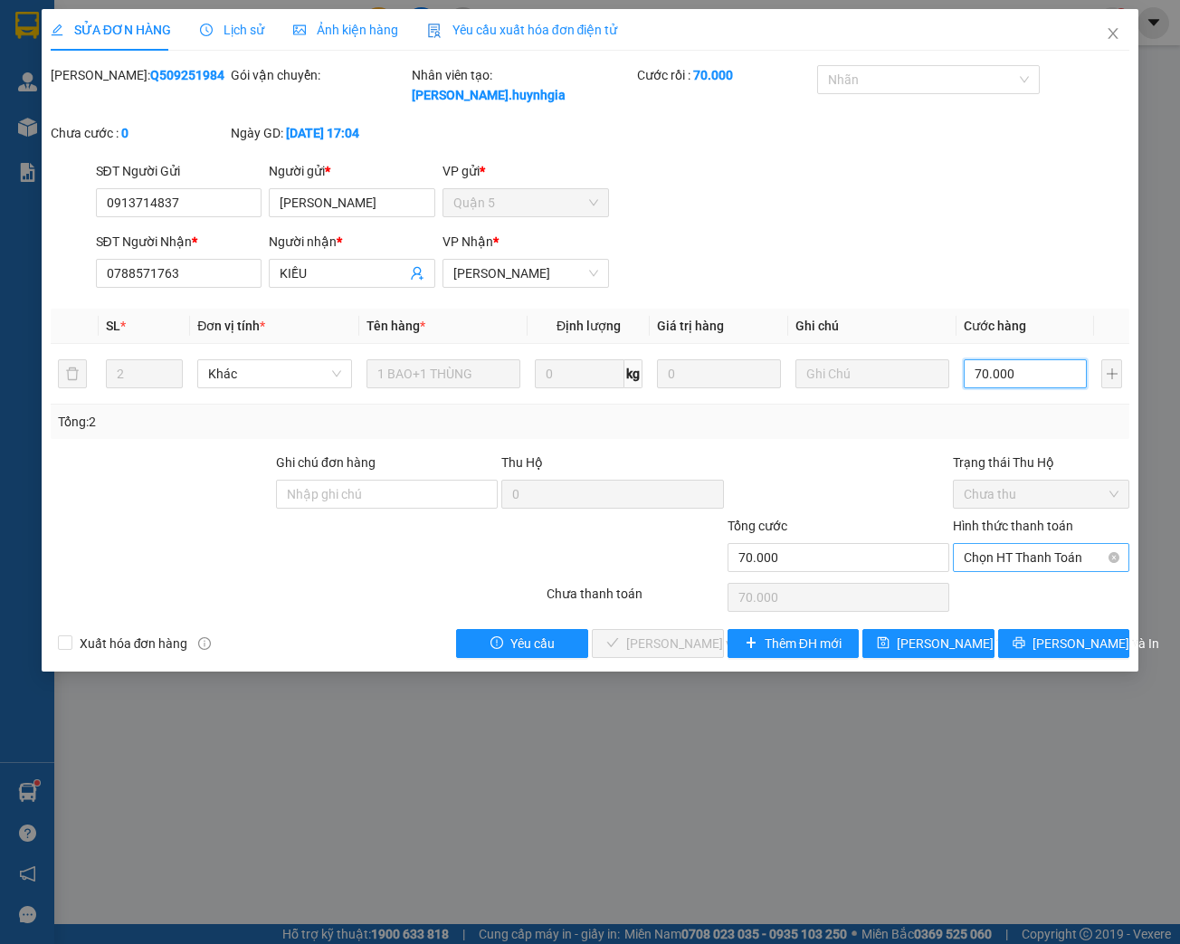
click at [1078, 564] on span "Chọn HT Thanh Toán" at bounding box center [1040, 557] width 155 height 27
type input "70.000"
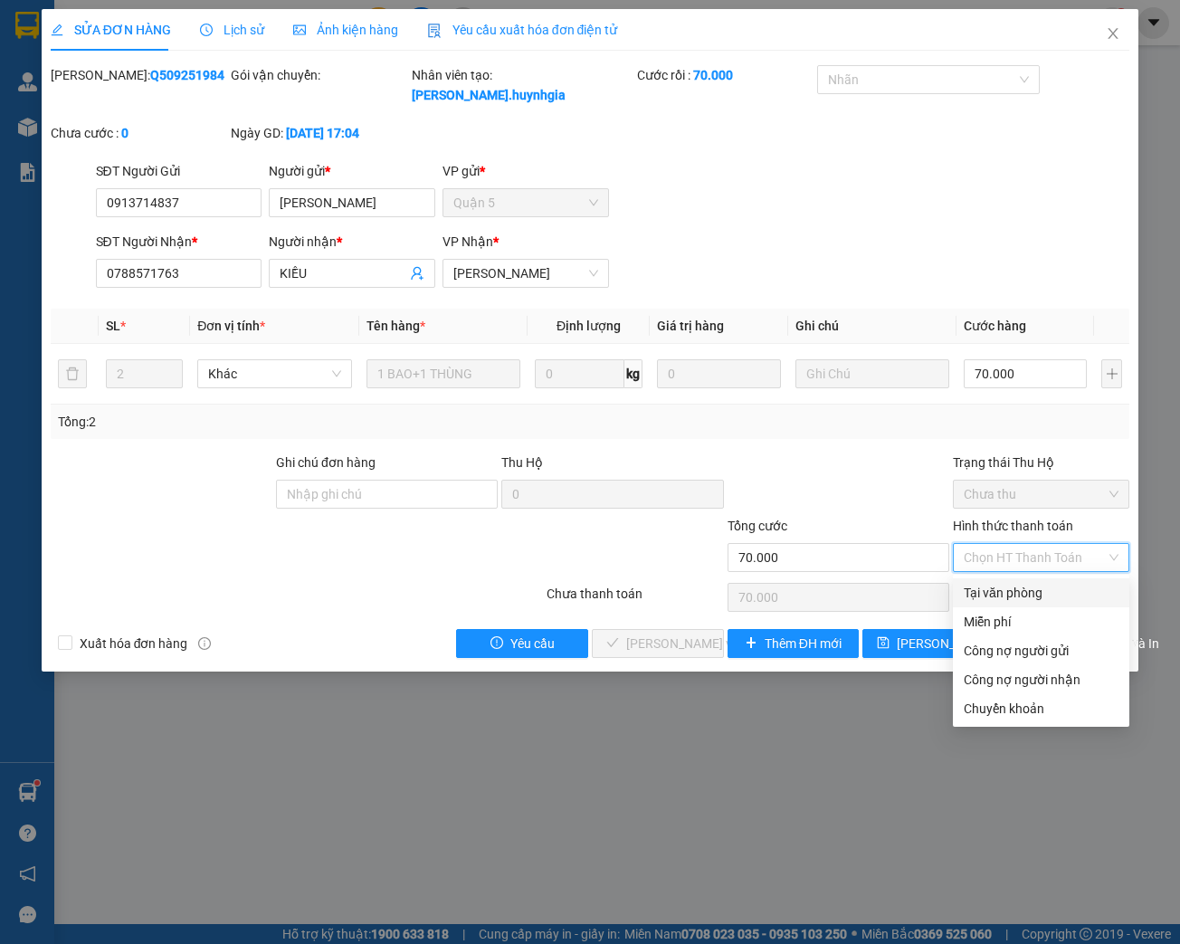
click at [1064, 594] on div "Tại văn phòng" at bounding box center [1040, 593] width 155 height 20
type input "0"
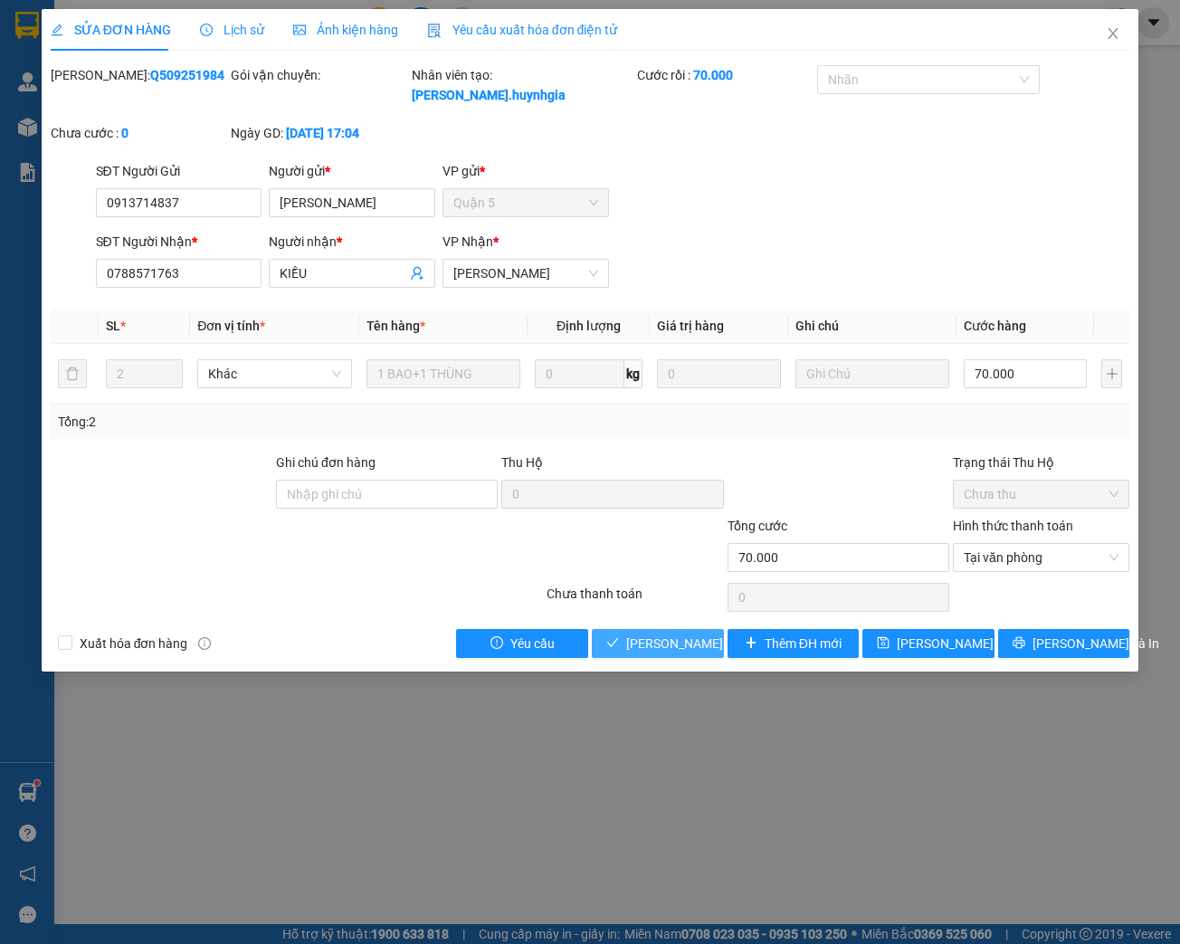
click at [715, 647] on span "[PERSON_NAME] và Giao hàng" at bounding box center [713, 643] width 174 height 20
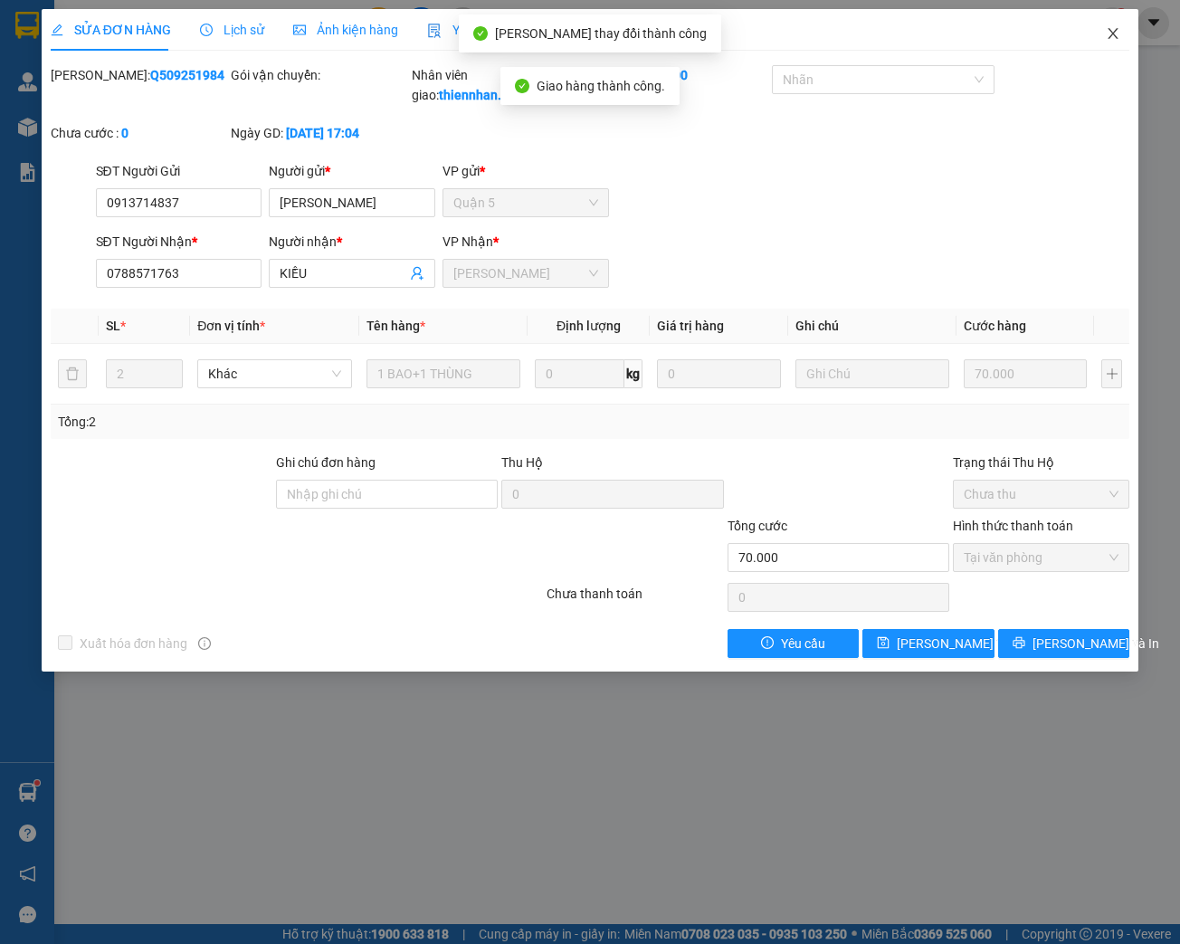
click at [1112, 27] on icon "close" at bounding box center [1112, 33] width 14 height 14
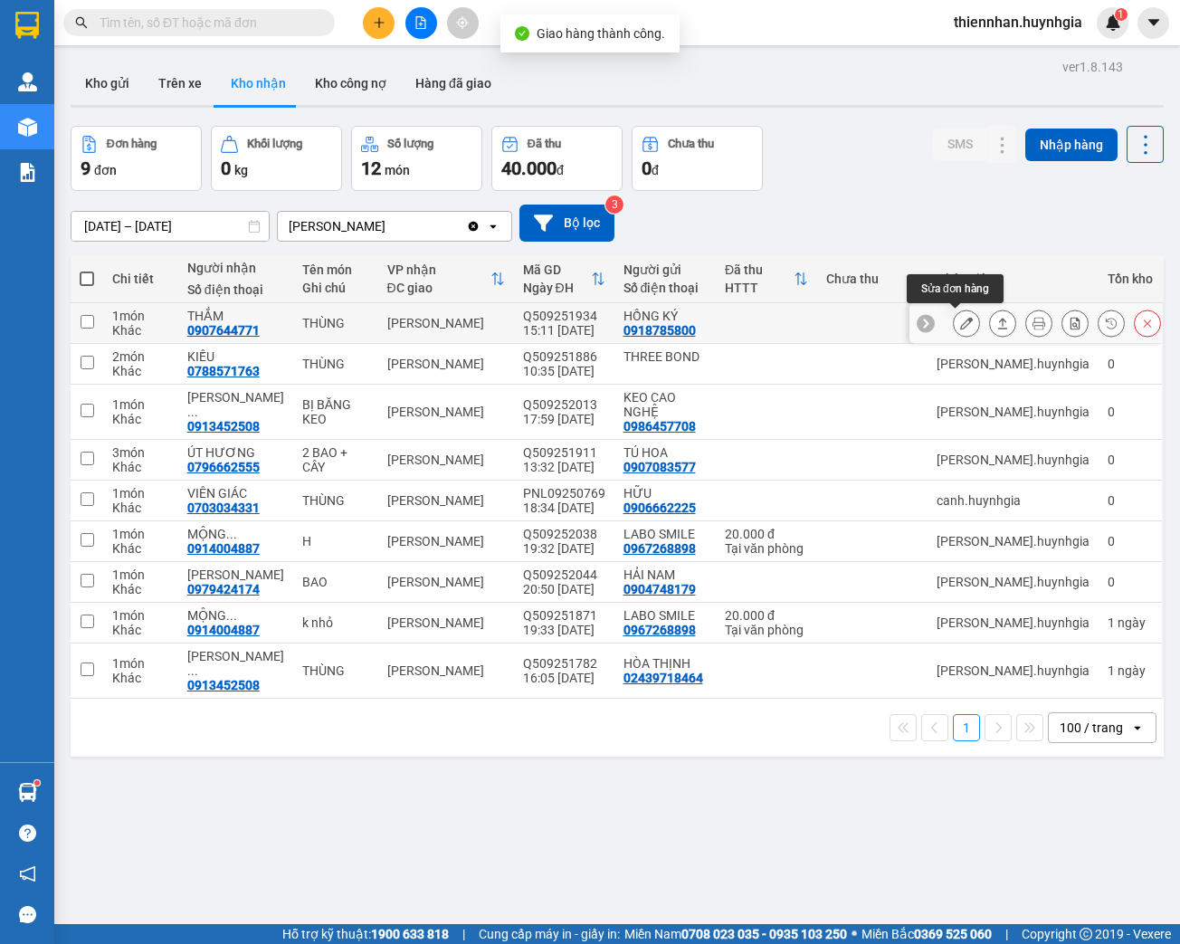
click at [960, 322] on icon at bounding box center [966, 323] width 13 height 13
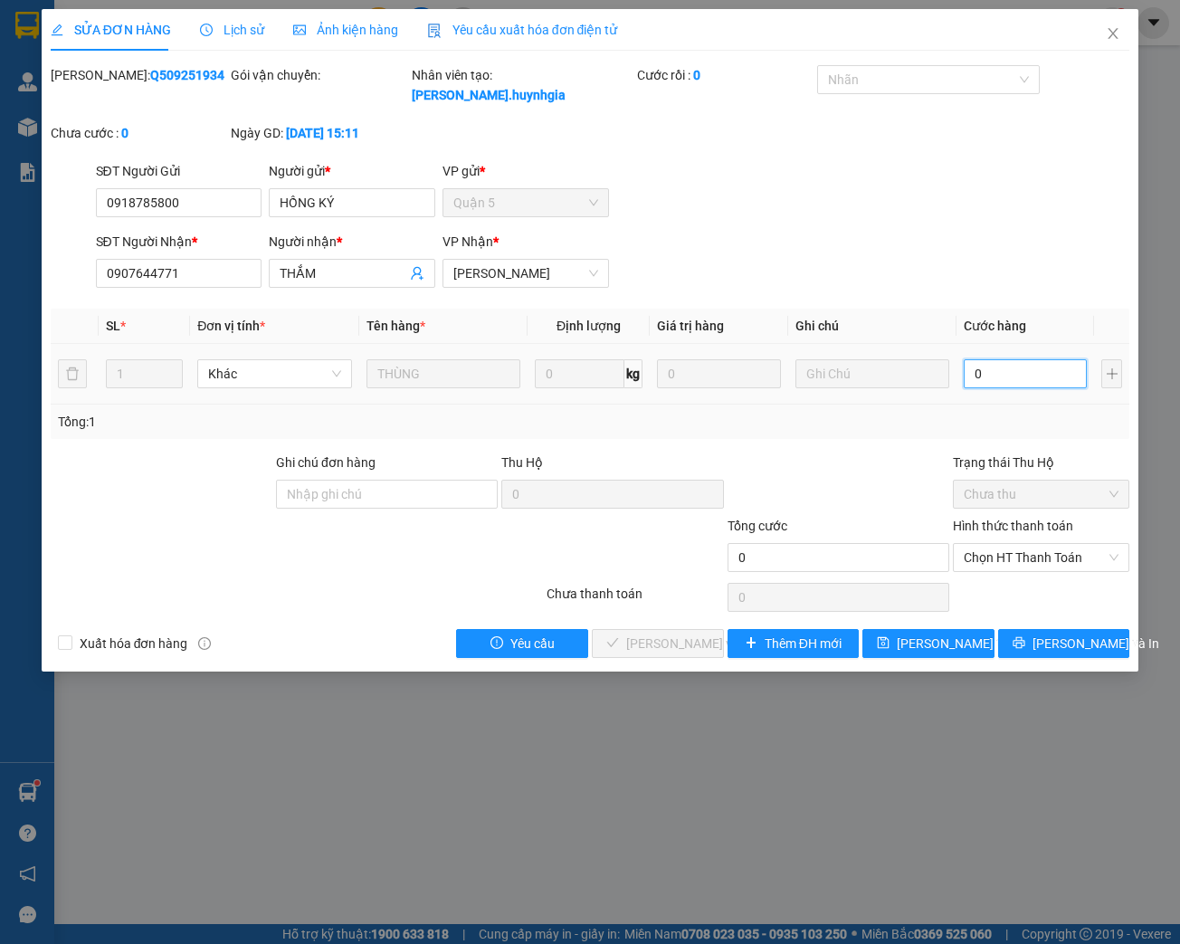
click at [1006, 370] on input "0" at bounding box center [1024, 373] width 123 height 29
type input "3"
type input "30"
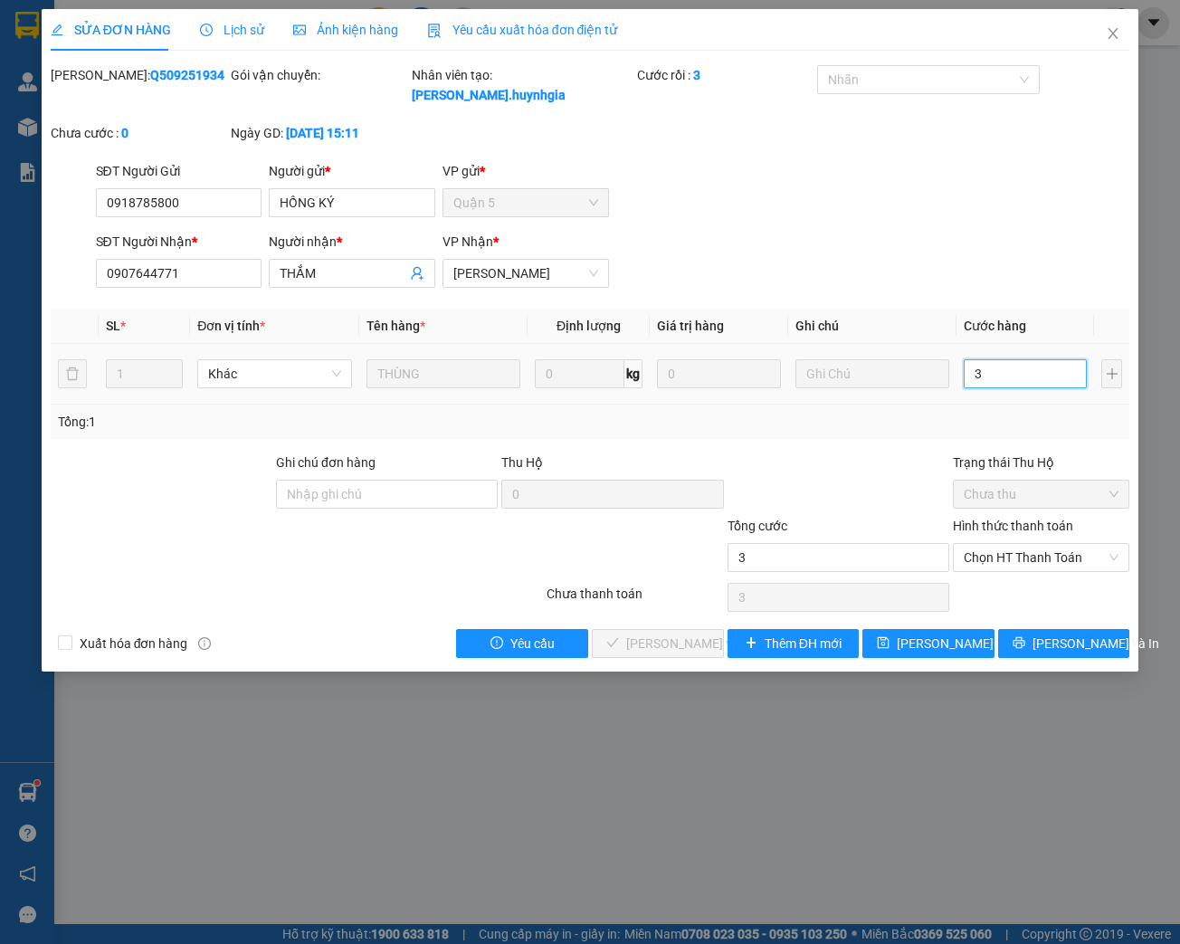
type input "30"
type input "300"
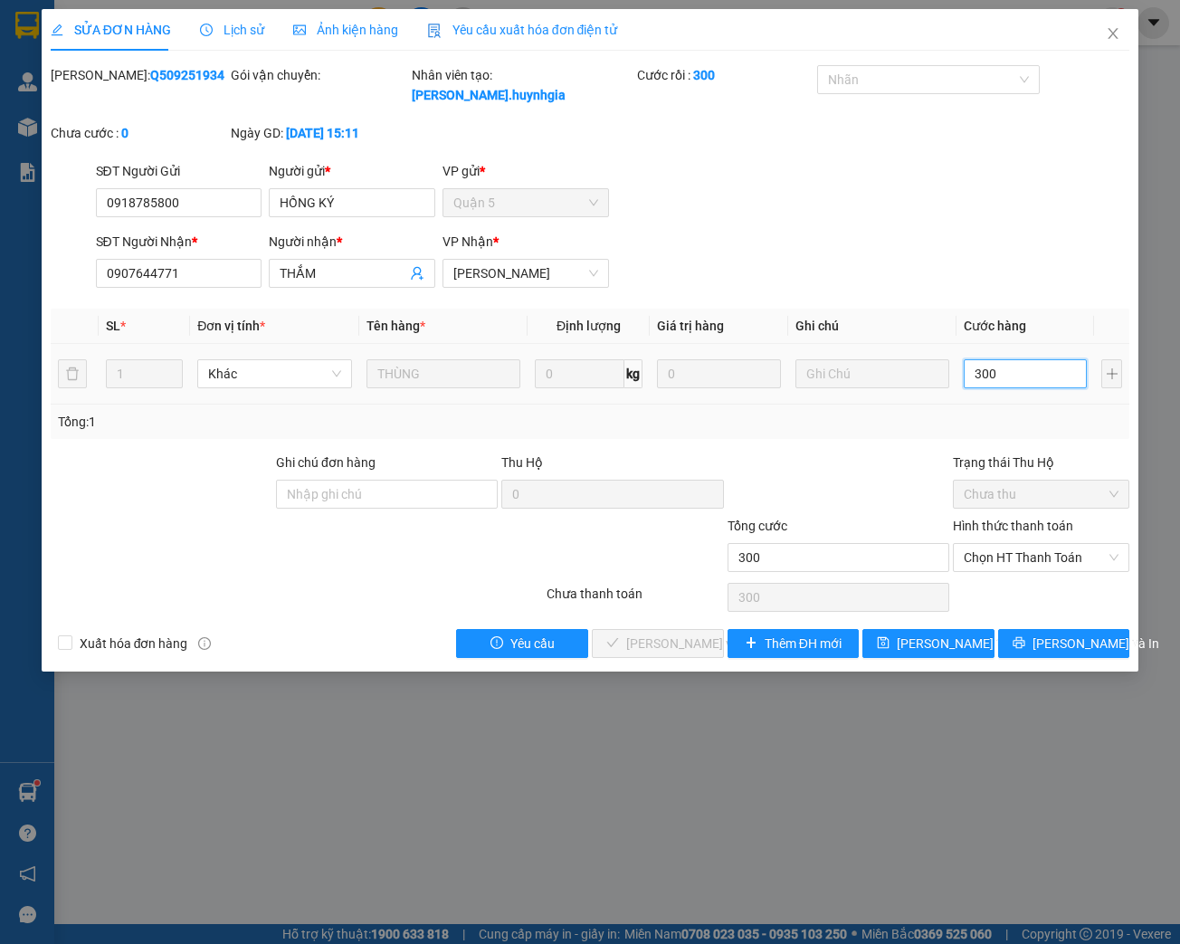
type input "3.000"
type input "30.000"
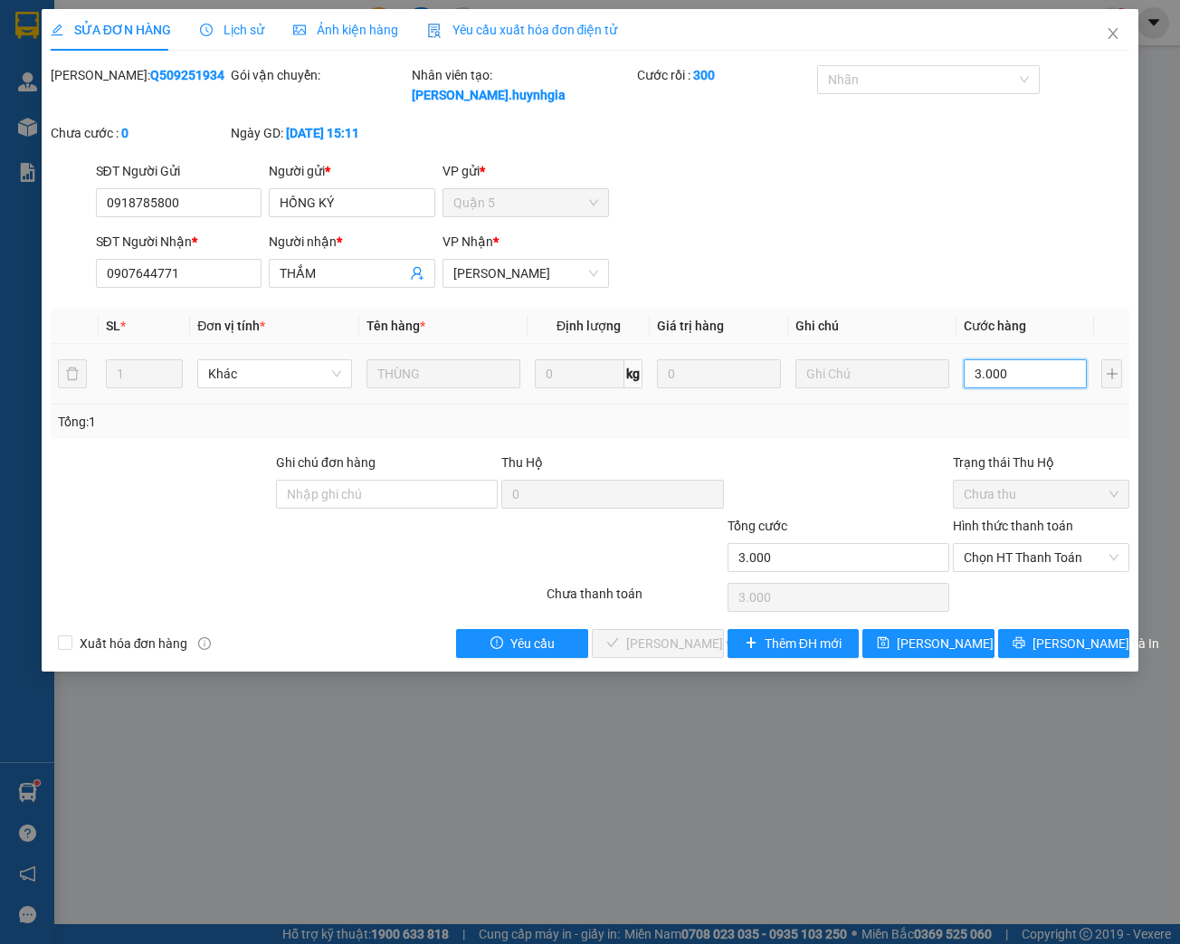
type input "30.000"
click at [1086, 560] on span "Chọn HT Thanh Toán" at bounding box center [1040, 557] width 155 height 27
type input "30.000"
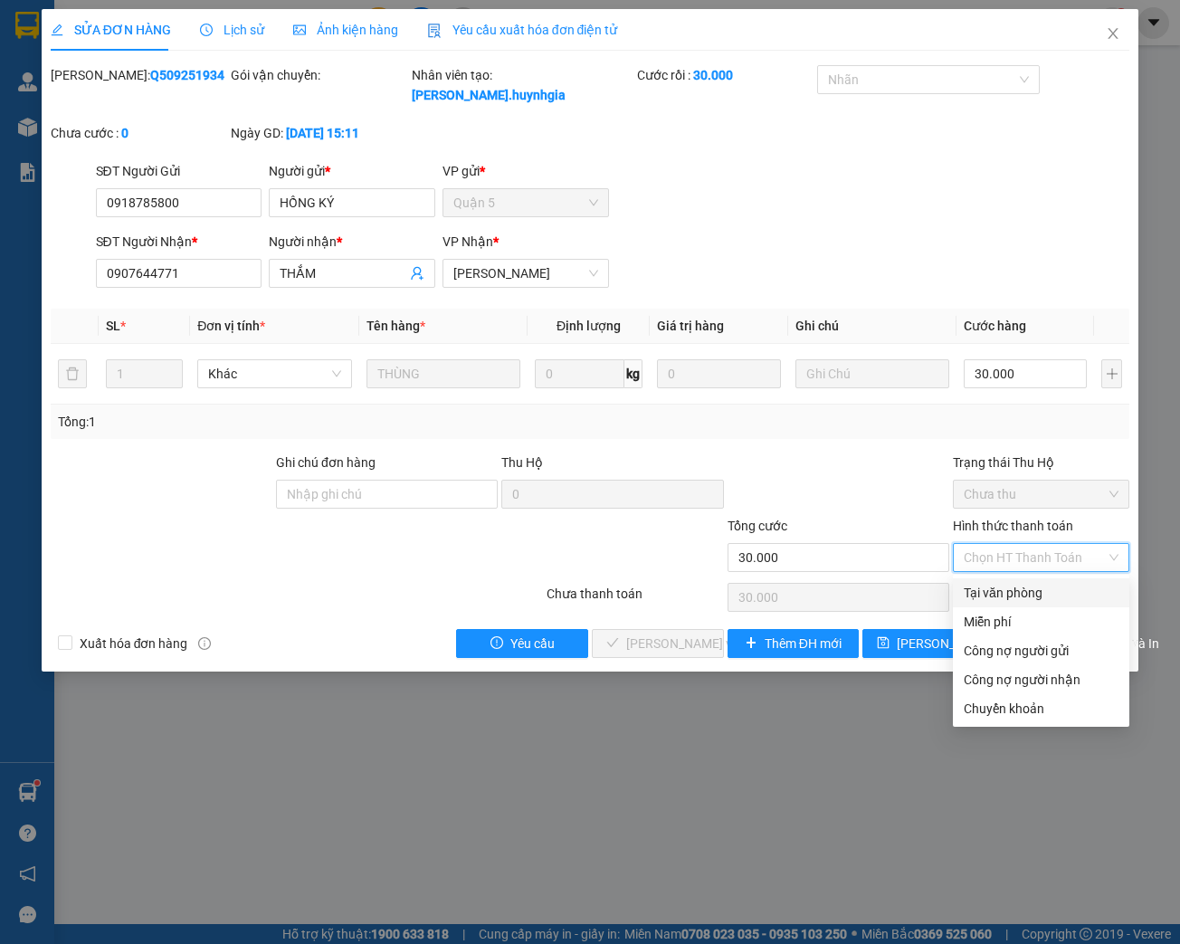
click at [1063, 587] on div "Tại văn phòng" at bounding box center [1040, 593] width 155 height 20
type input "0"
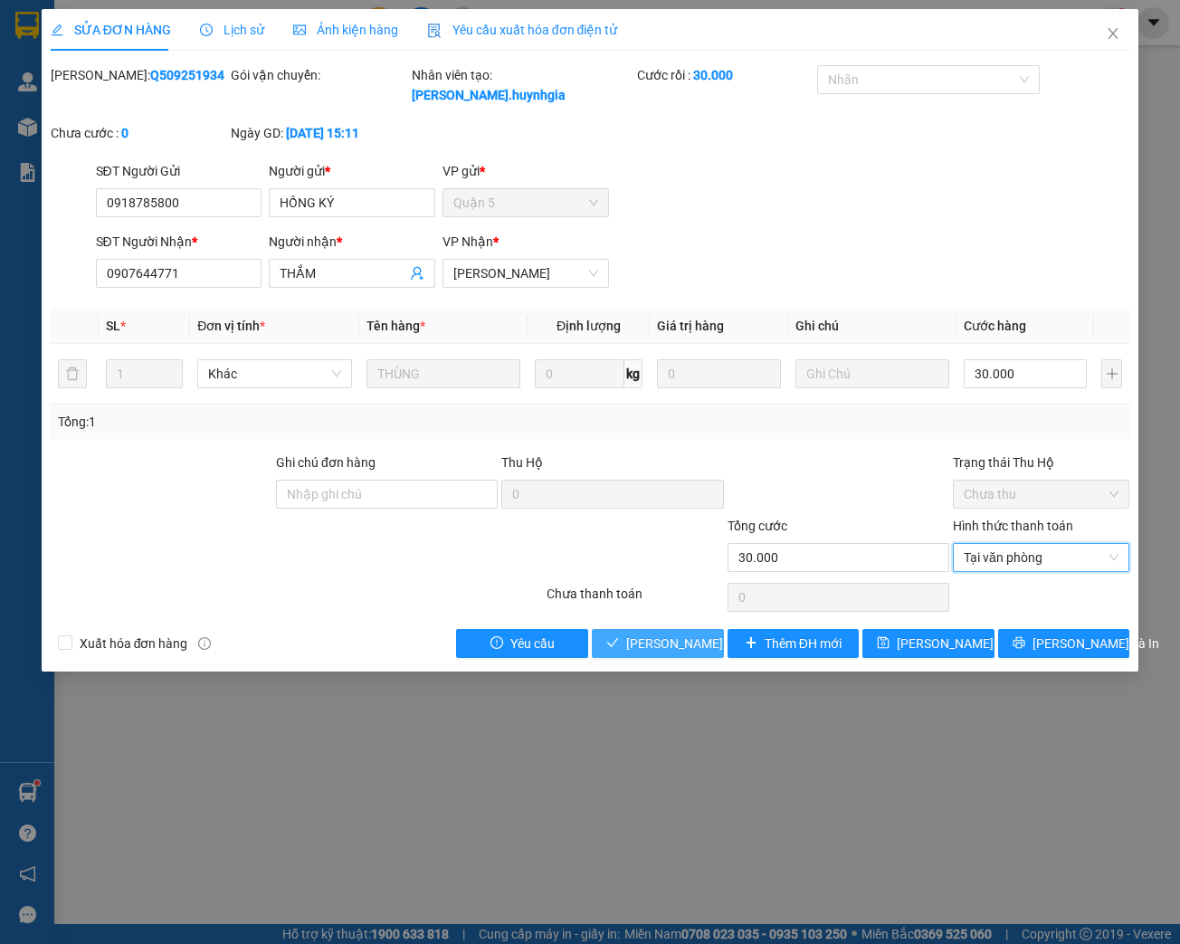
click at [713, 644] on span "[PERSON_NAME] và Giao hàng" at bounding box center [713, 643] width 174 height 20
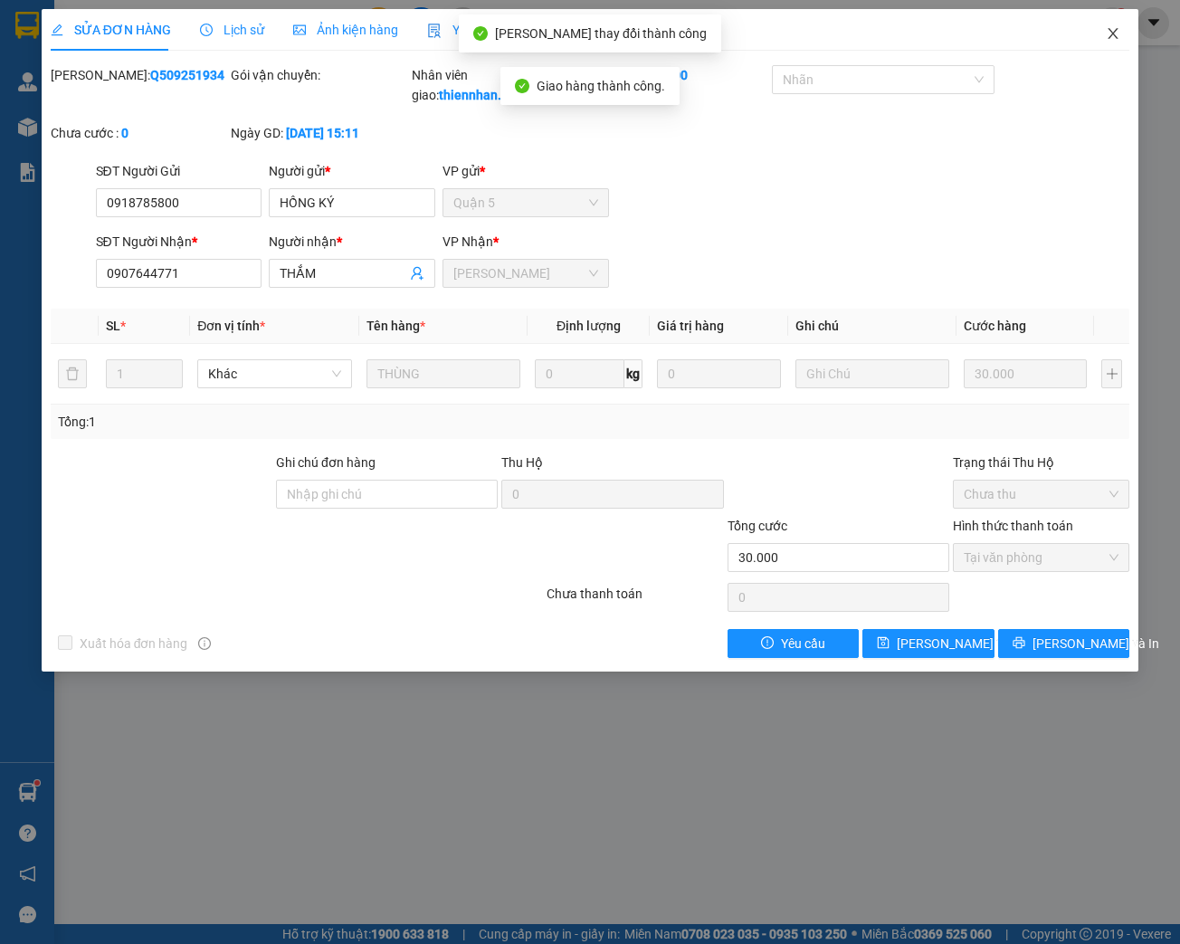
click at [1104, 32] on span "Close" at bounding box center [1112, 34] width 51 height 51
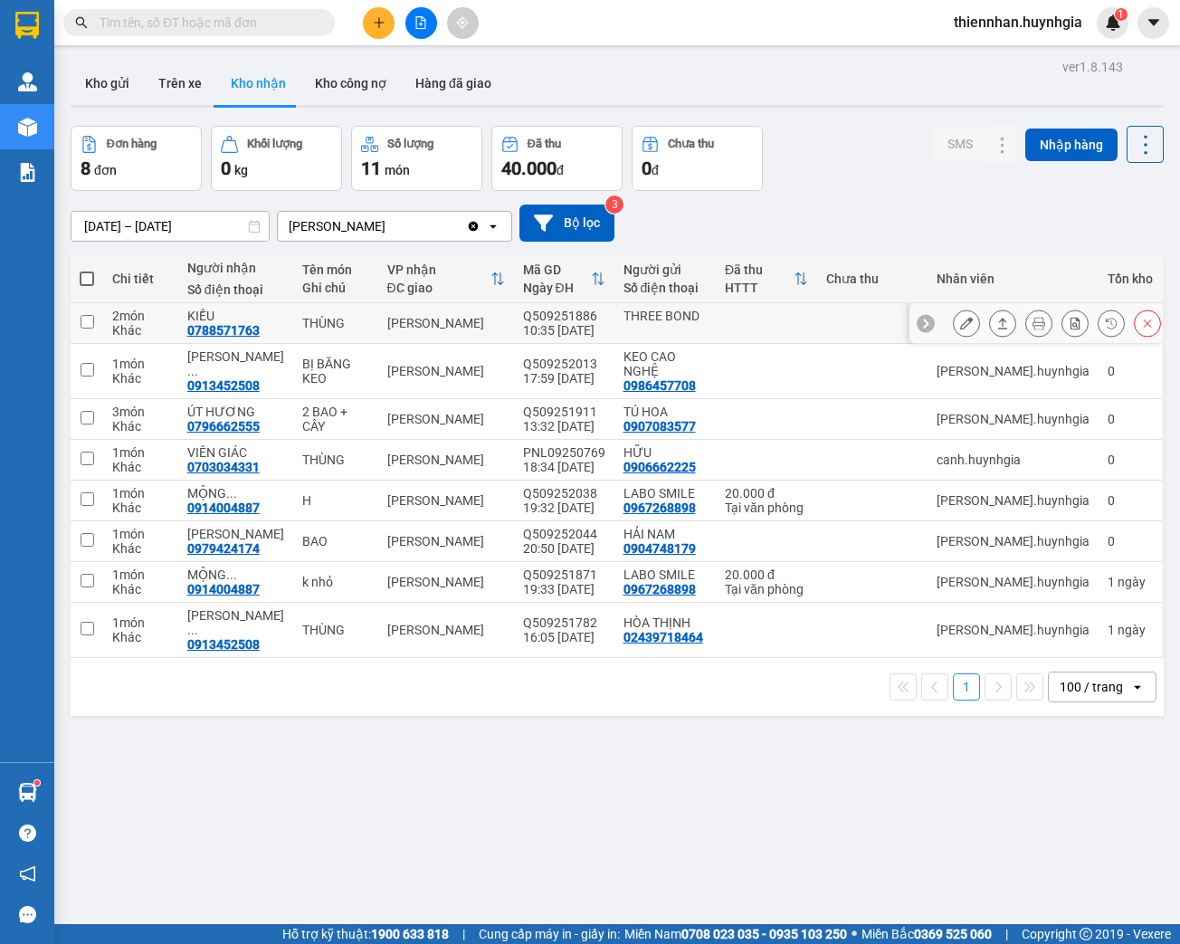
click at [960, 327] on icon at bounding box center [966, 323] width 13 height 13
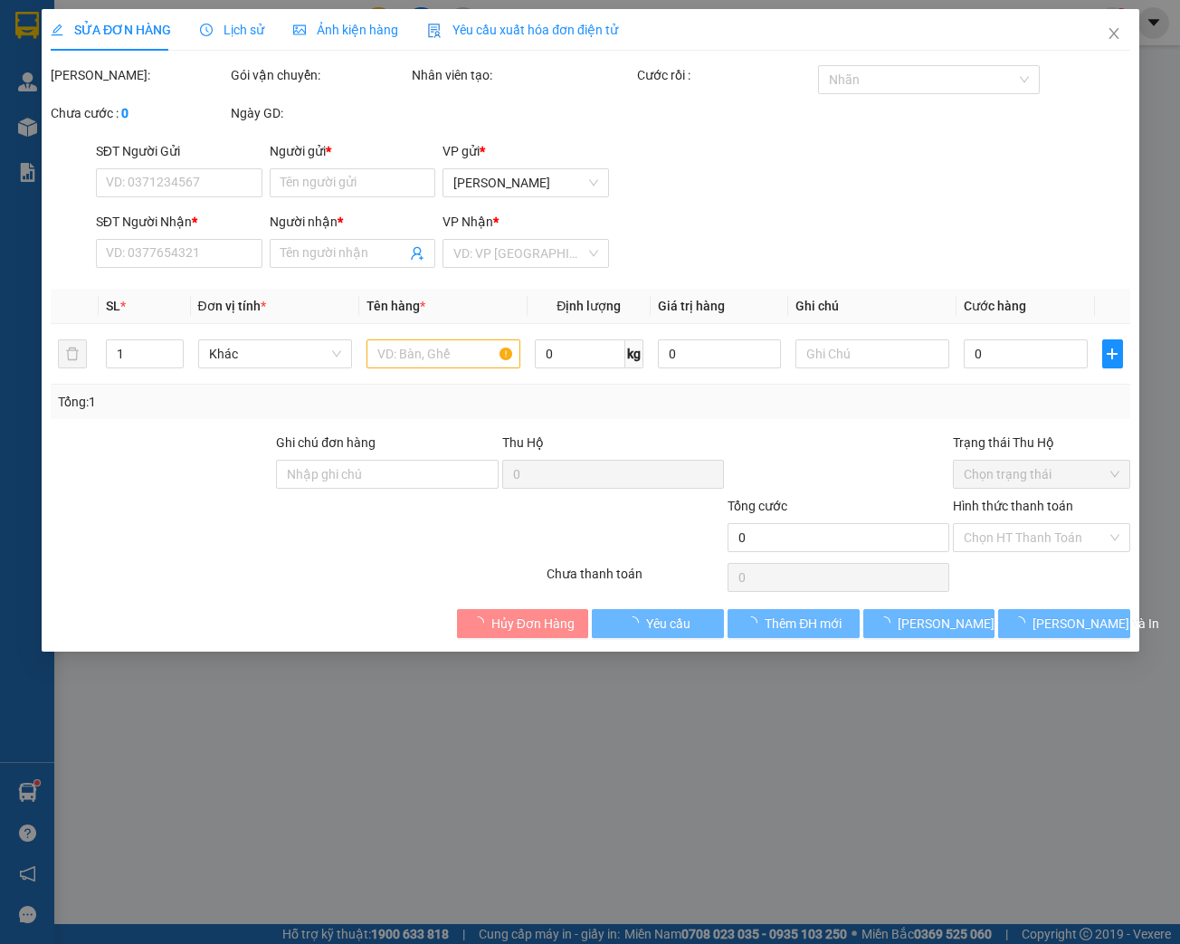
type input "THREE BOND"
type input "0788571763"
type input "KIỀU"
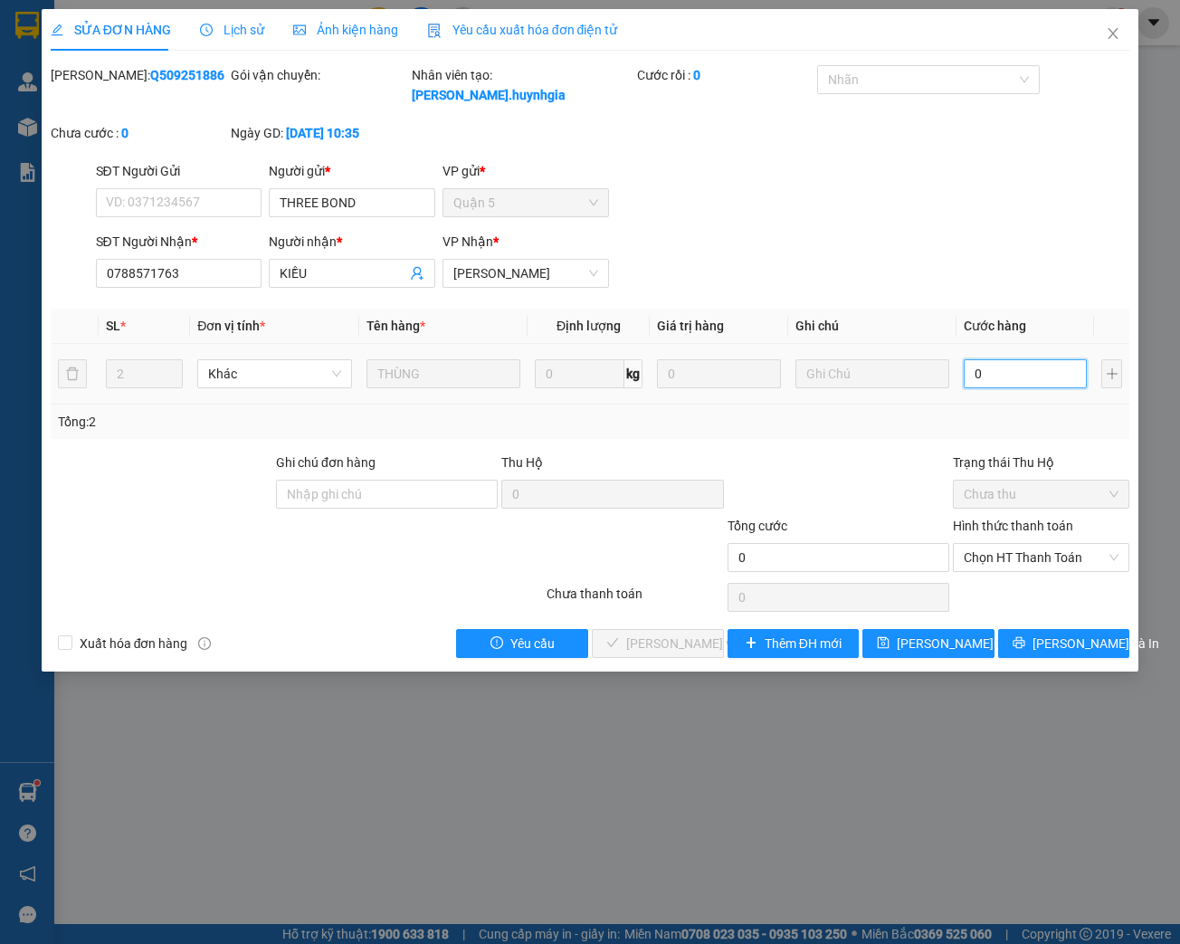
click at [1012, 371] on input "0" at bounding box center [1024, 373] width 123 height 29
type input "6"
type input "60"
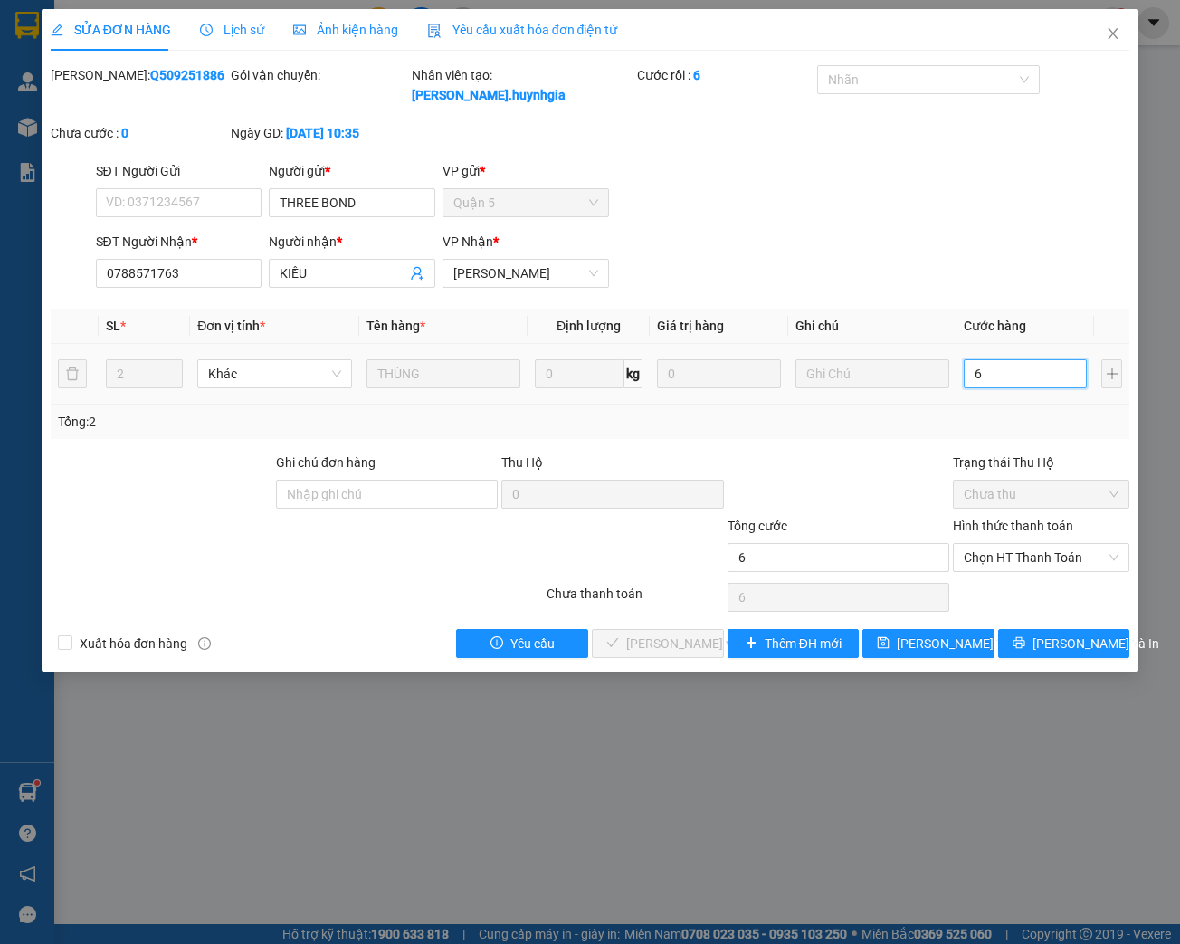
type input "60"
type input "600"
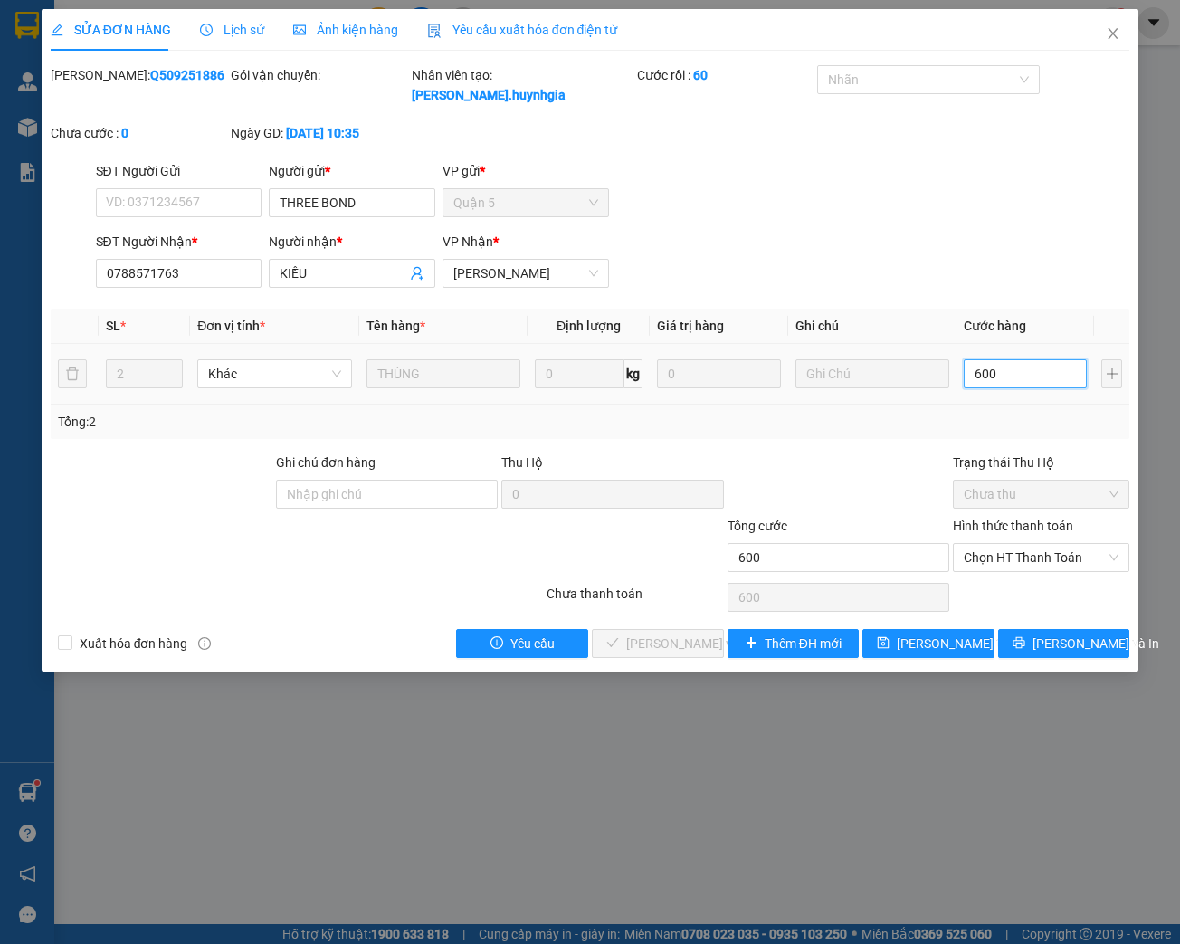
type input "6.000"
type input "60.000"
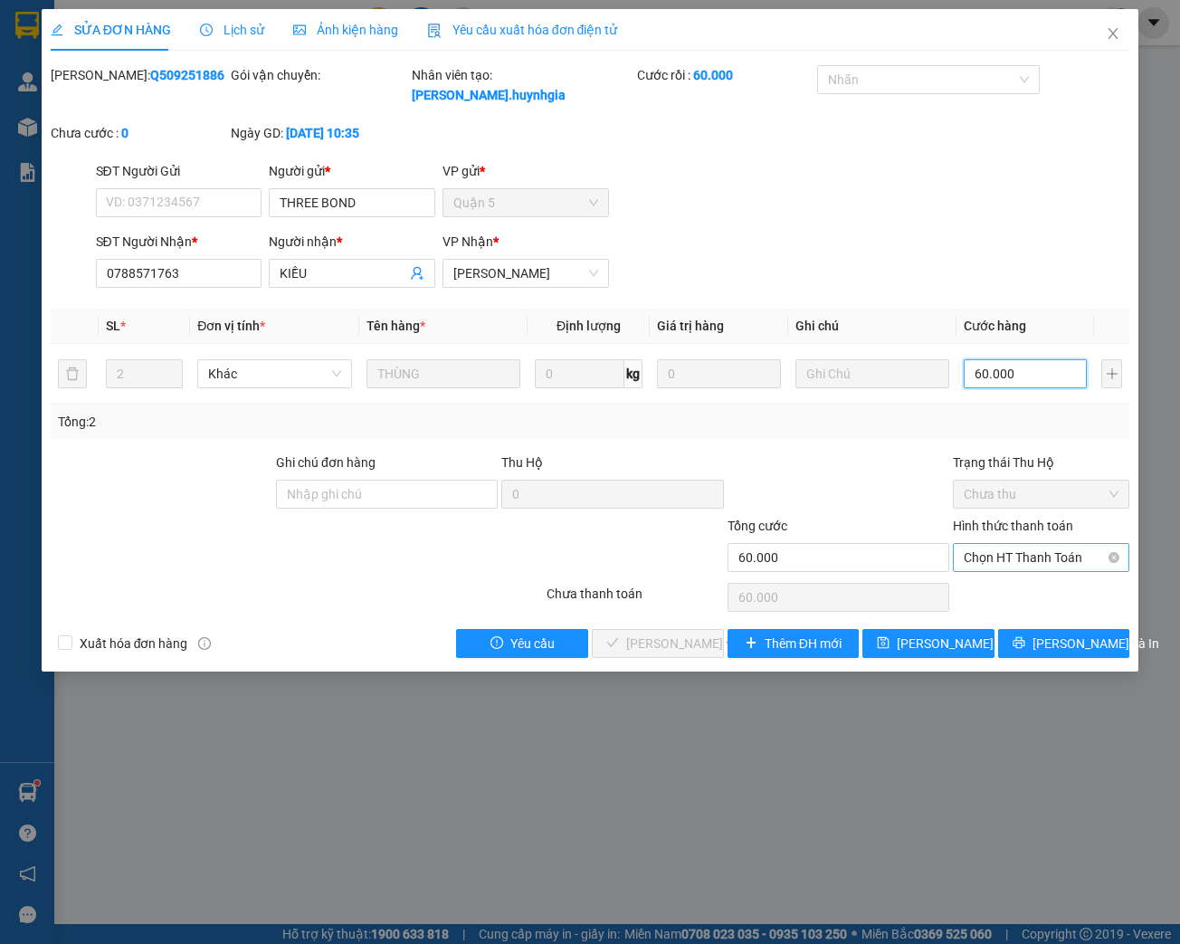
click at [1002, 561] on span "Chọn HT Thanh Toán" at bounding box center [1040, 557] width 155 height 27
type input "60.000"
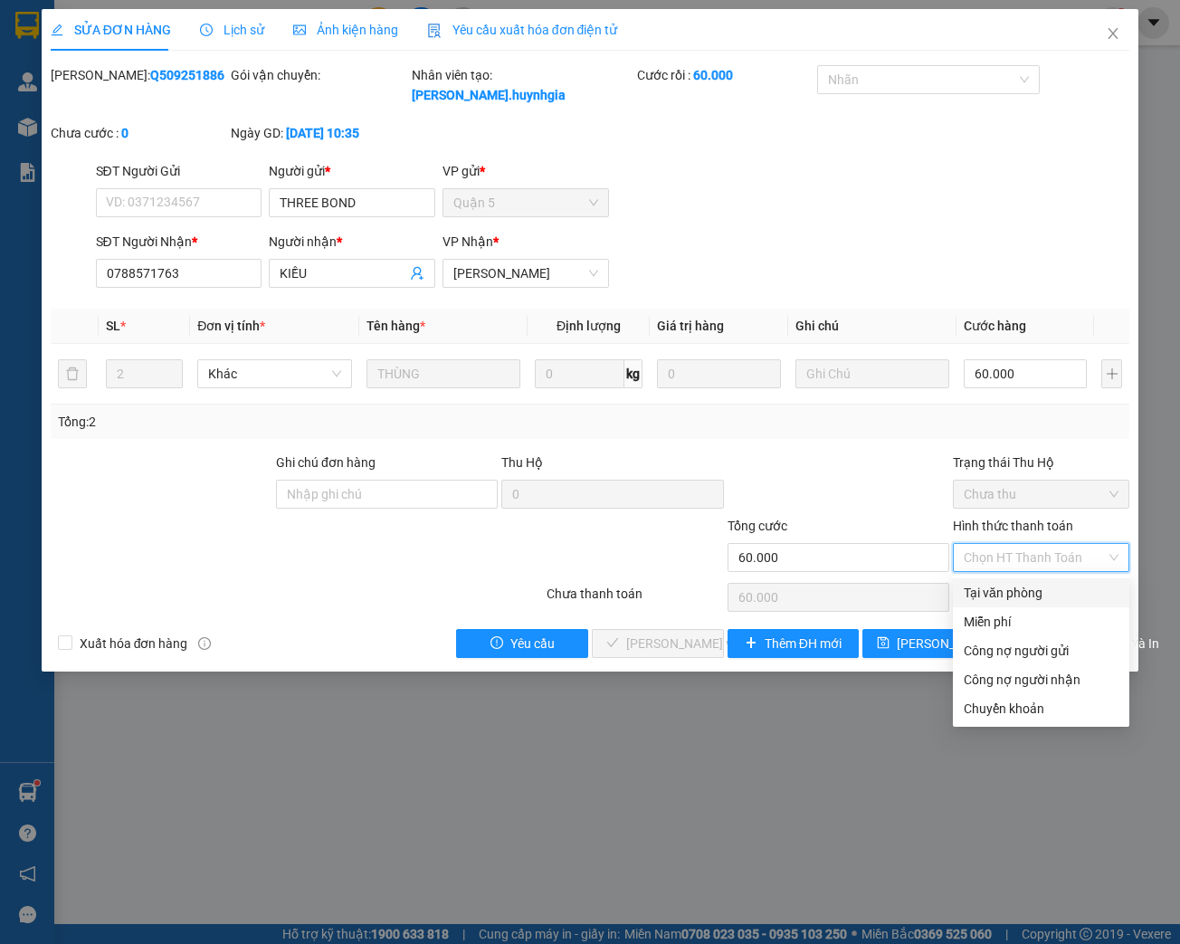
click at [986, 591] on div "Tại văn phòng" at bounding box center [1040, 593] width 155 height 20
type input "0"
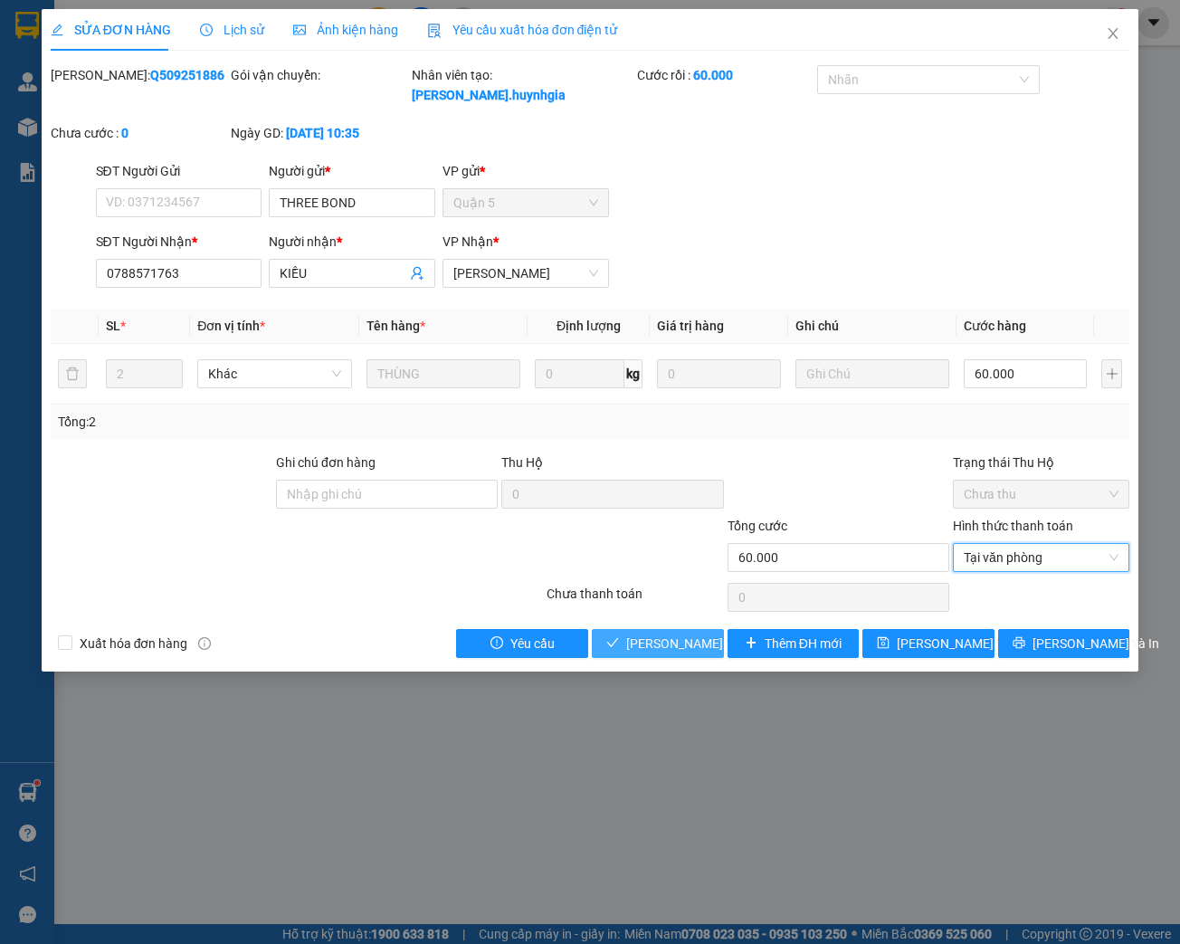
drag, startPoint x: 706, startPoint y: 640, endPoint x: 715, endPoint y: 633, distance: 11.6
click at [706, 639] on span "[PERSON_NAME] và Giao hàng" at bounding box center [713, 643] width 174 height 20
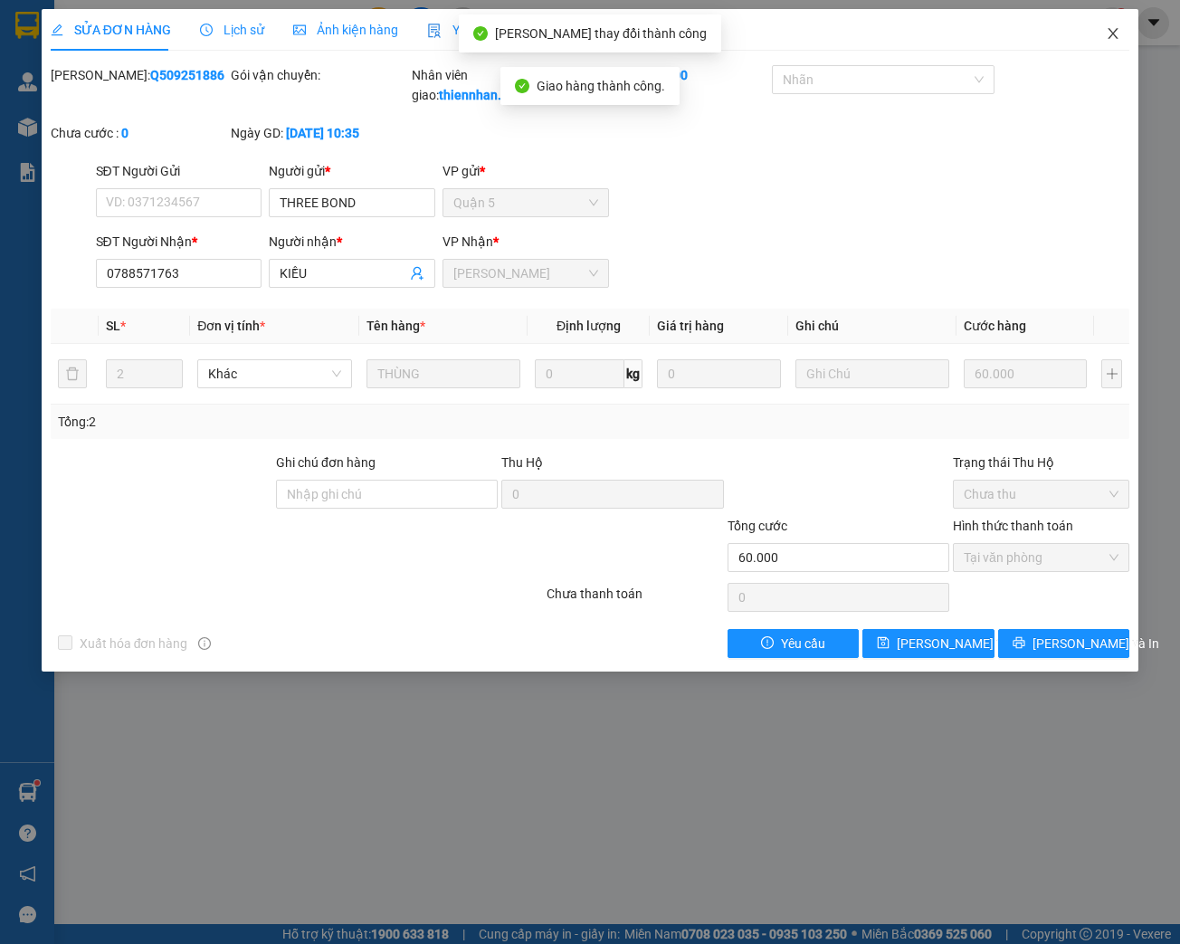
click at [1107, 36] on icon "close" at bounding box center [1112, 33] width 14 height 14
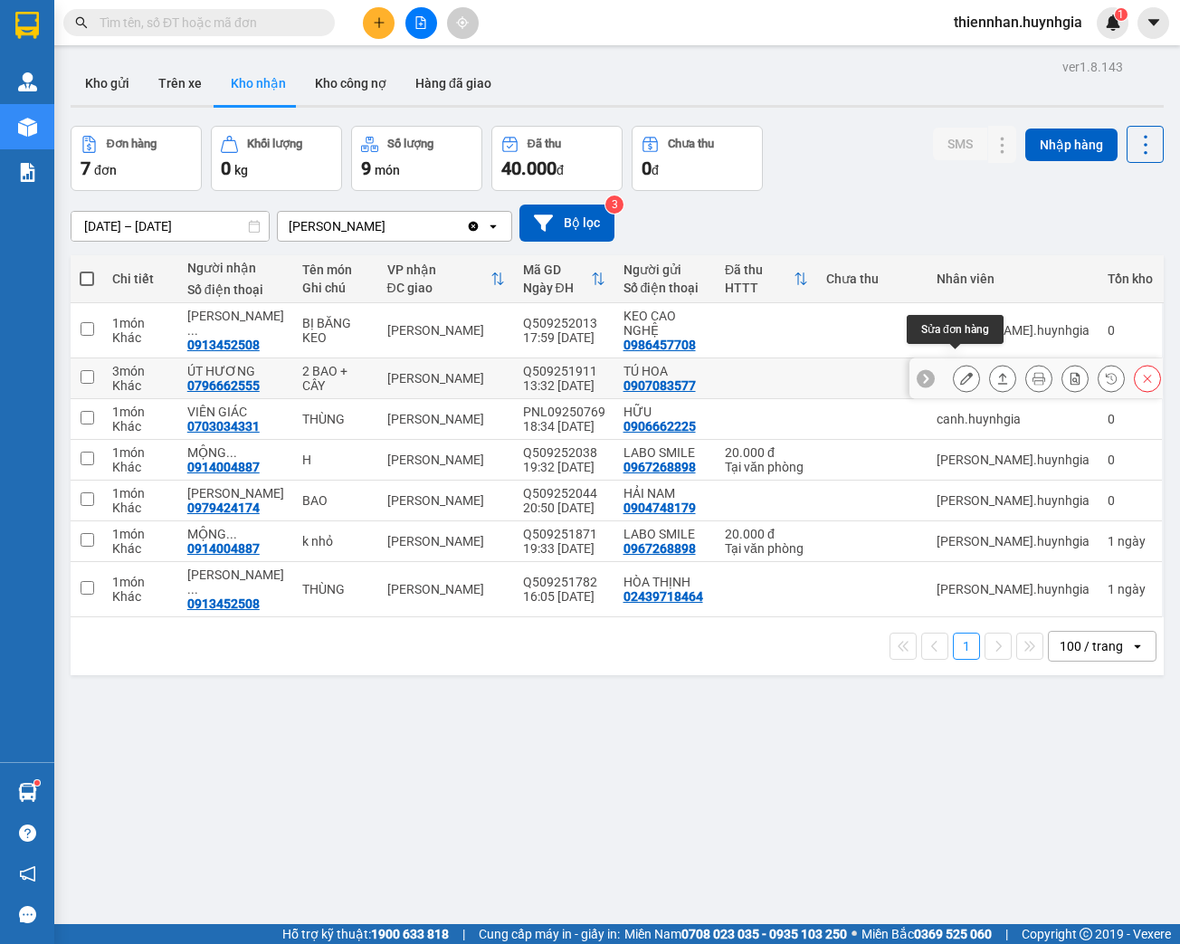
click at [960, 372] on icon at bounding box center [966, 378] width 13 height 13
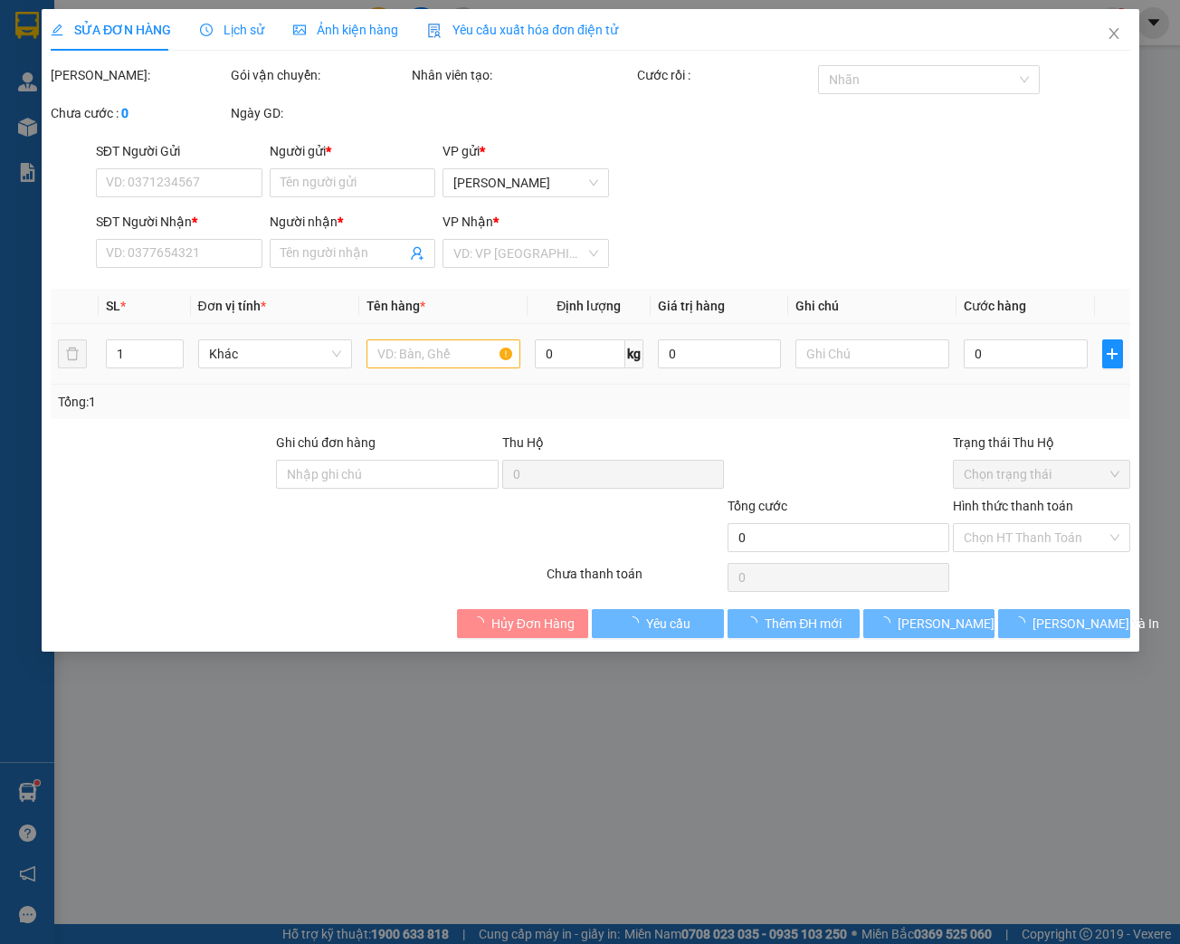
type input "0907083577"
type input "TÚ HOA"
type input "0796662555"
type input "ÚT HƯƠNG"
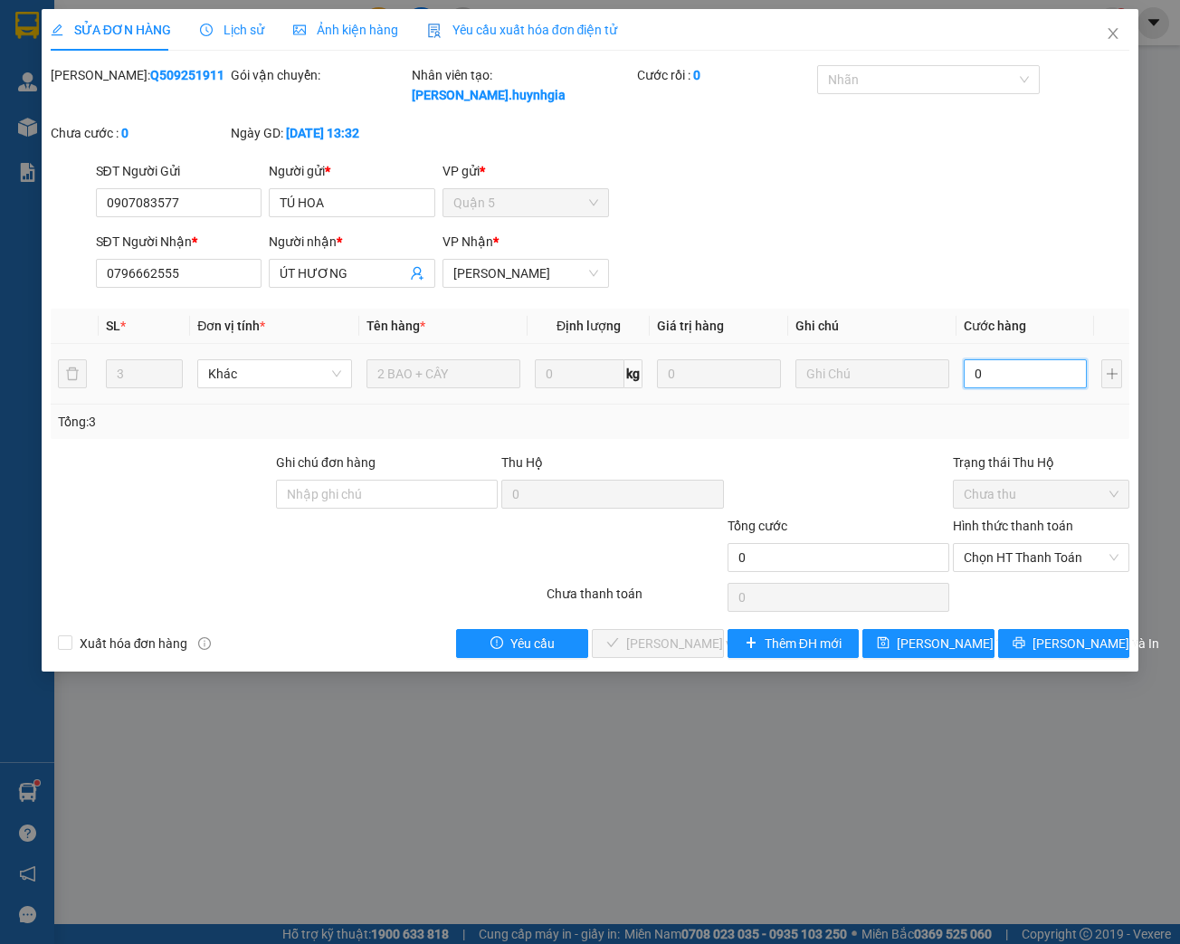
click at [1000, 380] on input "0" at bounding box center [1024, 373] width 123 height 29
type input "2"
type input "29"
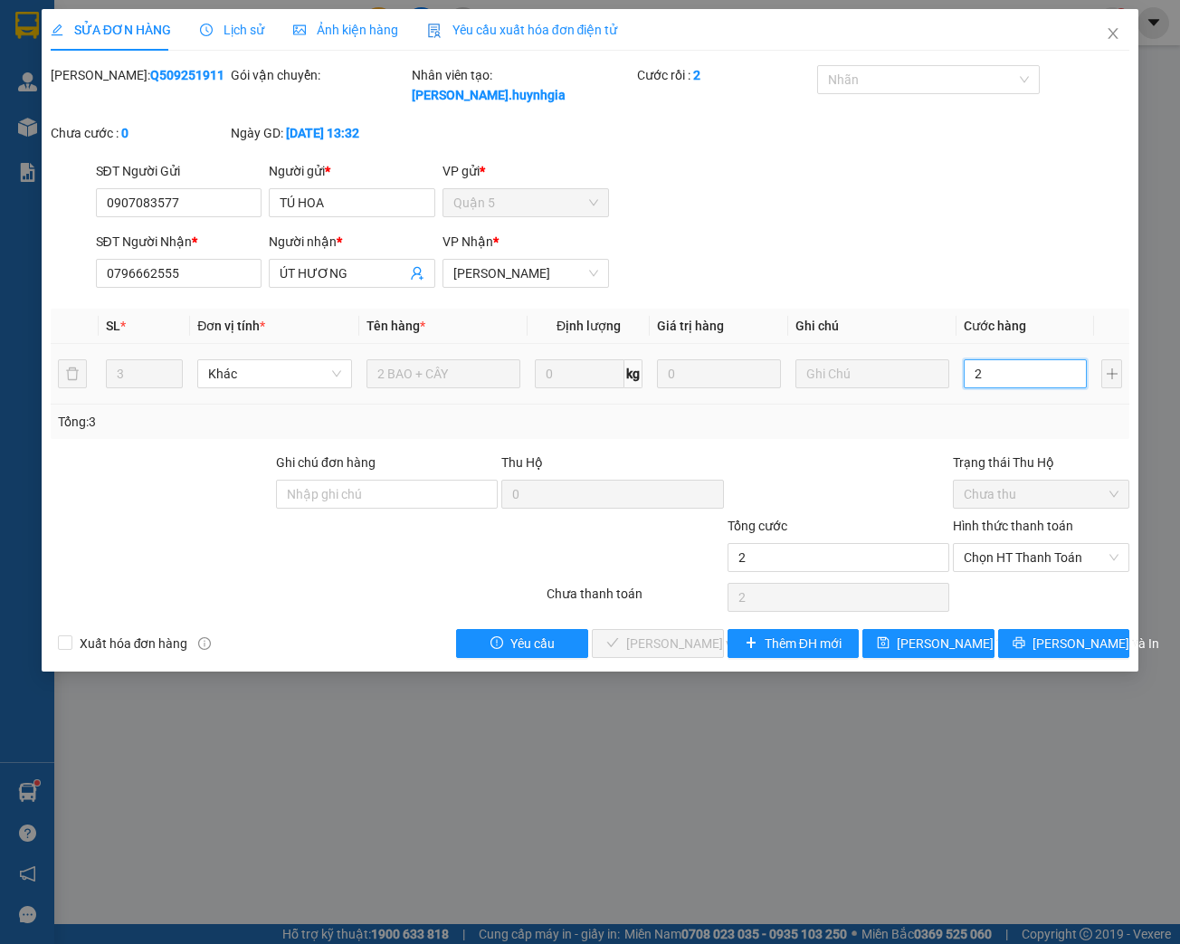
type input "29"
type input "290"
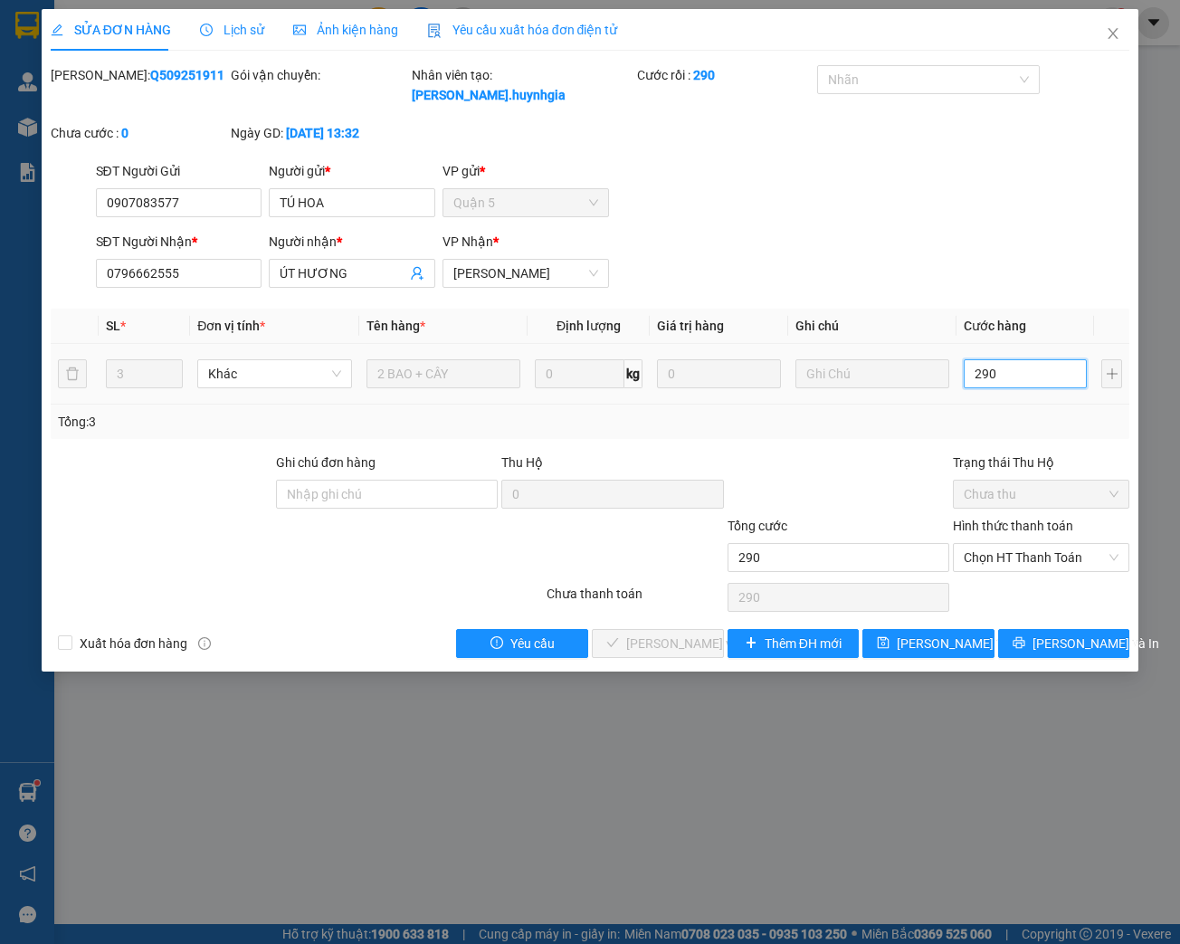
type input "2.900"
type input "29.000"
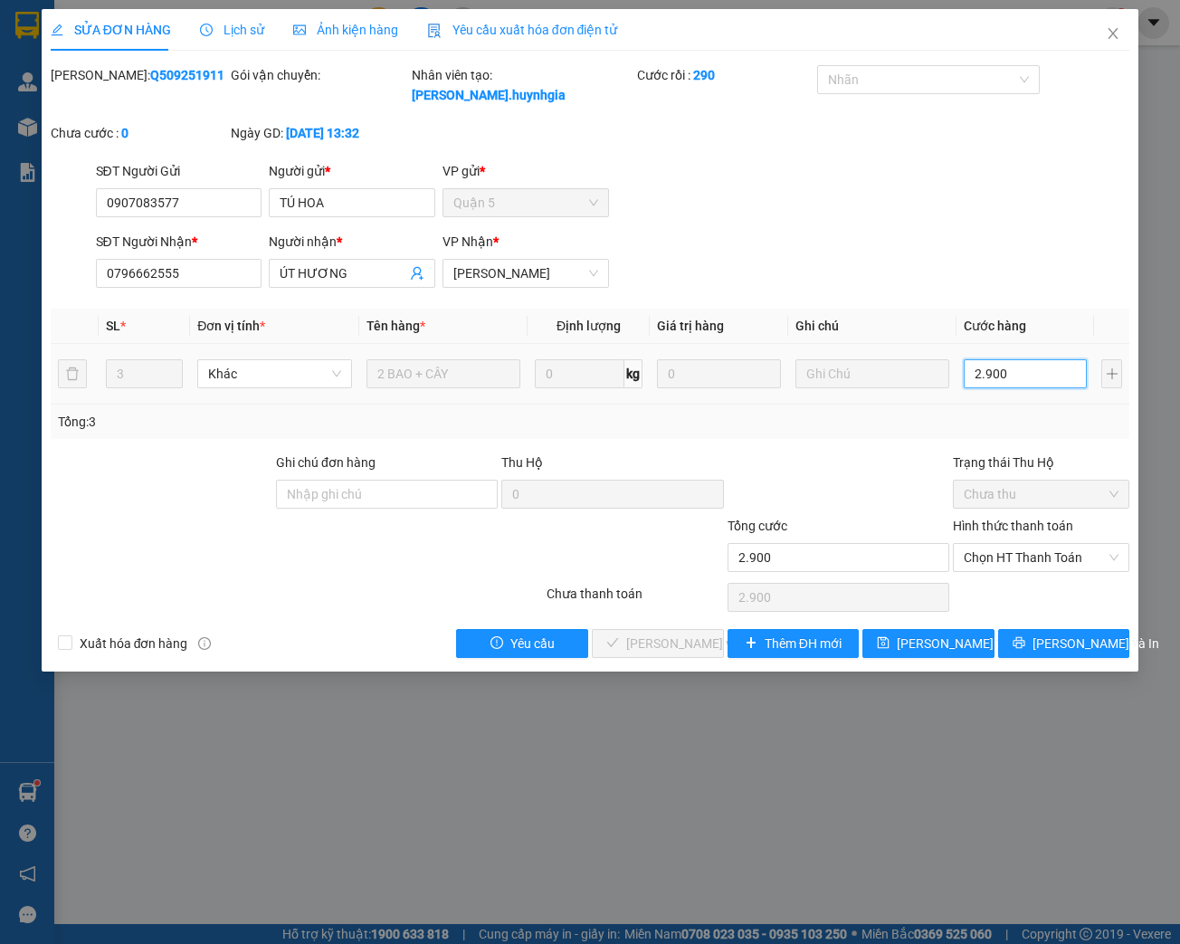
type input "29.000"
type input "290.000"
click at [1052, 561] on span "Chọn HT Thanh Toán" at bounding box center [1040, 557] width 155 height 27
type input "290.000"
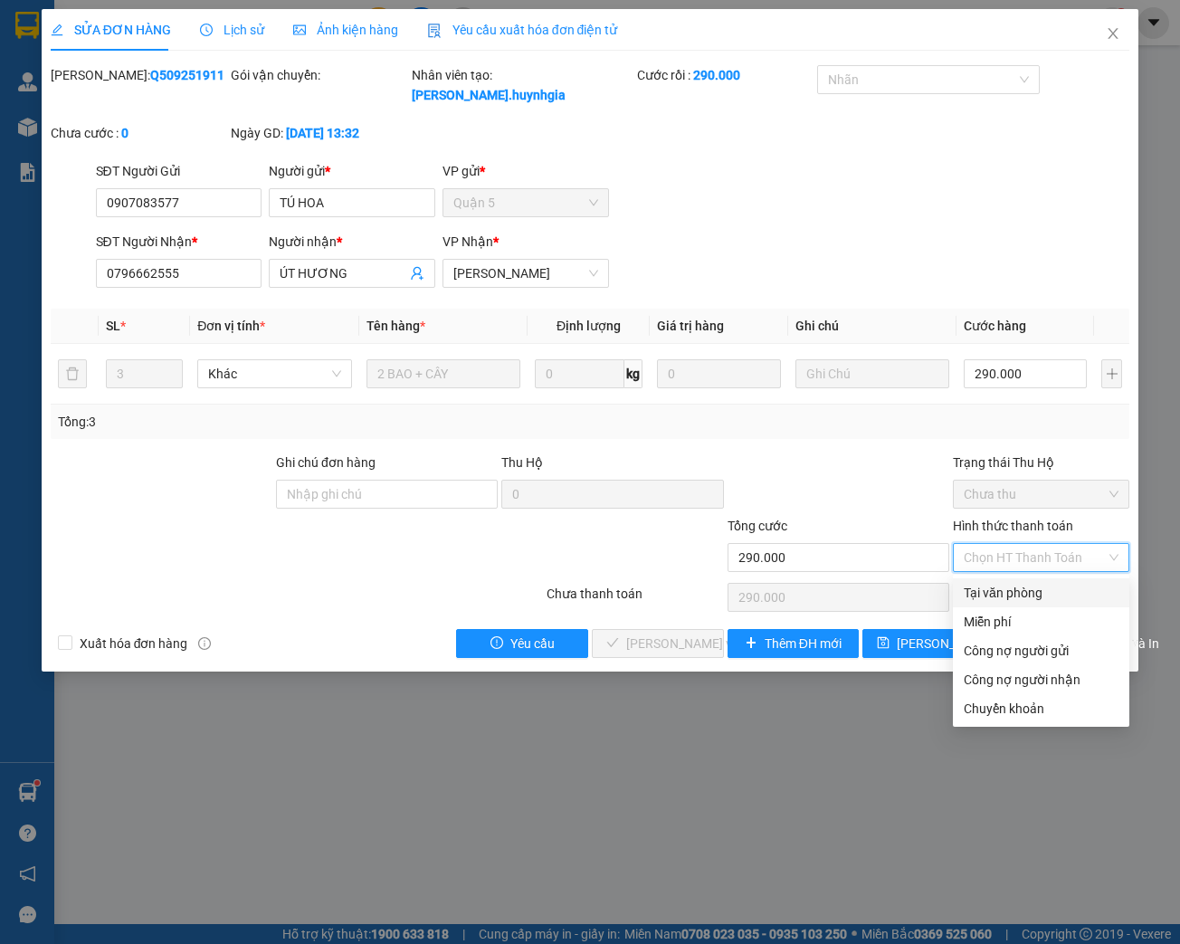
click at [1049, 581] on div "Tại văn phòng" at bounding box center [1041, 592] width 176 height 29
type input "0"
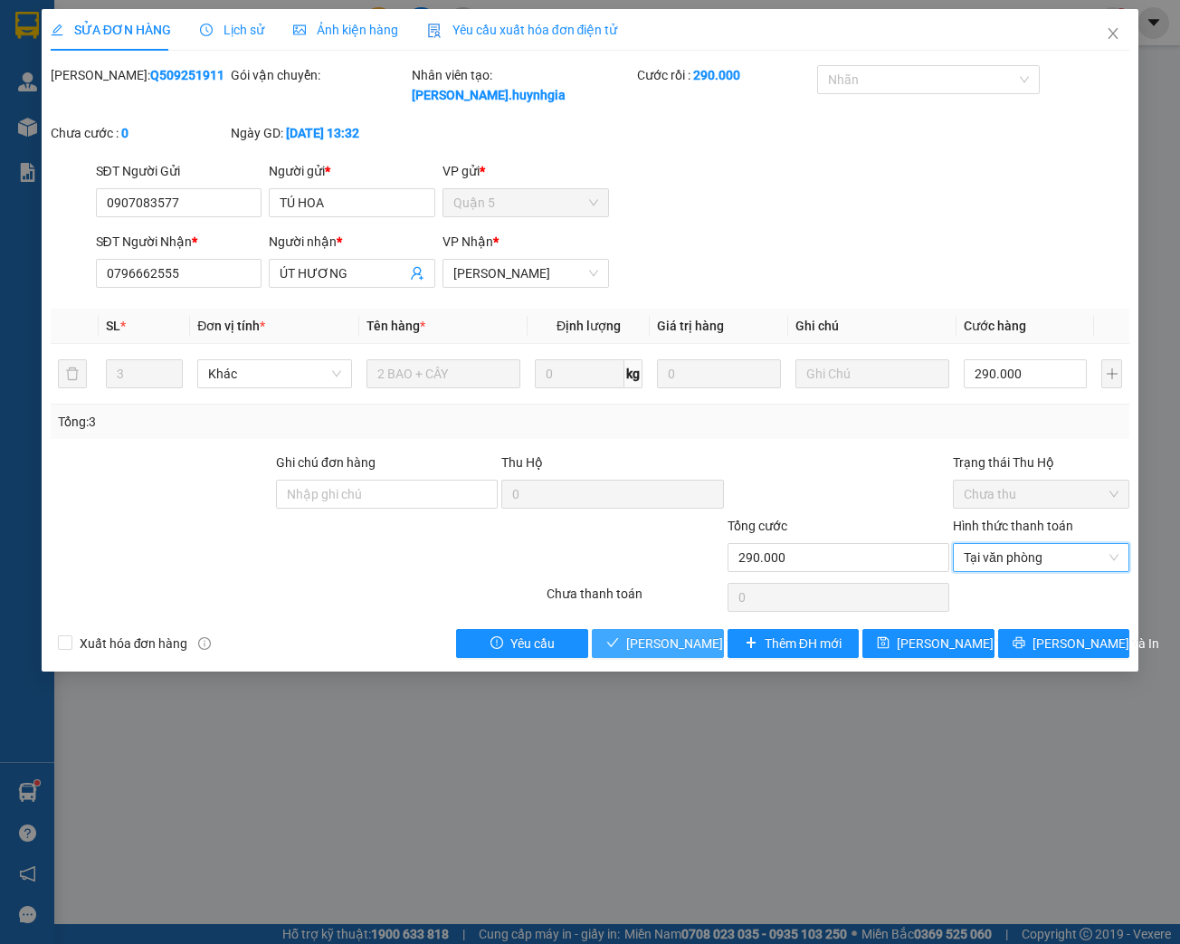
click at [657, 643] on span "[PERSON_NAME] và Giao hàng" at bounding box center [713, 643] width 174 height 20
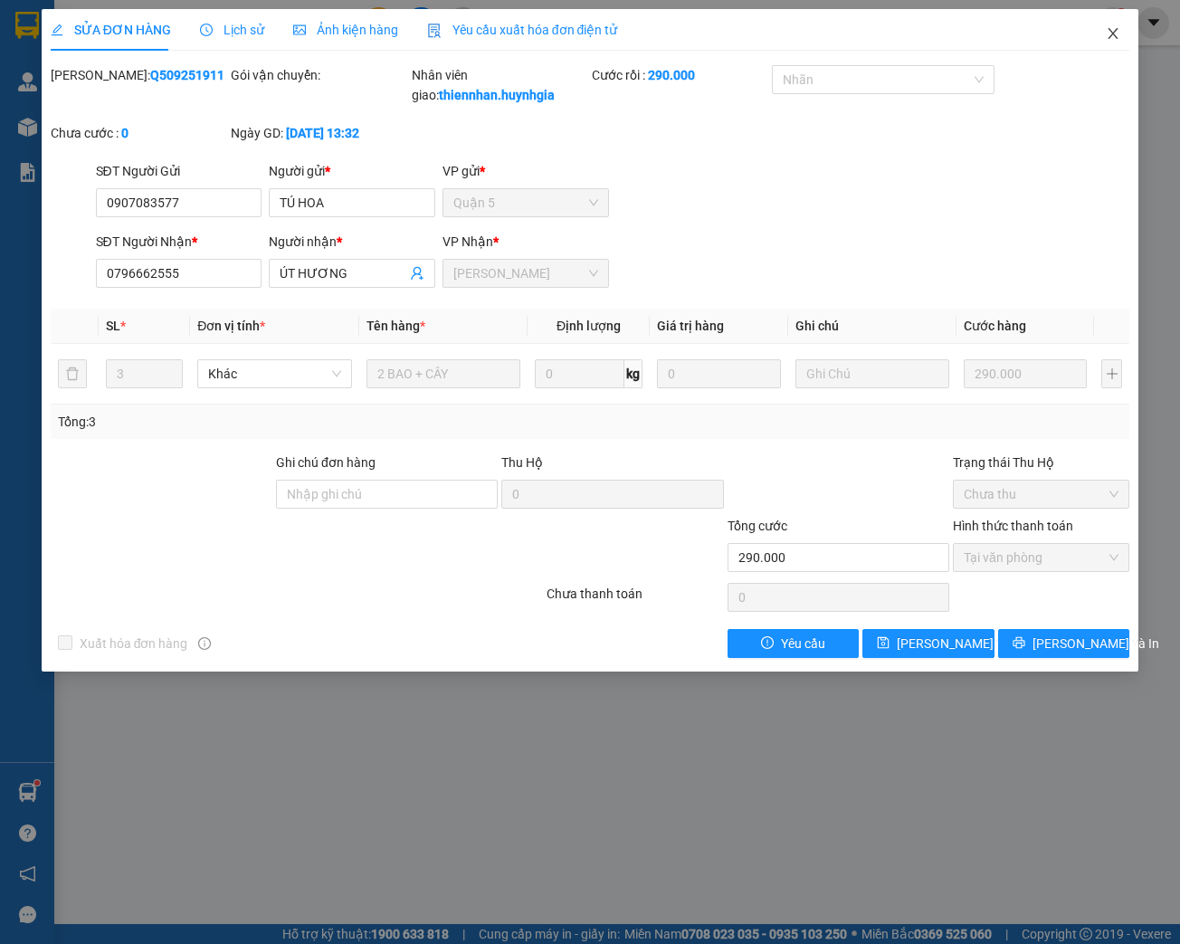
click at [1111, 26] on span "Close" at bounding box center [1112, 34] width 51 height 51
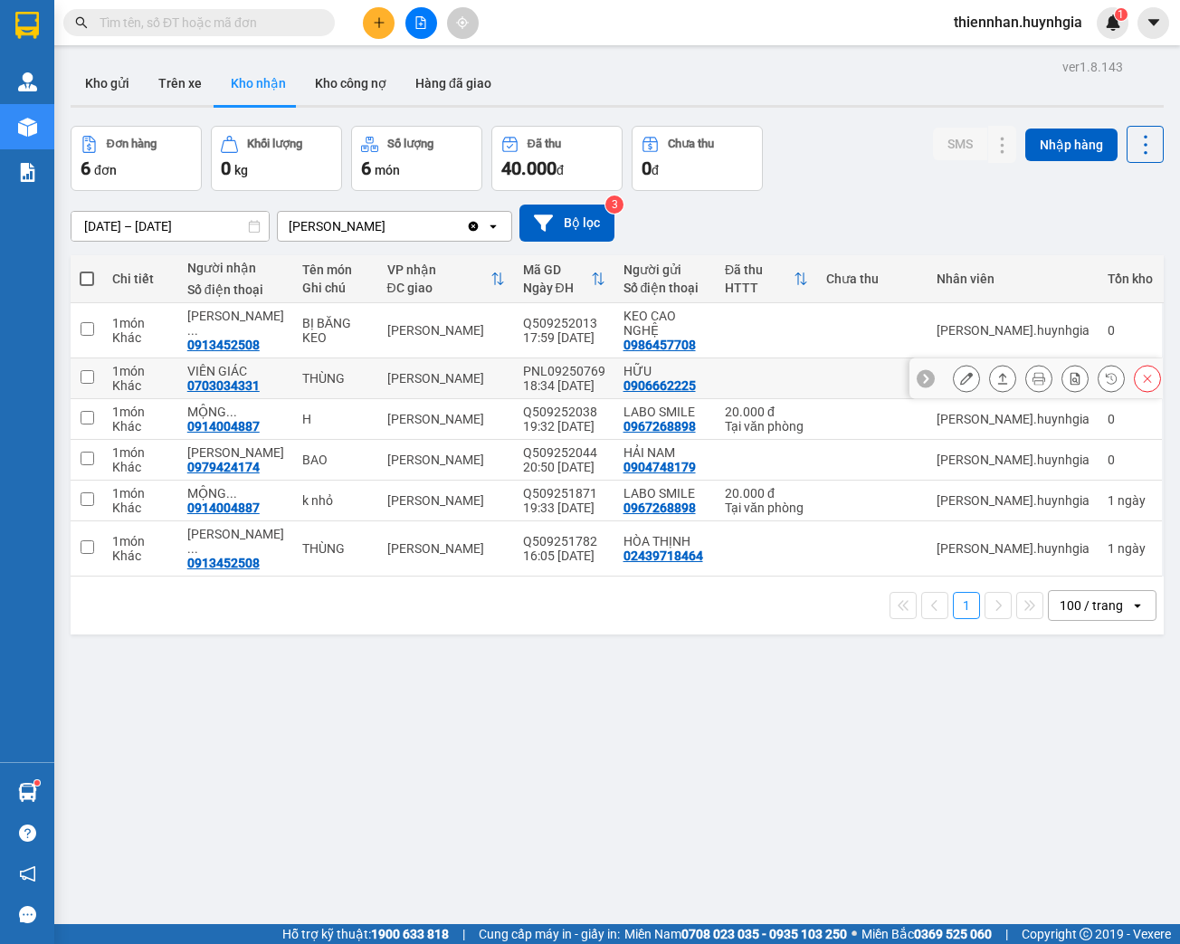
click at [960, 372] on icon at bounding box center [966, 378] width 13 height 13
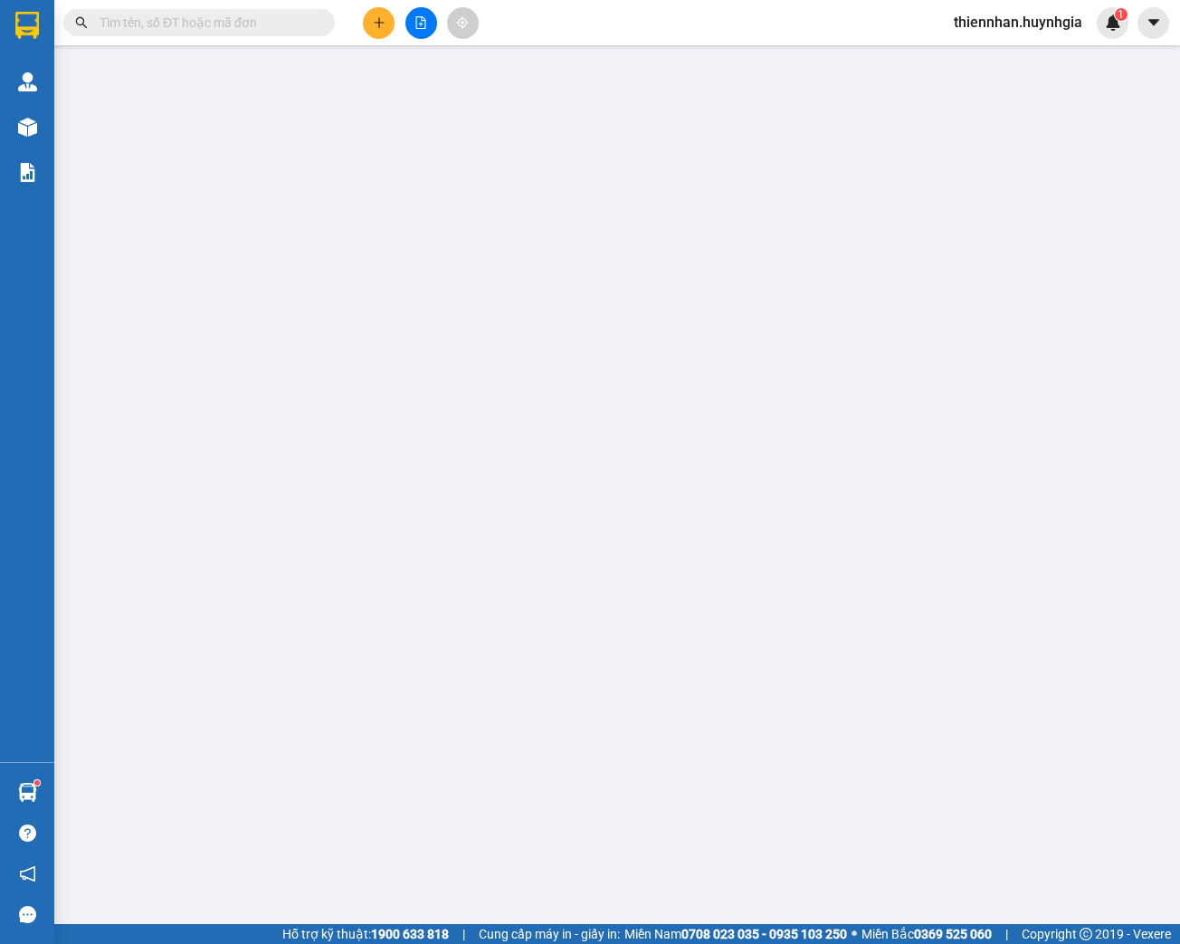
type input "0906662225"
type input "HỮU"
type input "0703034331"
type input "VIÊN GIÁC"
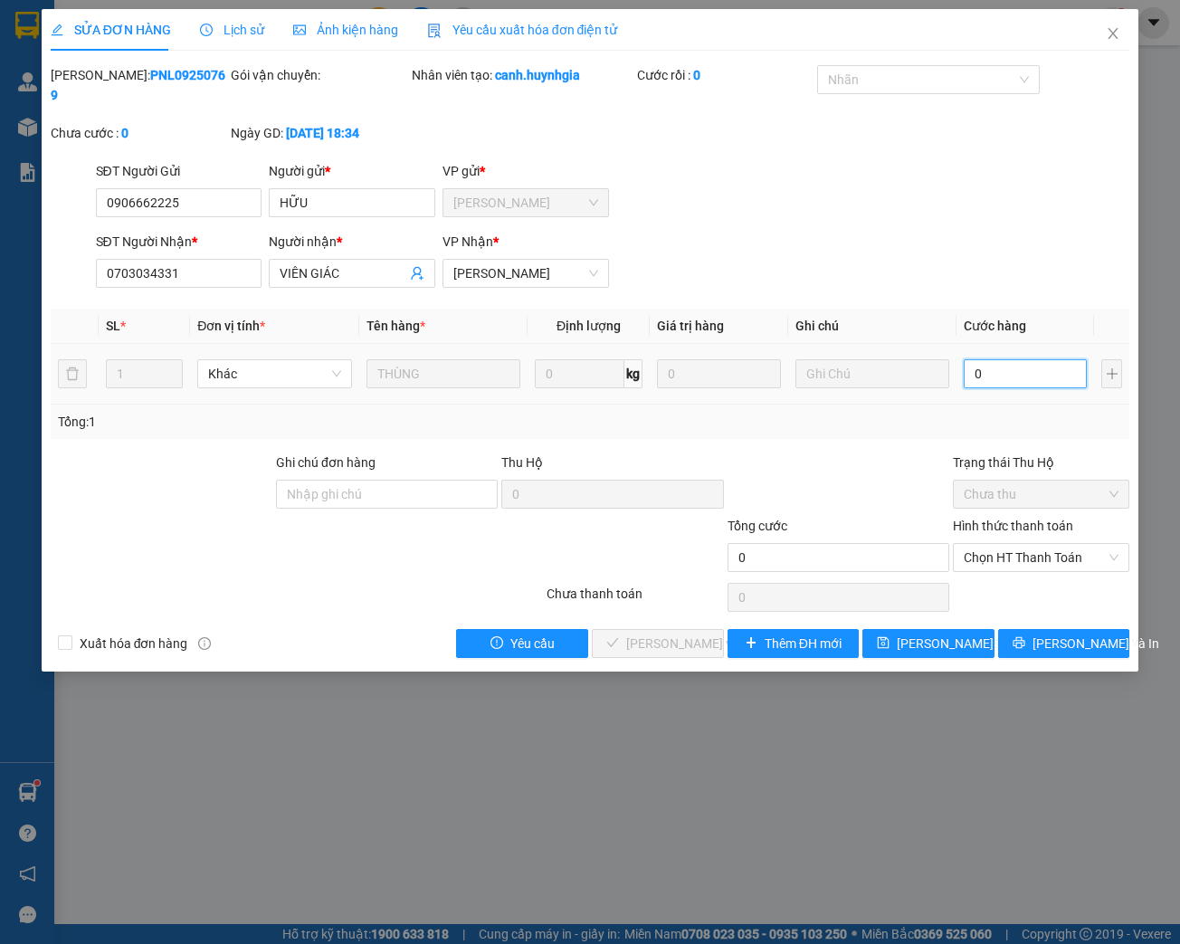
click at [1003, 378] on input "0" at bounding box center [1024, 373] width 123 height 29
type input "5"
type input "50"
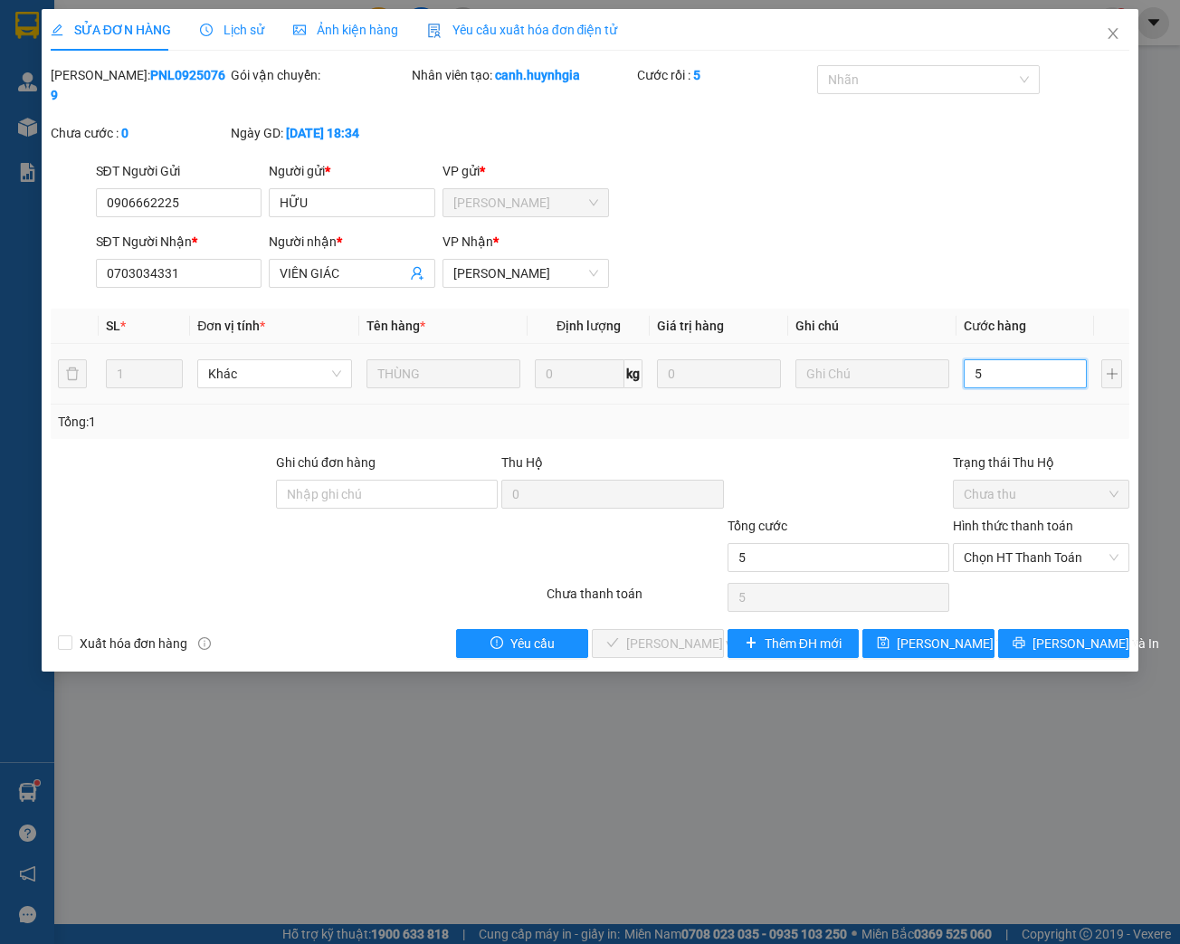
type input "50"
type input "500"
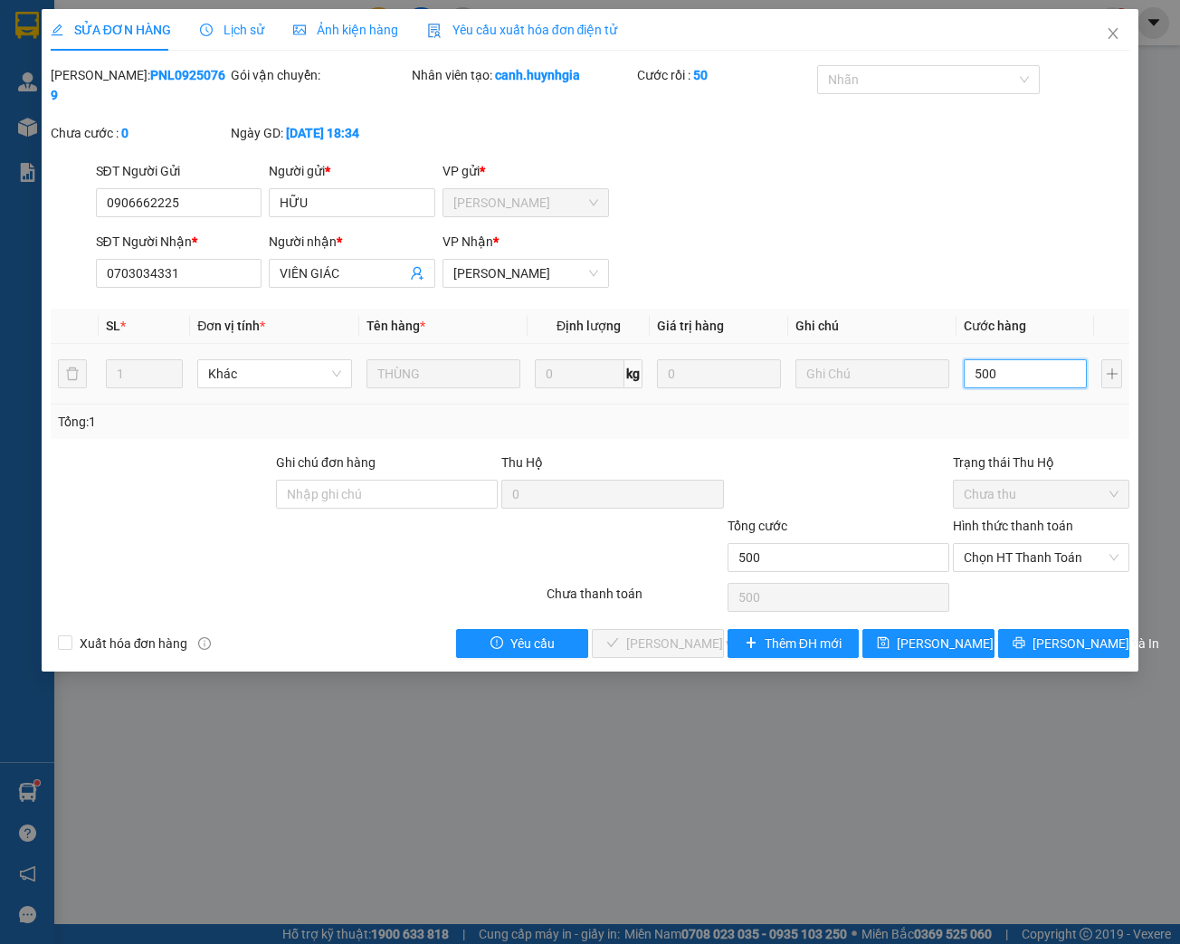
type input "5.000"
type input "50.000"
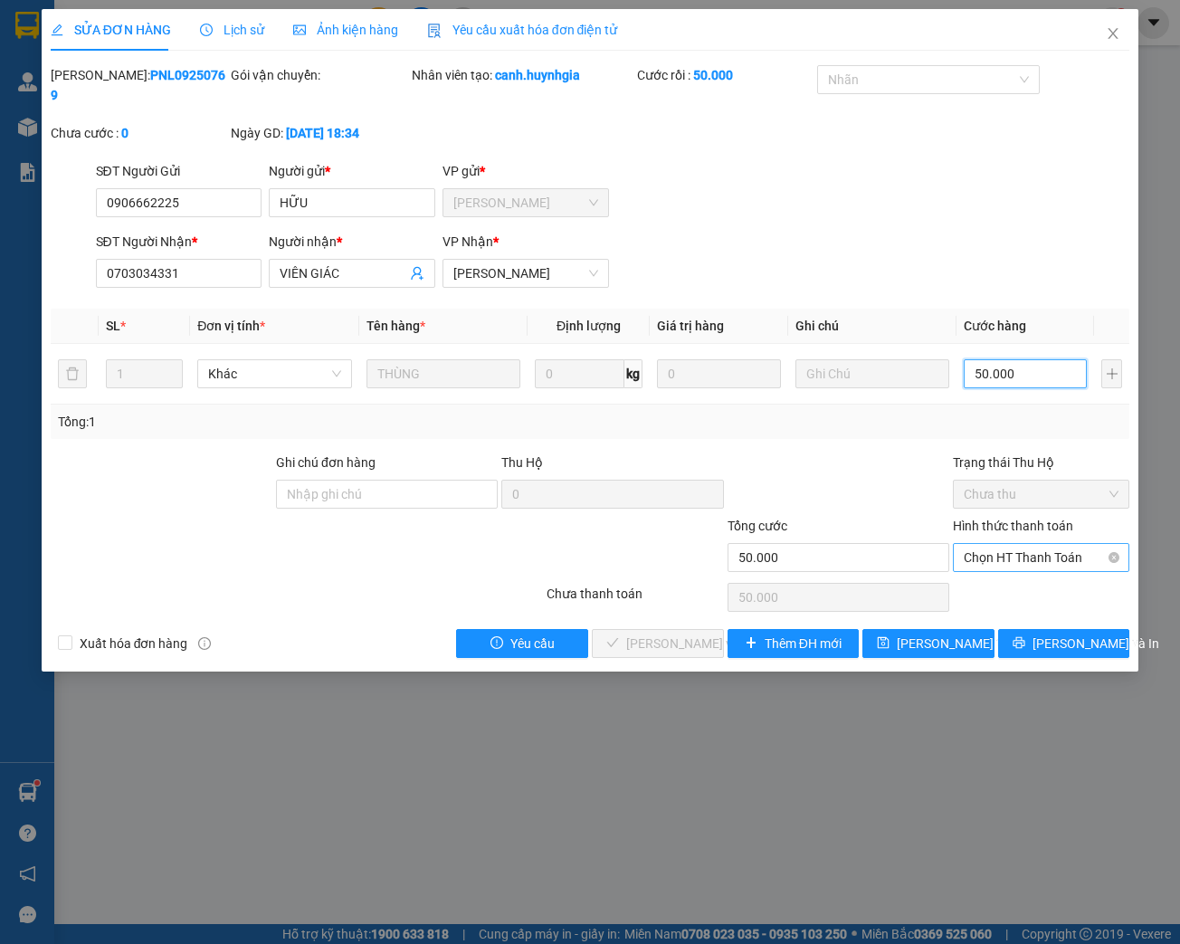
click at [1060, 562] on span "Chọn HT Thanh Toán" at bounding box center [1040, 557] width 155 height 27
type input "50.000"
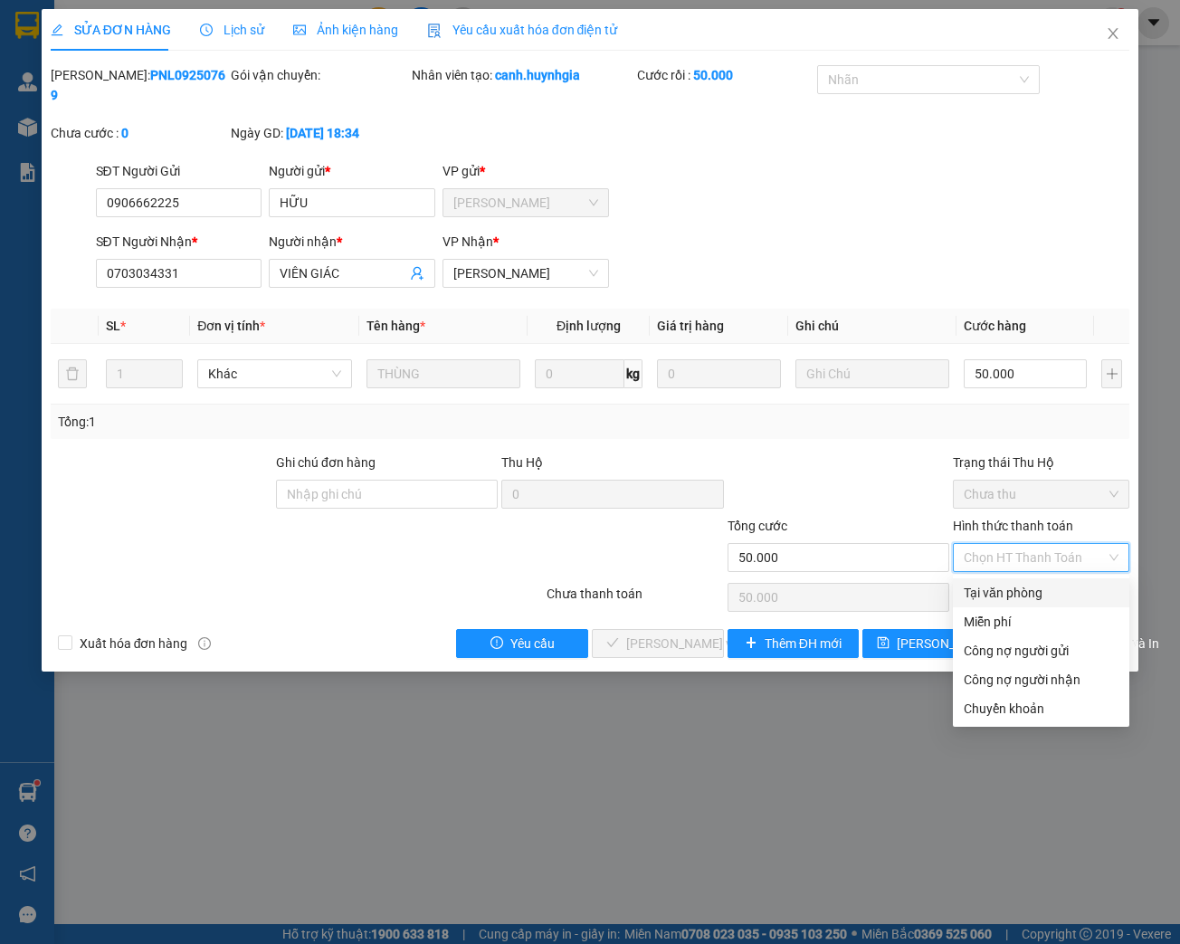
click at [1059, 587] on div "Tại văn phòng" at bounding box center [1040, 593] width 155 height 20
type input "0"
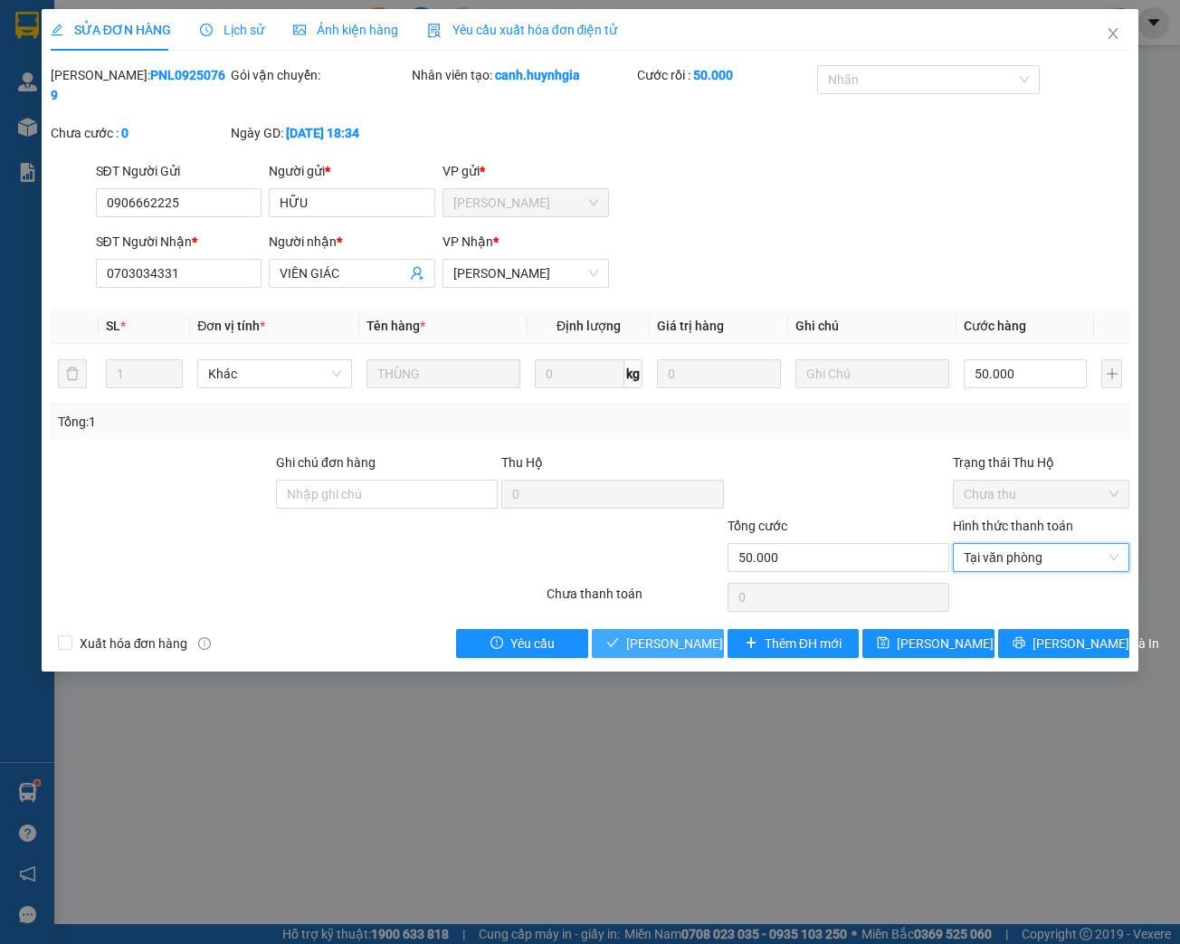
click at [697, 645] on span "[PERSON_NAME] và Giao hàng" at bounding box center [713, 643] width 174 height 20
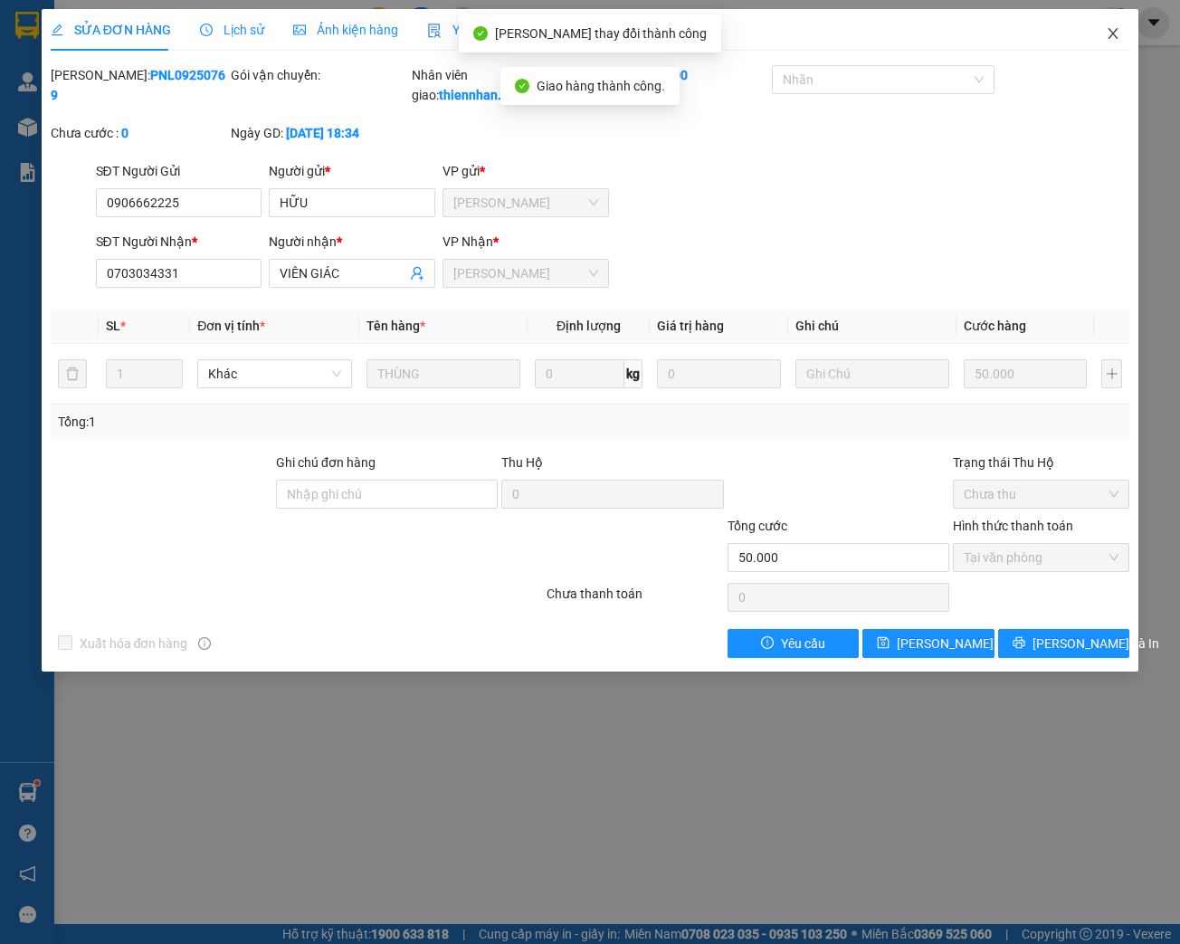
click at [1108, 40] on icon "close" at bounding box center [1112, 33] width 14 height 14
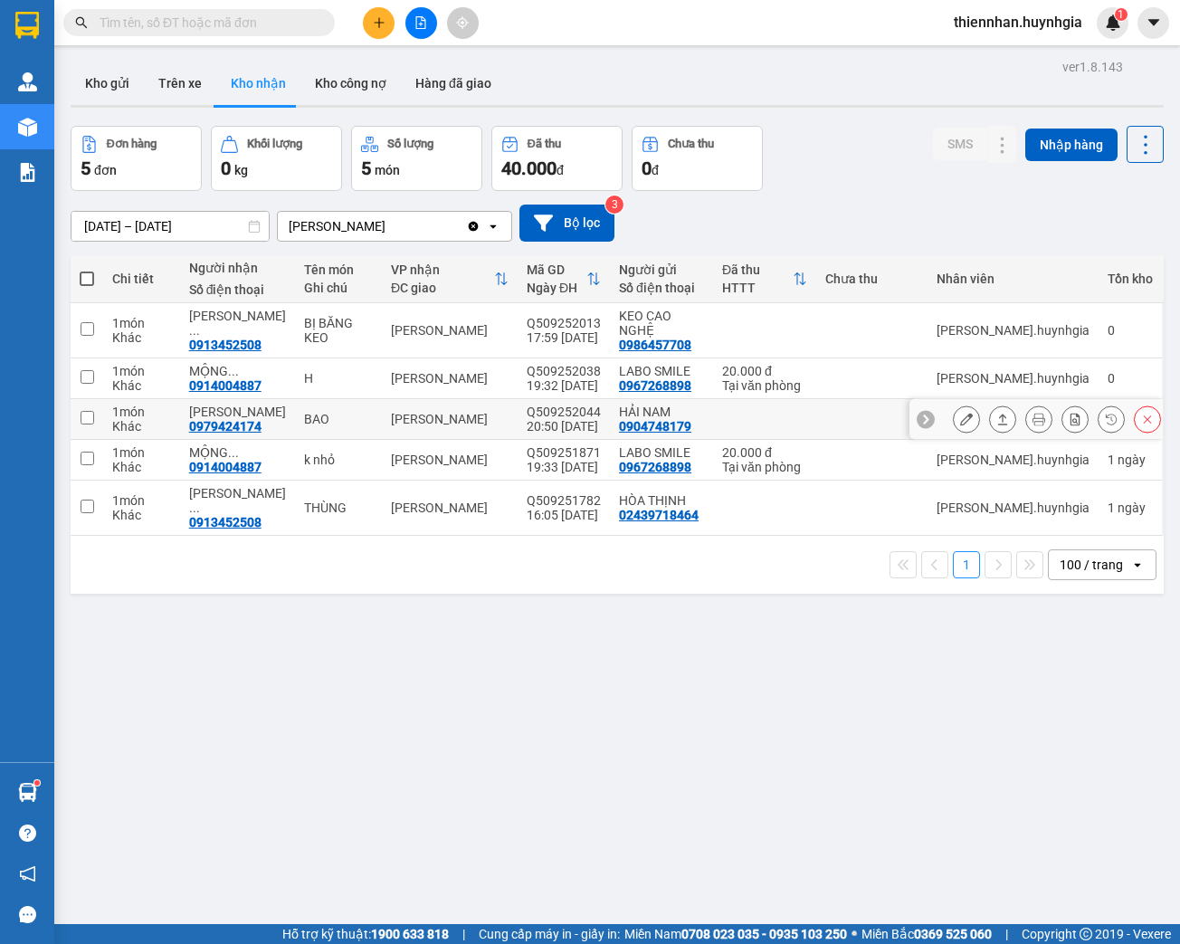
click at [941, 404] on div at bounding box center [1035, 419] width 253 height 41
click at [960, 413] on icon at bounding box center [966, 419] width 13 height 13
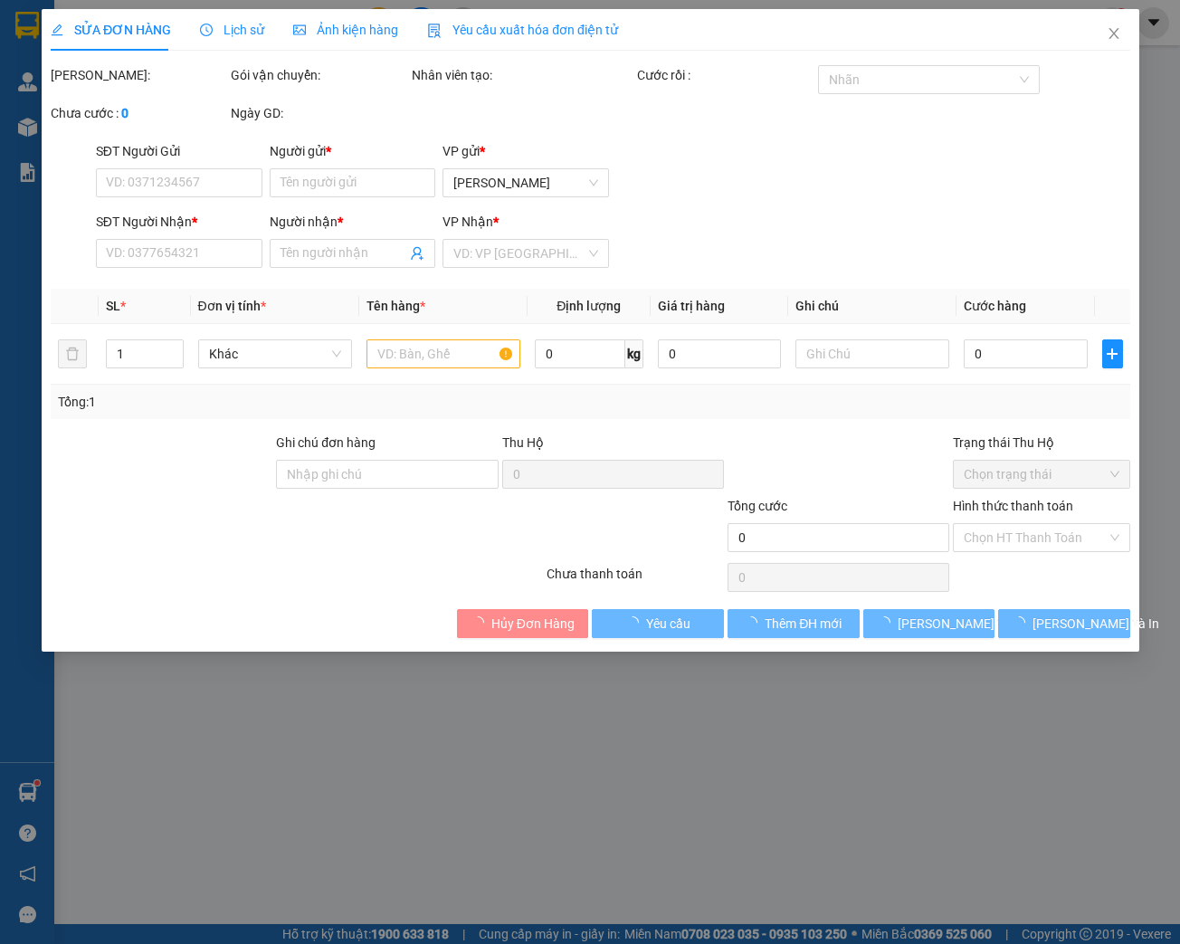
type input "0904748179"
type input "HẢI NAM"
type input "0979424174"
type input "[PERSON_NAME]"
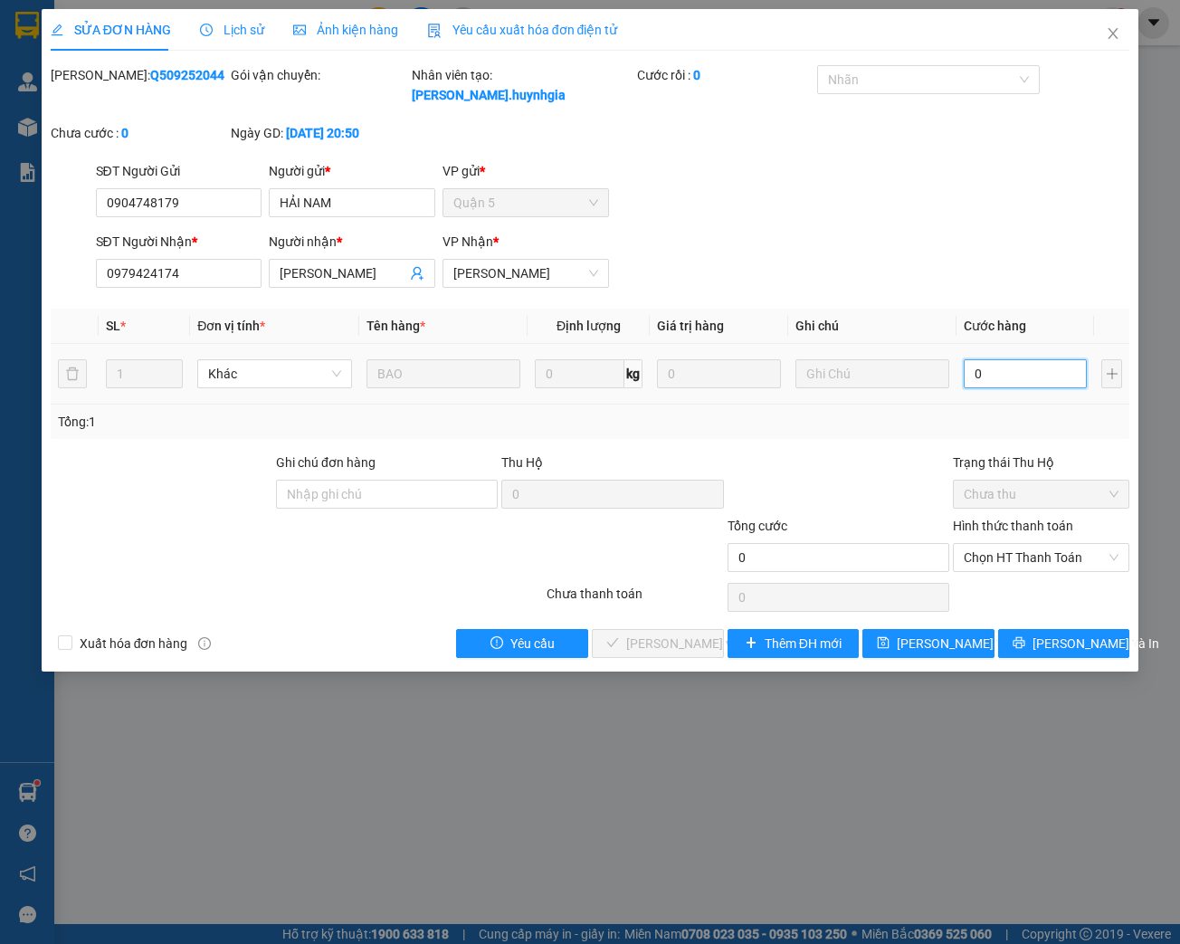
click at [995, 375] on input "0" at bounding box center [1024, 373] width 123 height 29
type input "3"
type input "30"
type input "302"
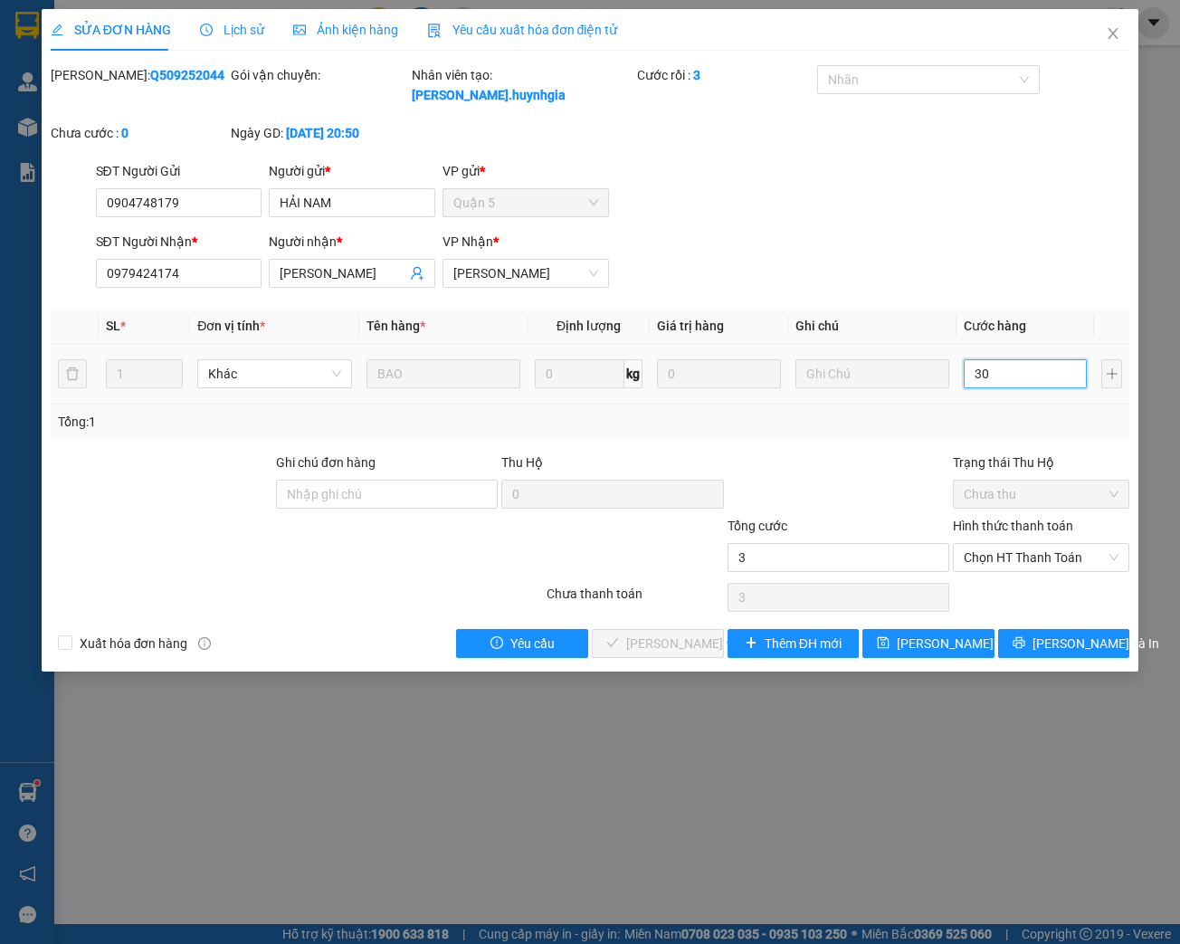
type input "302"
type input "3.020"
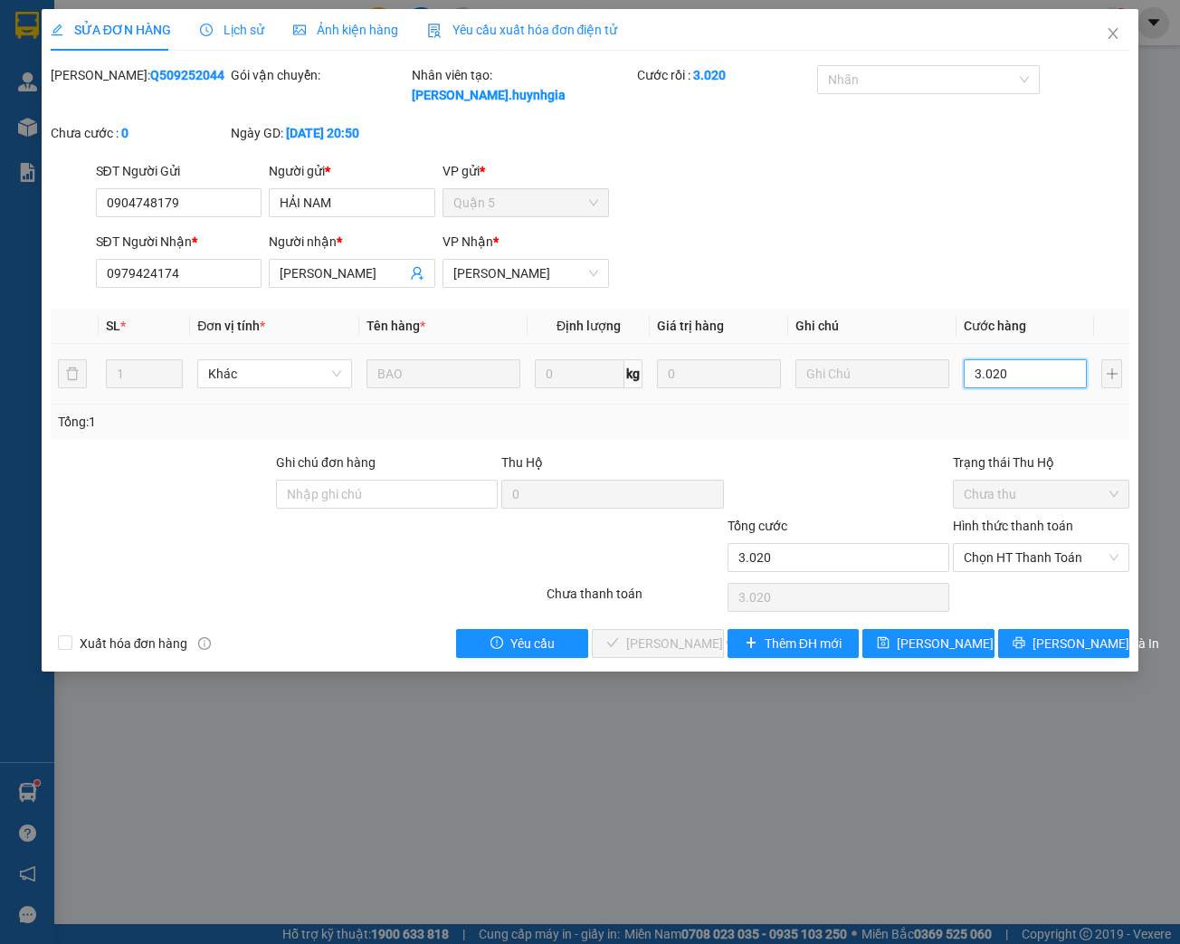
type input "30.200"
type input "3.020"
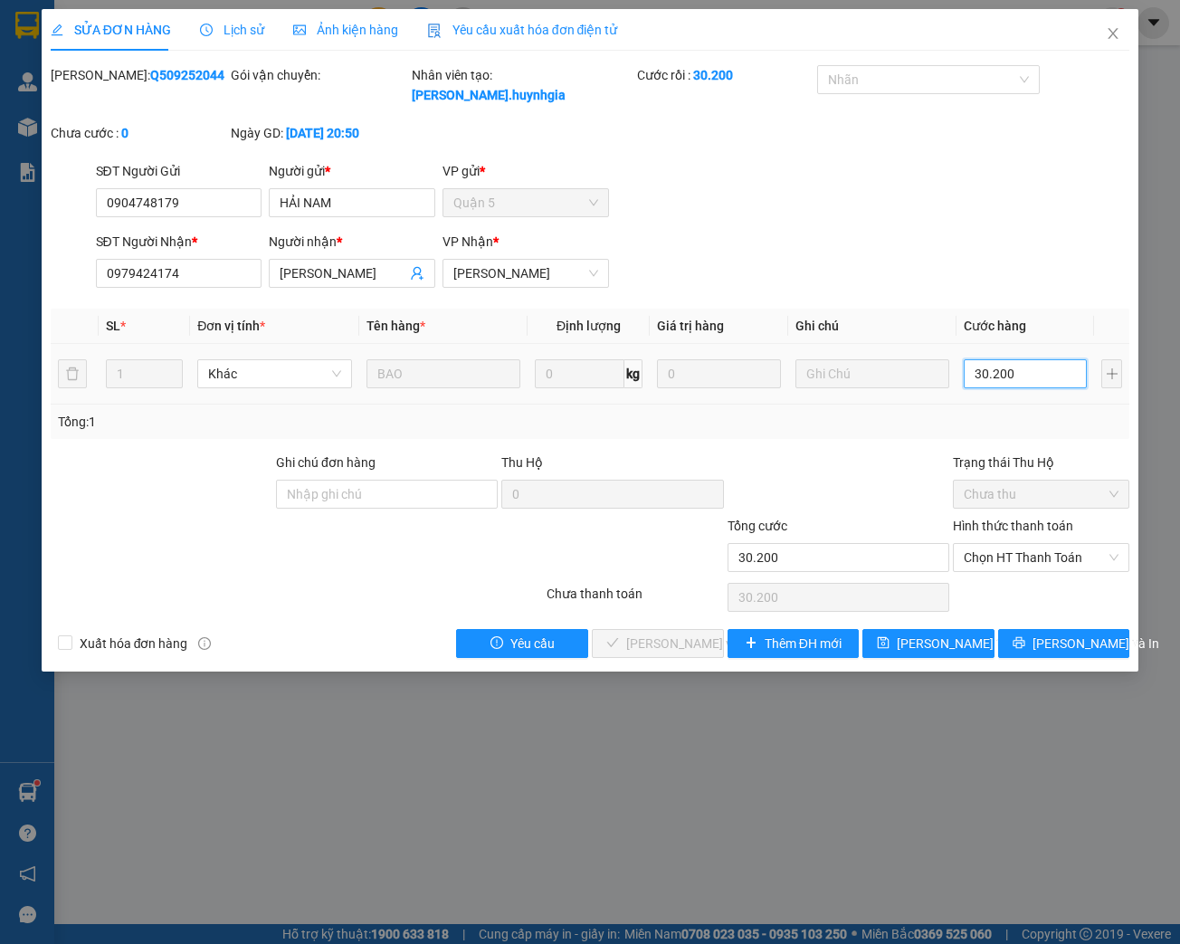
type input "3.020"
type input "302"
type input "30"
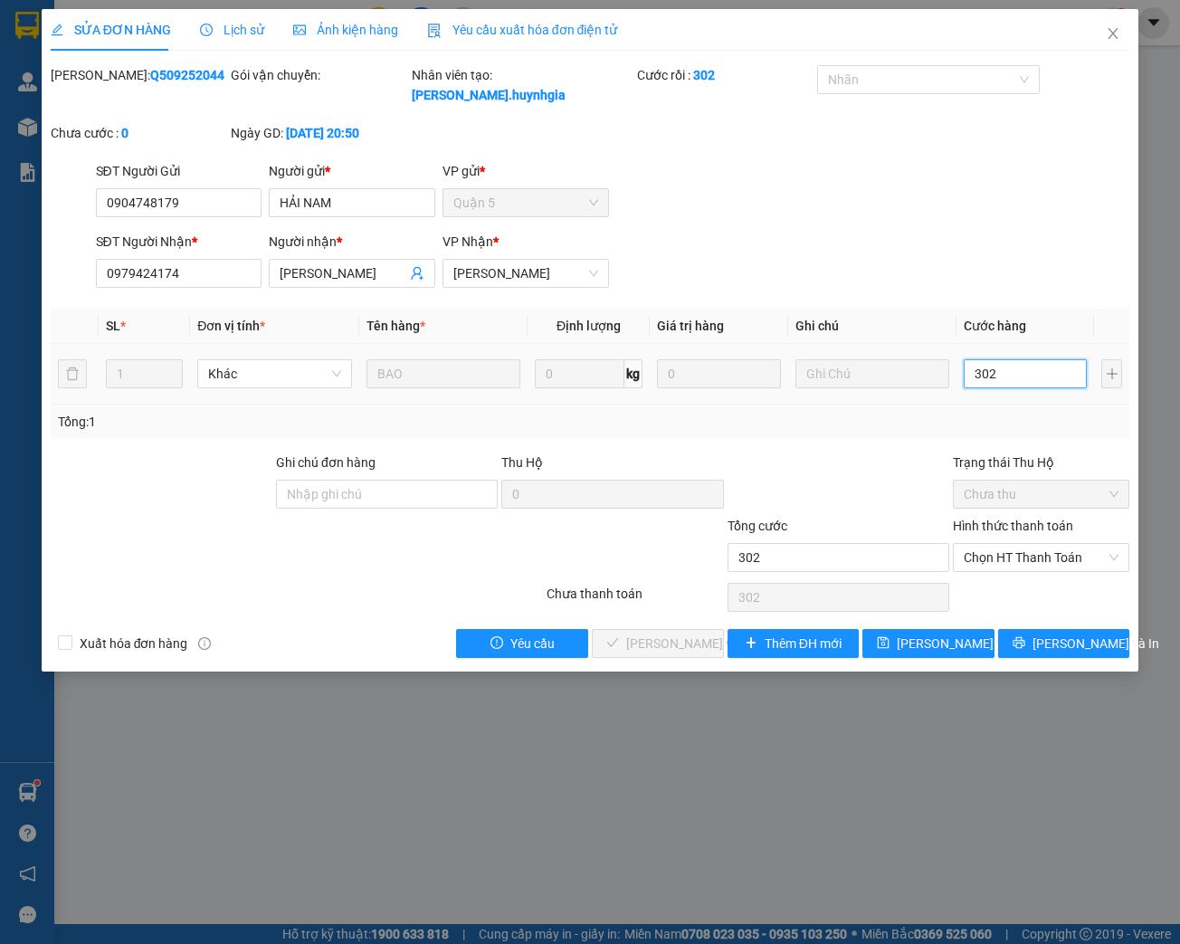
type input "30"
type input "300"
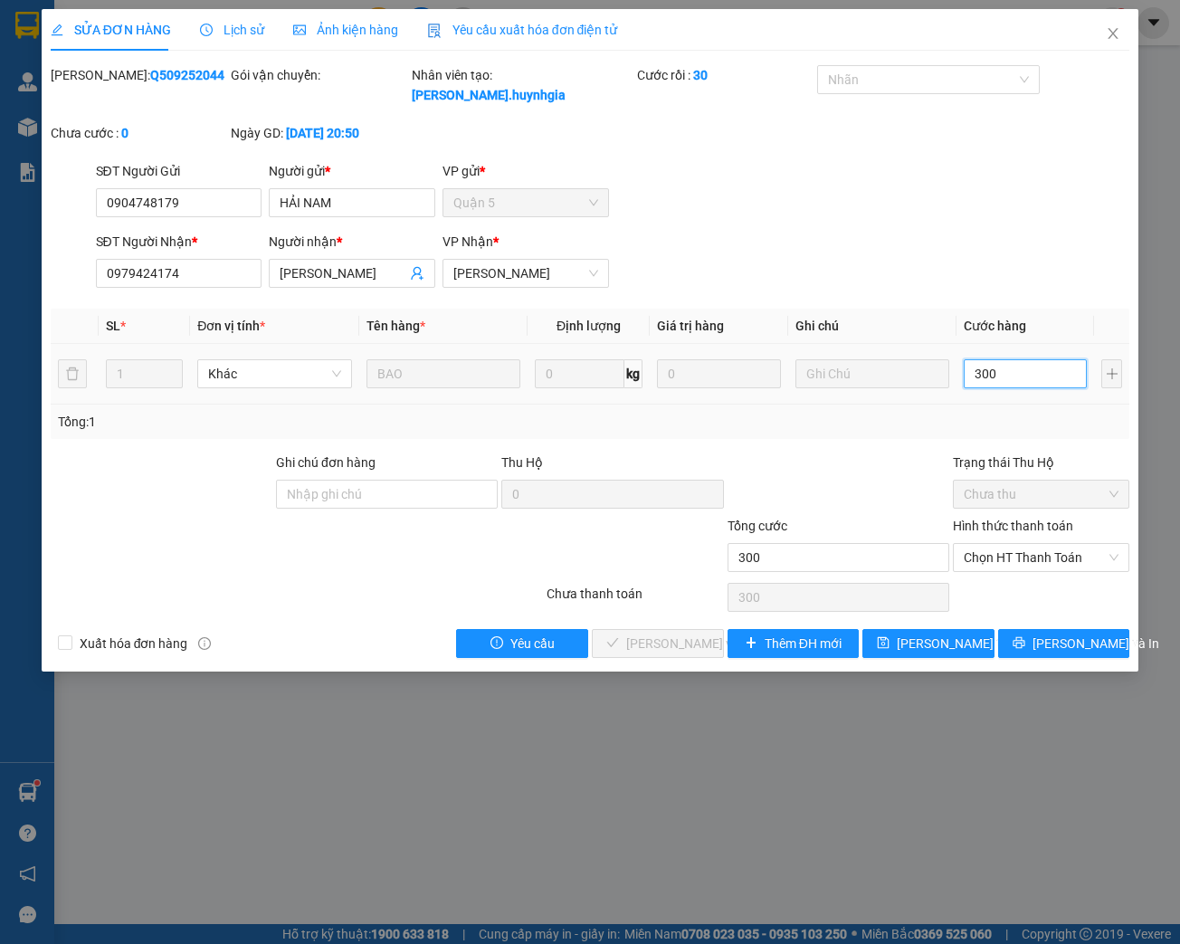
type input "3.000"
type input "30.000"
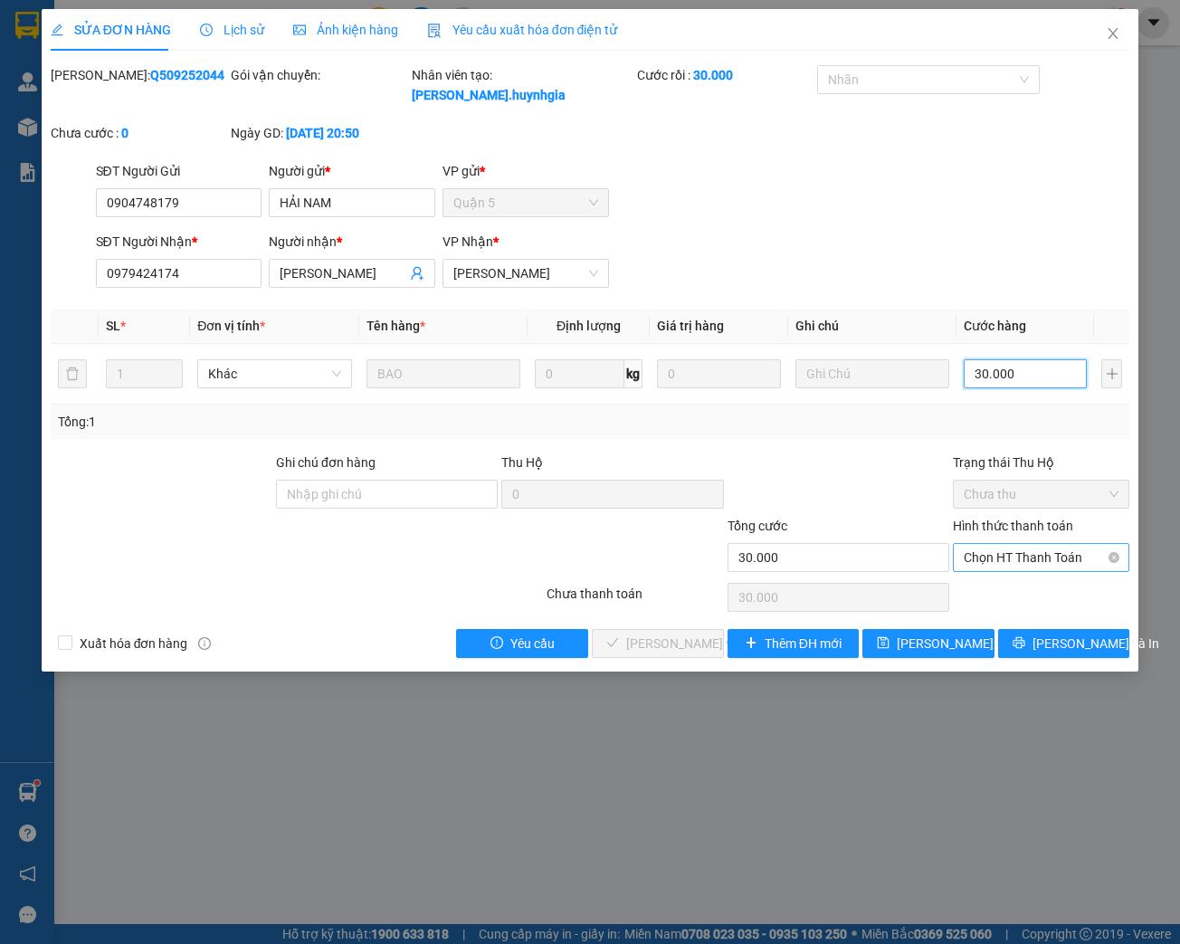
click at [999, 564] on span "Chọn HT Thanh Toán" at bounding box center [1040, 557] width 155 height 27
type input "30.000"
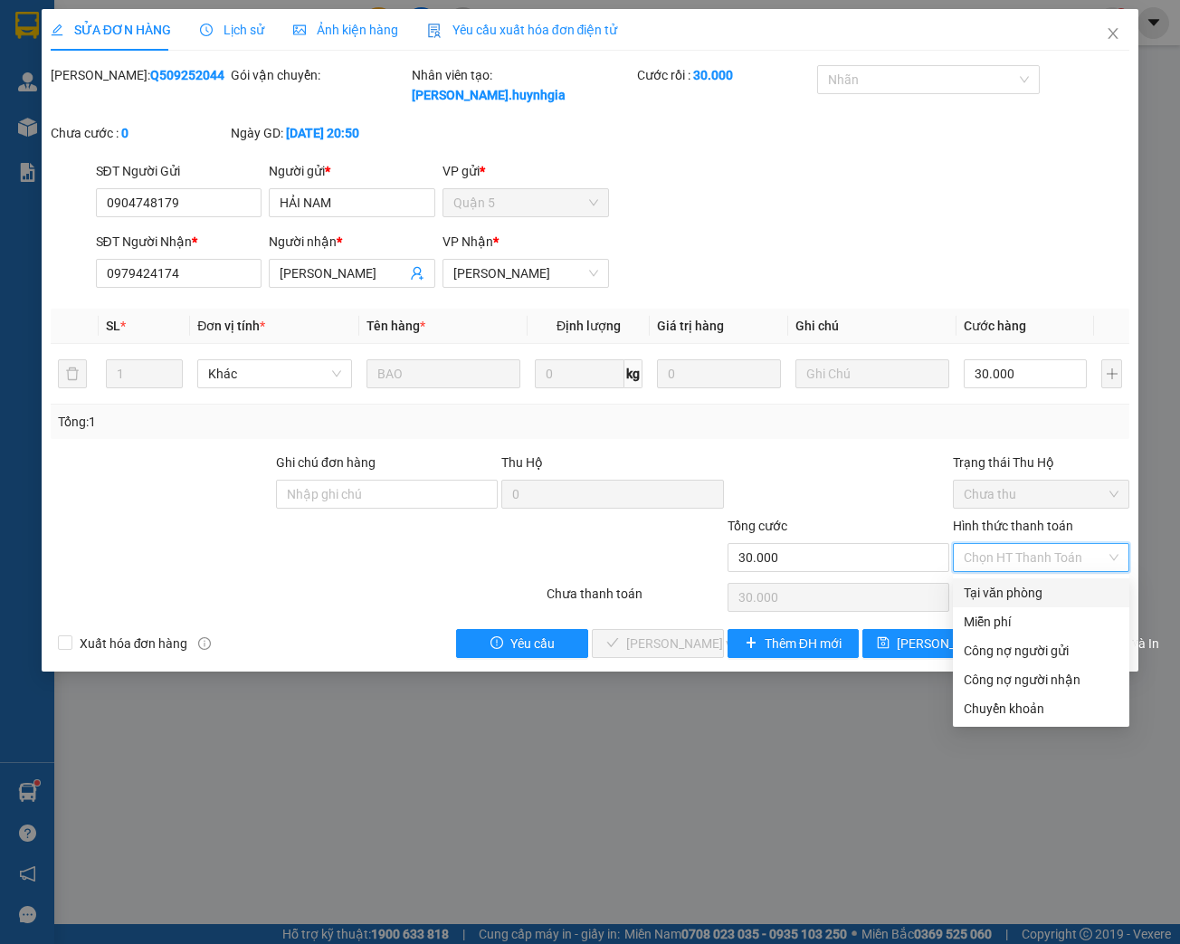
click at [991, 587] on div "Tại văn phòng" at bounding box center [1040, 593] width 155 height 20
type input "0"
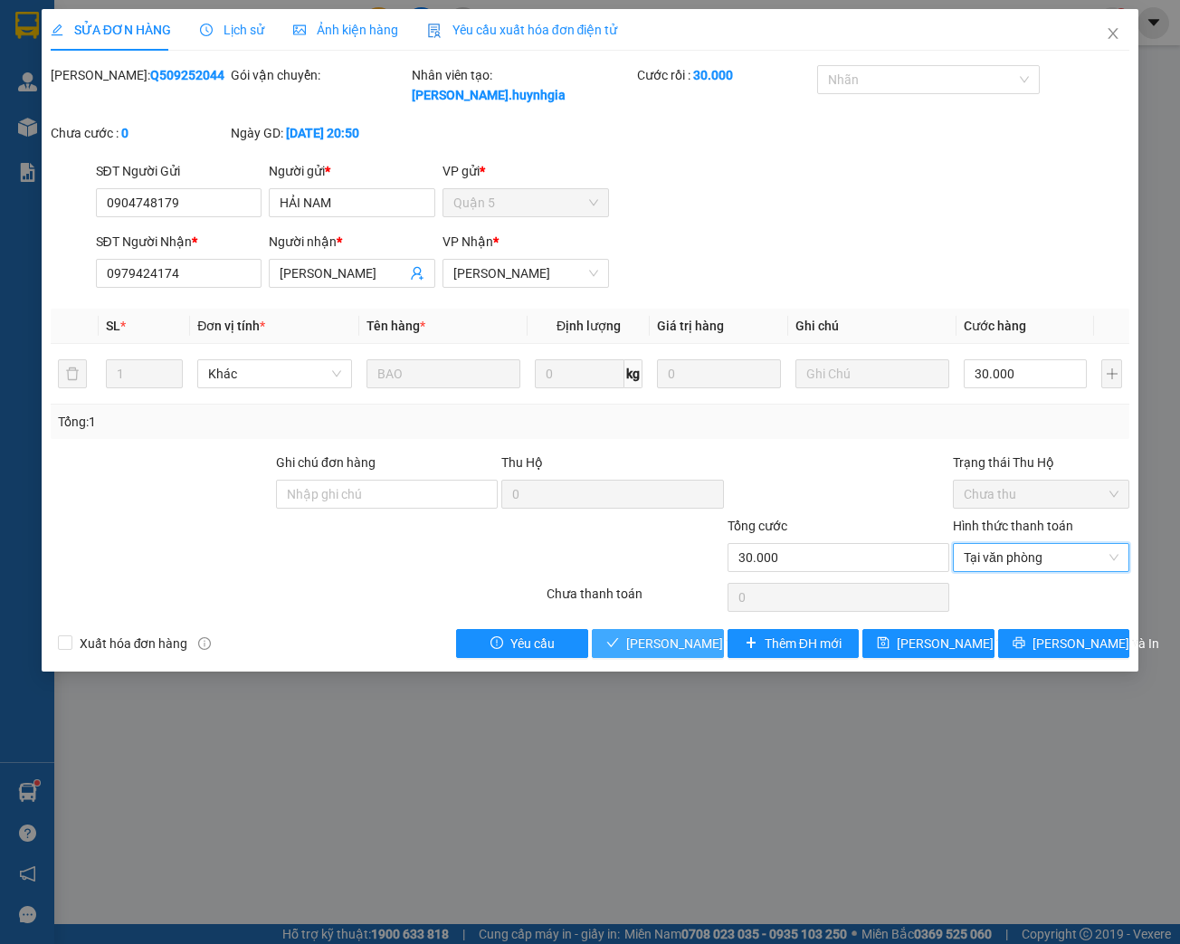
drag, startPoint x: 640, startPoint y: 640, endPoint x: 670, endPoint y: 631, distance: 31.2
click at [645, 638] on span "[PERSON_NAME] và Giao hàng" at bounding box center [713, 643] width 174 height 20
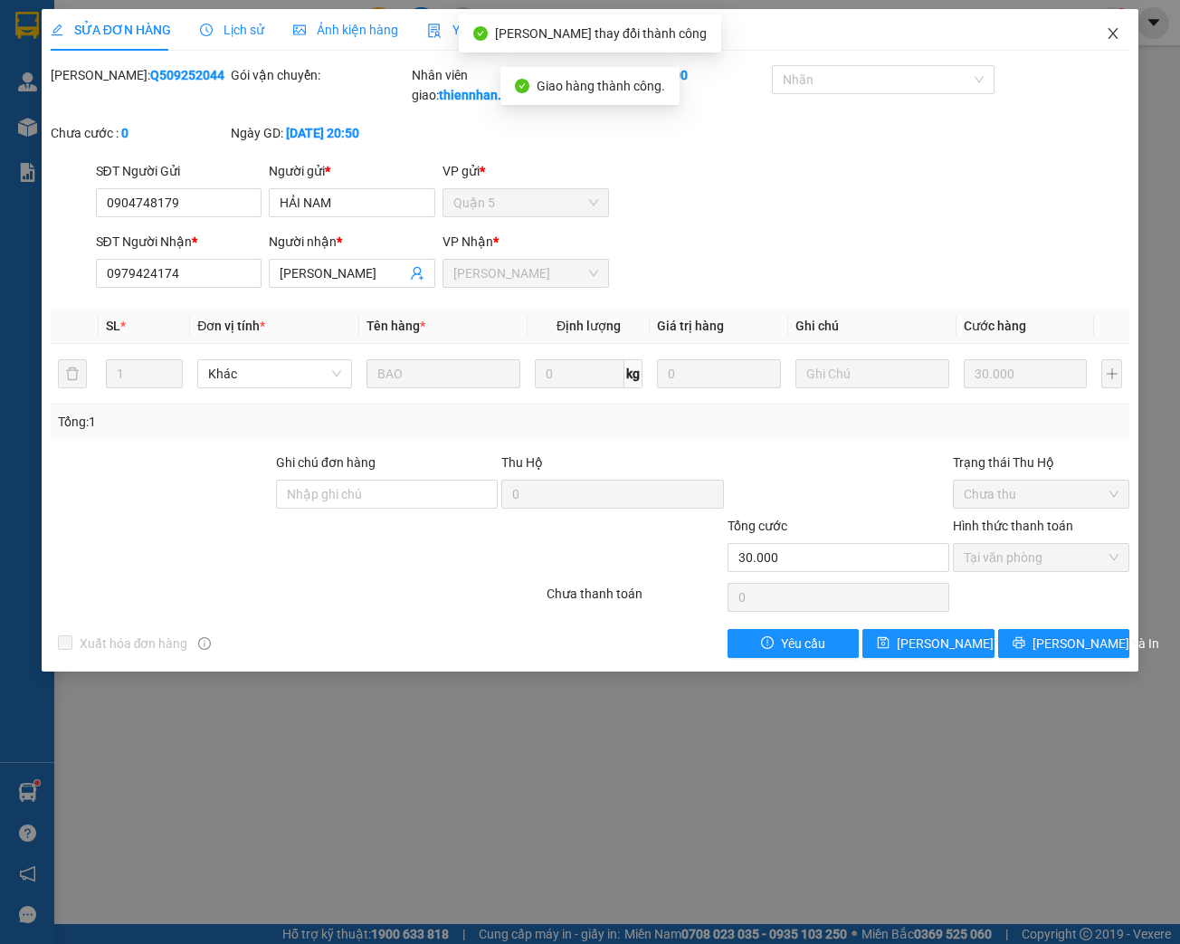
click at [1113, 33] on icon "close" at bounding box center [1113, 33] width 10 height 11
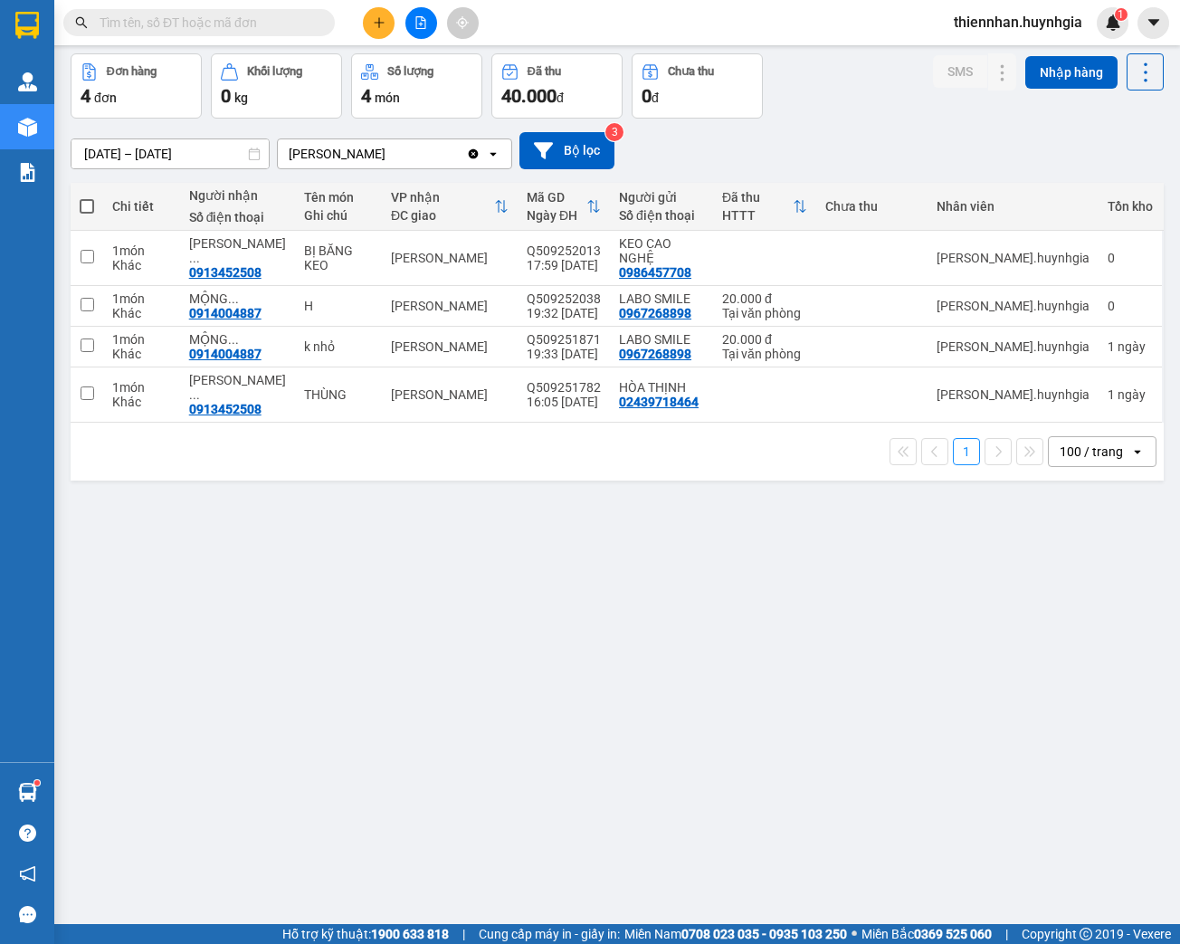
scroll to position [83, 0]
